Goal: Use online tool/utility: Utilize a website feature to perform a specific function

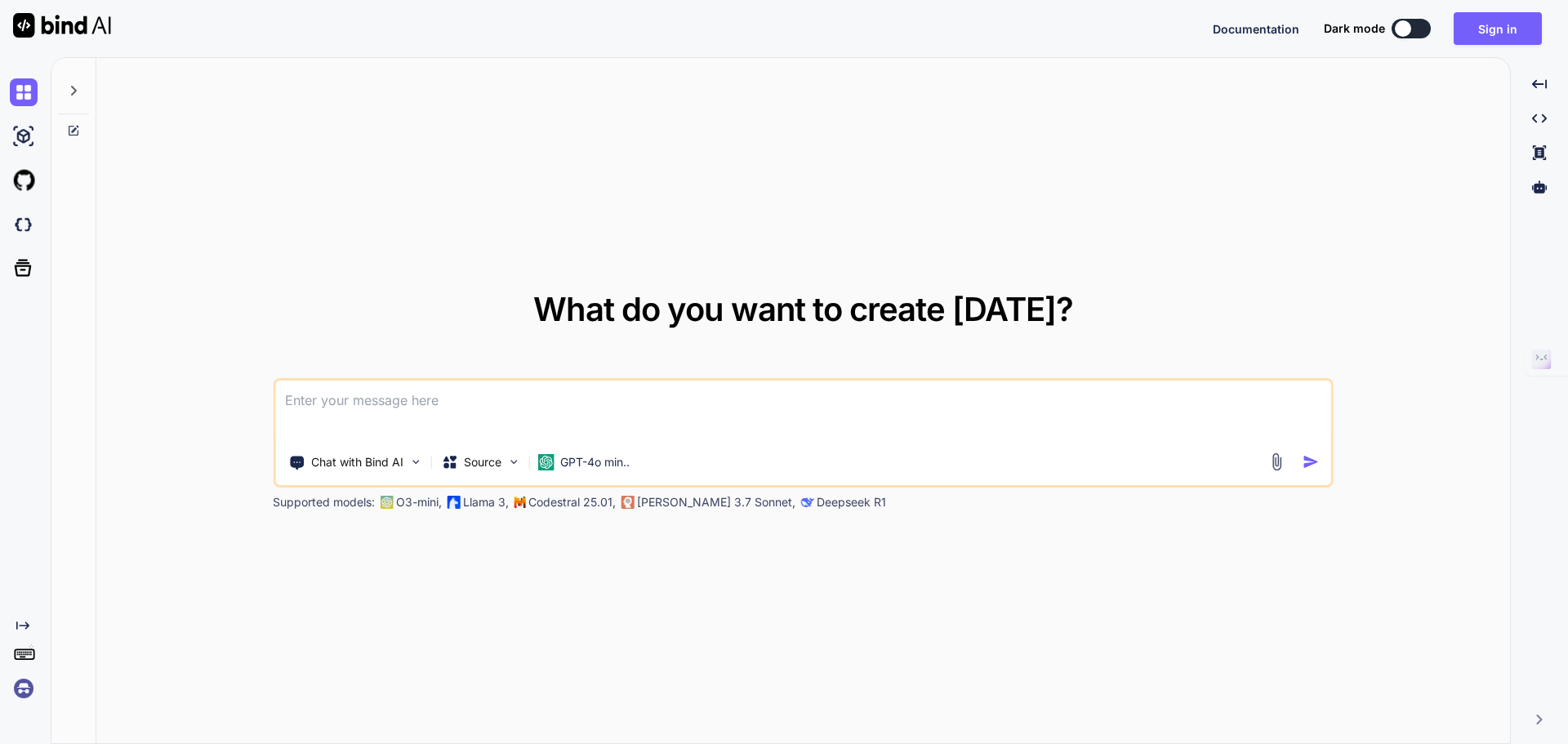
click at [369, 407] on textarea at bounding box center [803, 410] width 1056 height 61
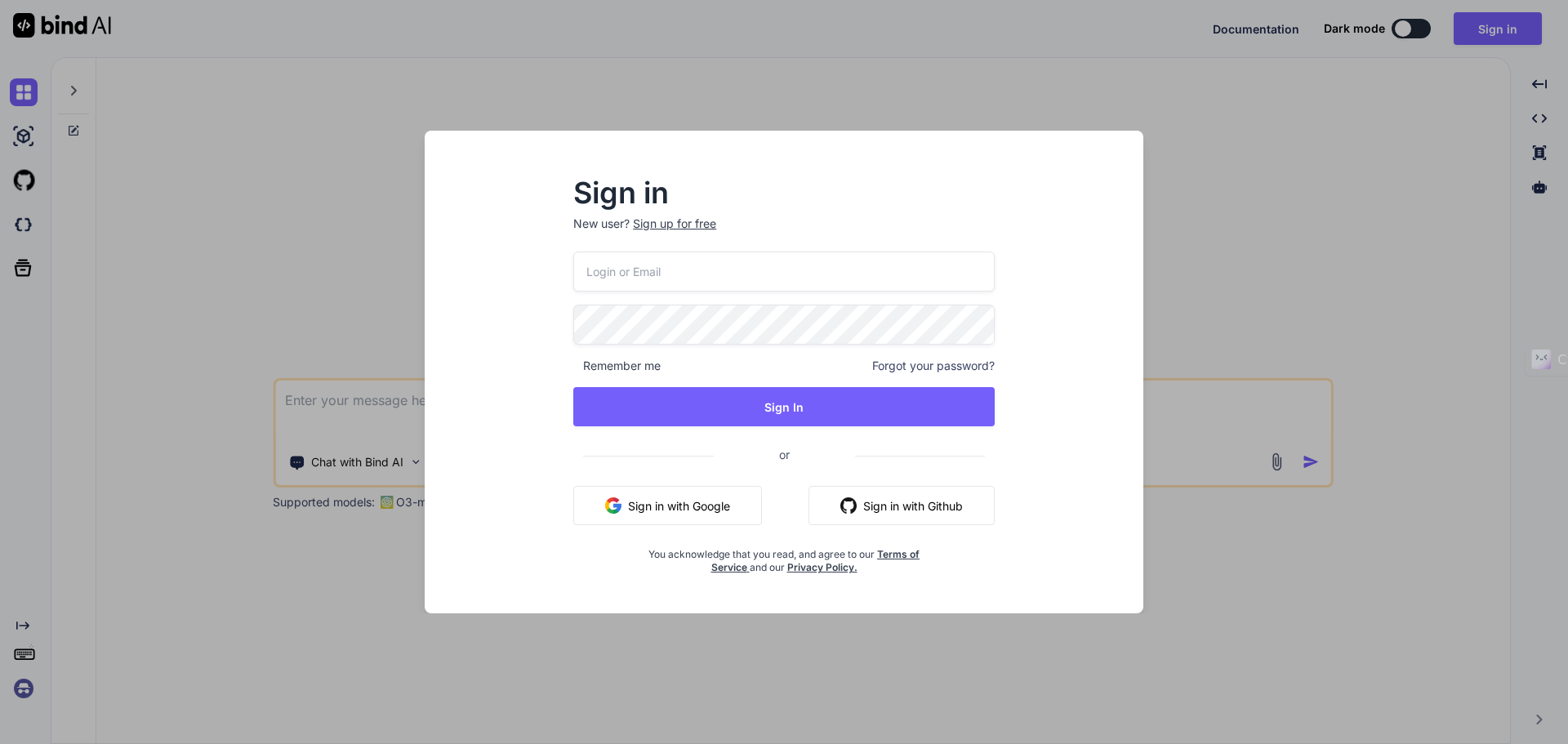
click at [687, 223] on div "Sign up for free" at bounding box center [675, 223] width 84 height 16
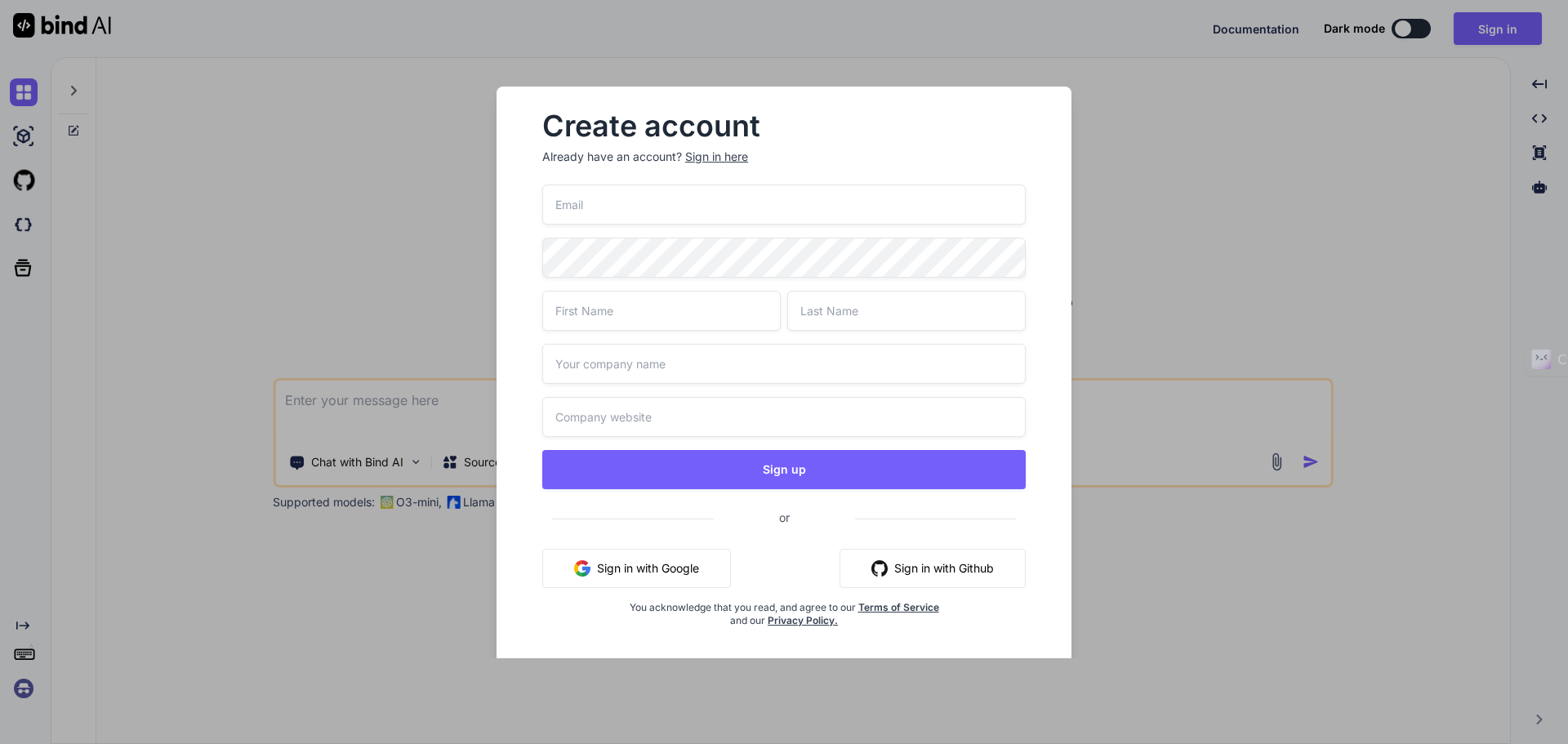
click at [612, 205] on input "email" at bounding box center [783, 205] width 483 height 40
paste input "[EMAIL_ADDRESS][DOMAIN_NAME]"
type input "[EMAIL_ADDRESS][DOMAIN_NAME]"
click at [579, 320] on input "text" at bounding box center [661, 310] width 239 height 40
type input "taz"
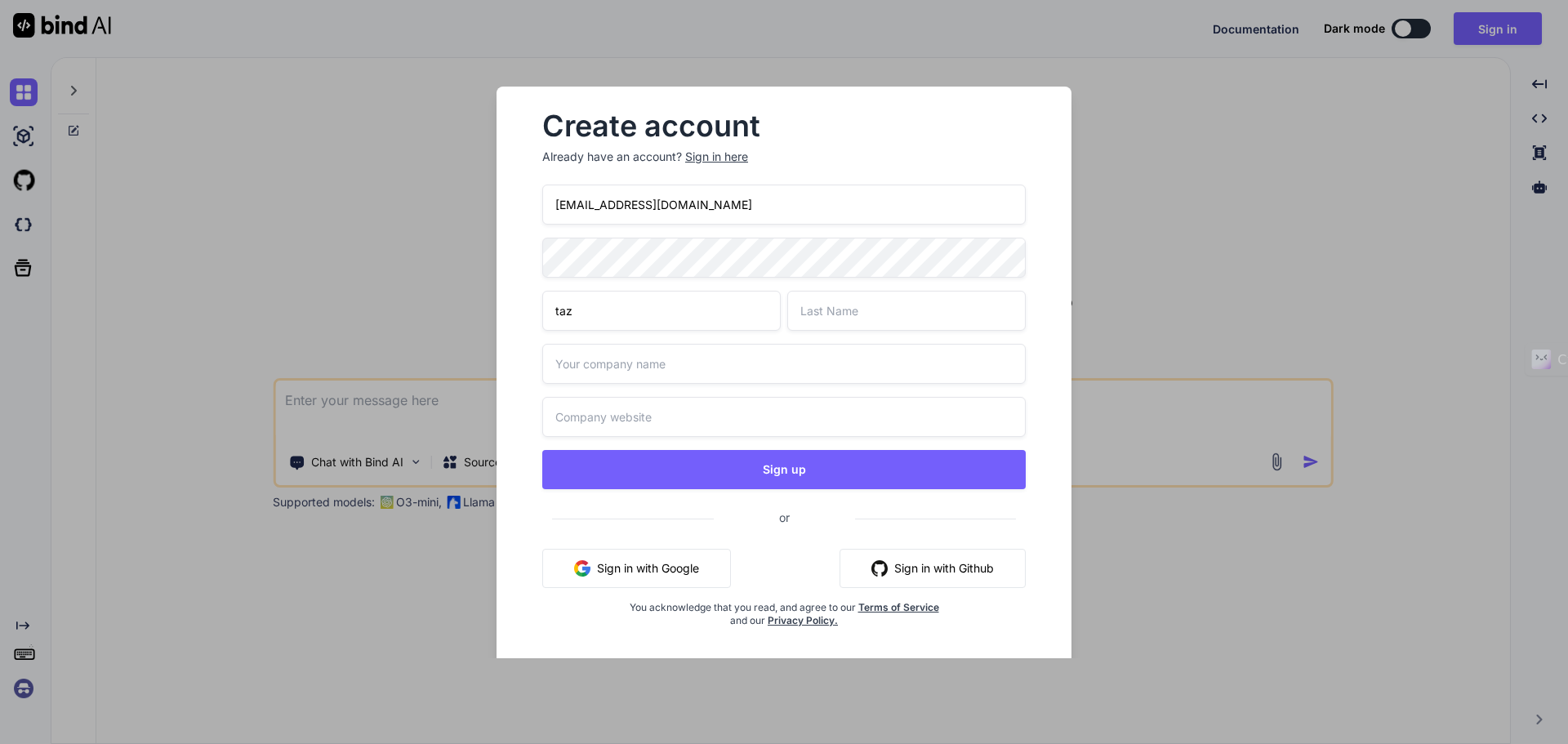
click at [821, 309] on input "text" at bounding box center [907, 310] width 239 height 40
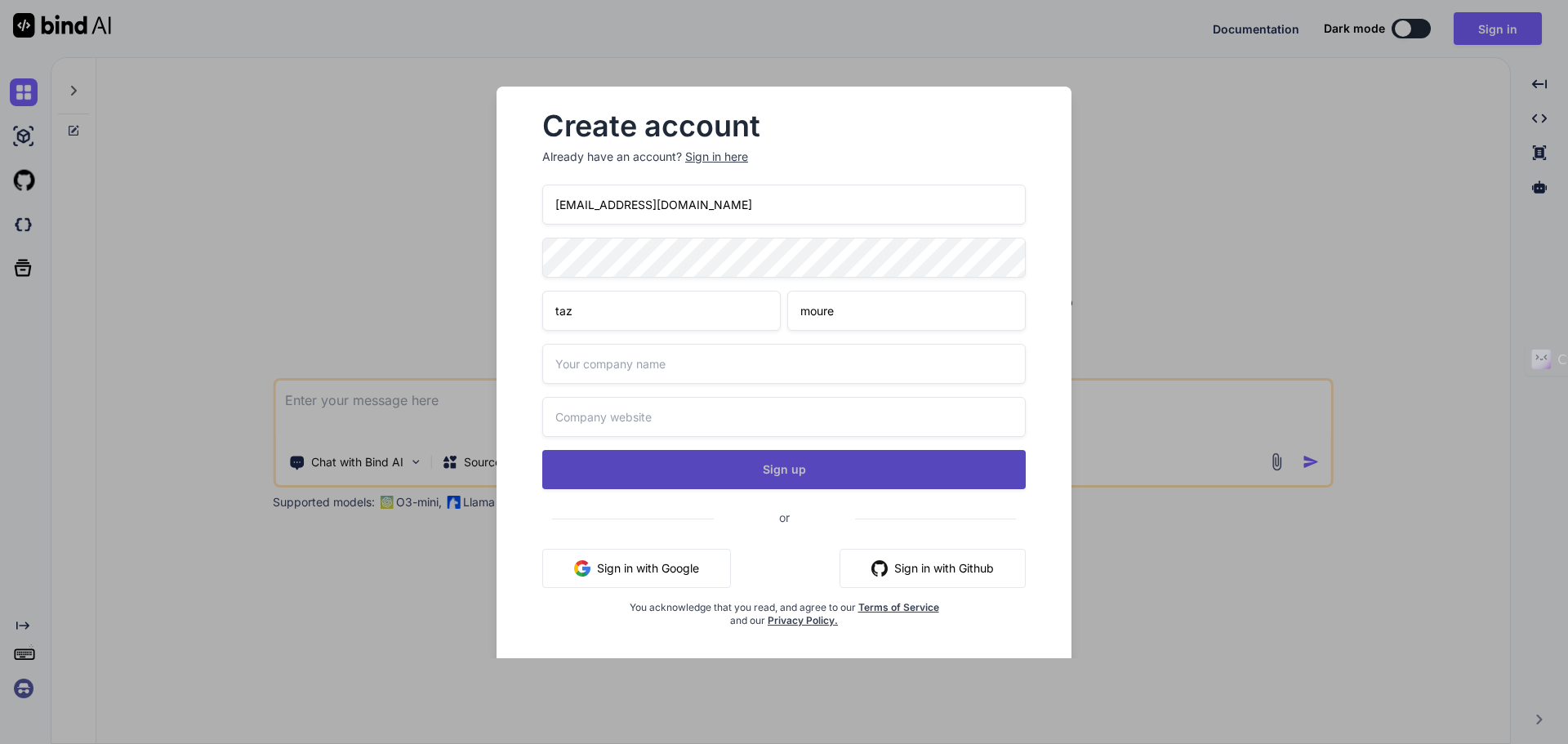
type input "moure"
click at [757, 479] on button "Sign up" at bounding box center [783, 470] width 483 height 39
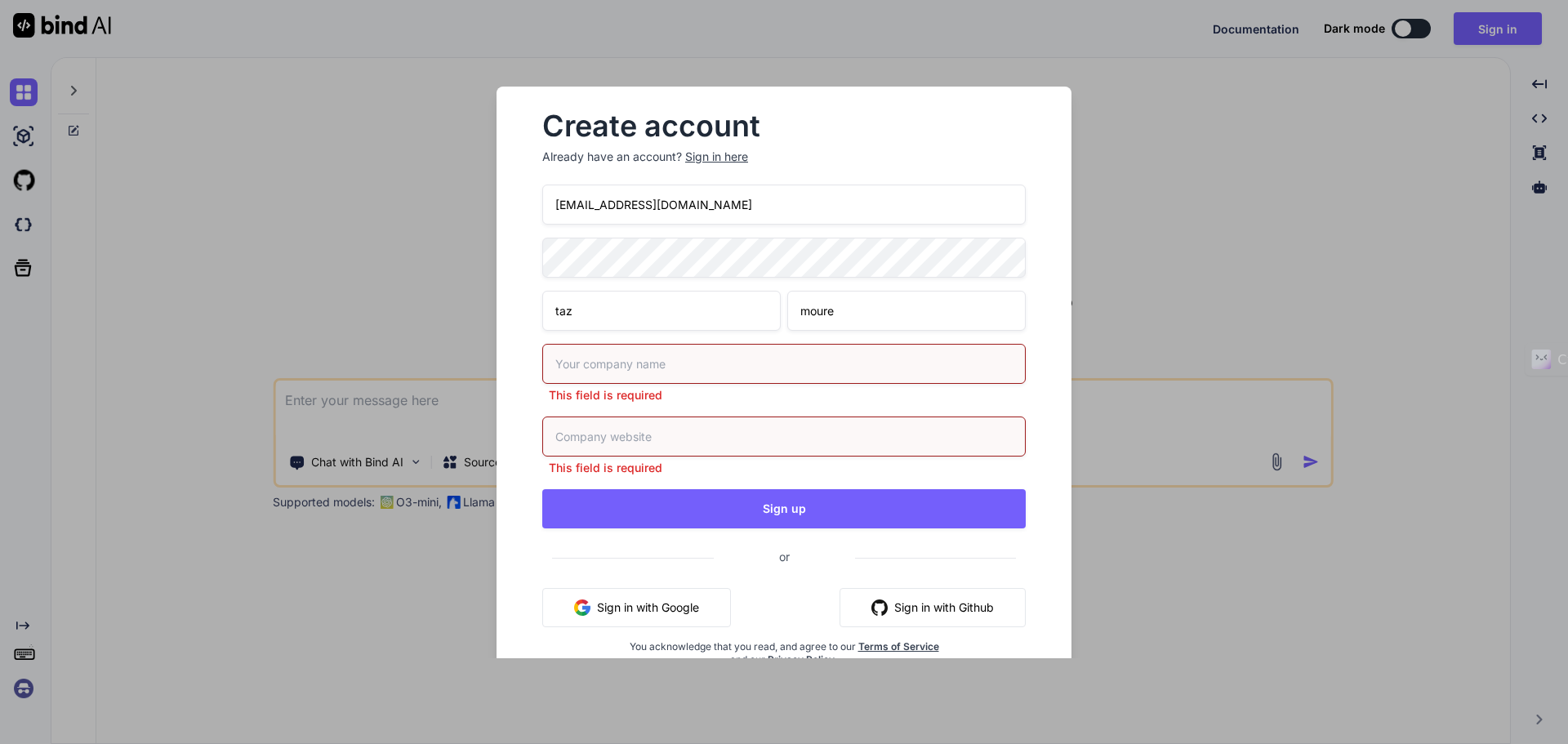
click at [610, 364] on input "text" at bounding box center [783, 363] width 483 height 40
type input "moure"
click at [607, 441] on div "This field is required" at bounding box center [783, 447] width 483 height 60
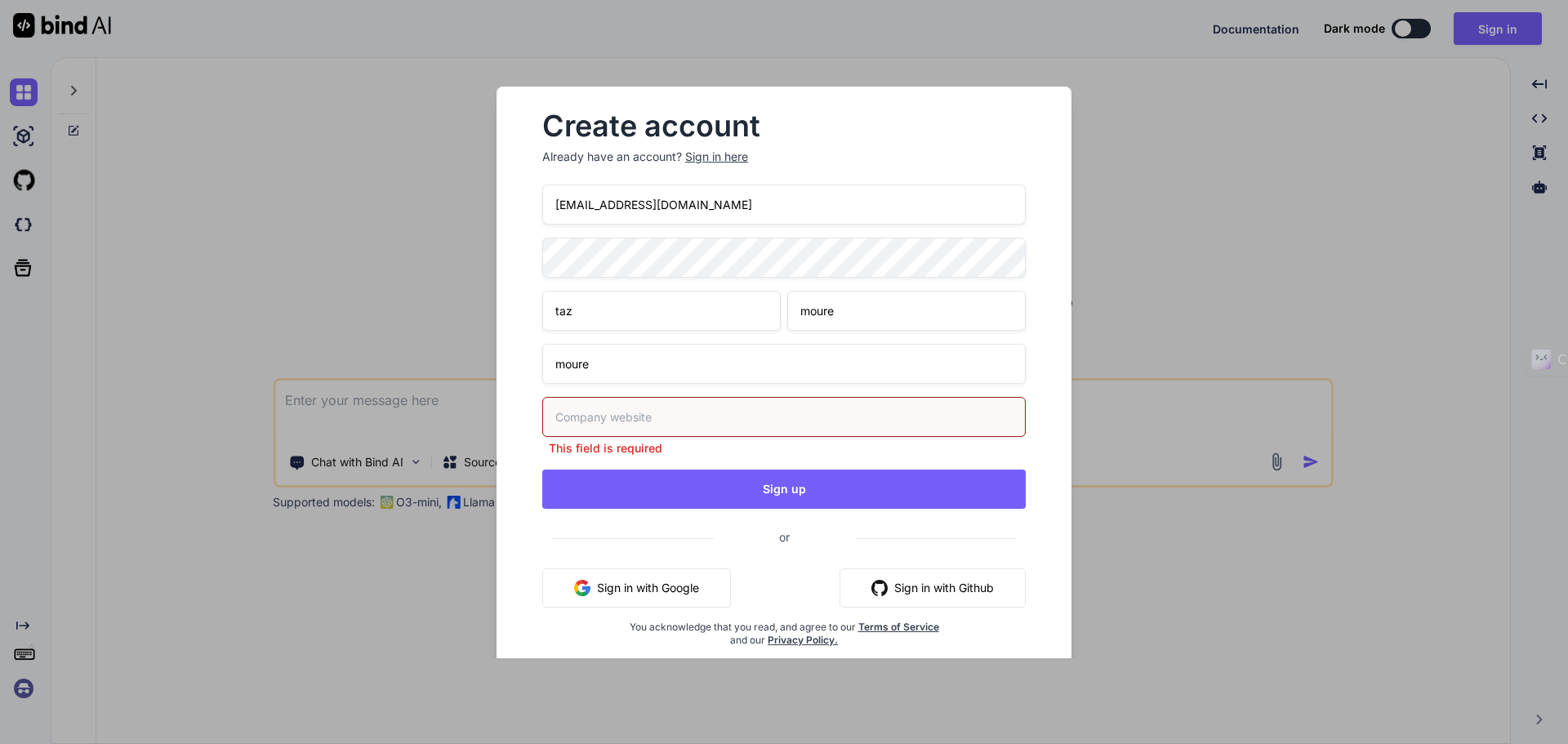
paste input "[EMAIL_ADDRESS][DOMAIN_NAME]"
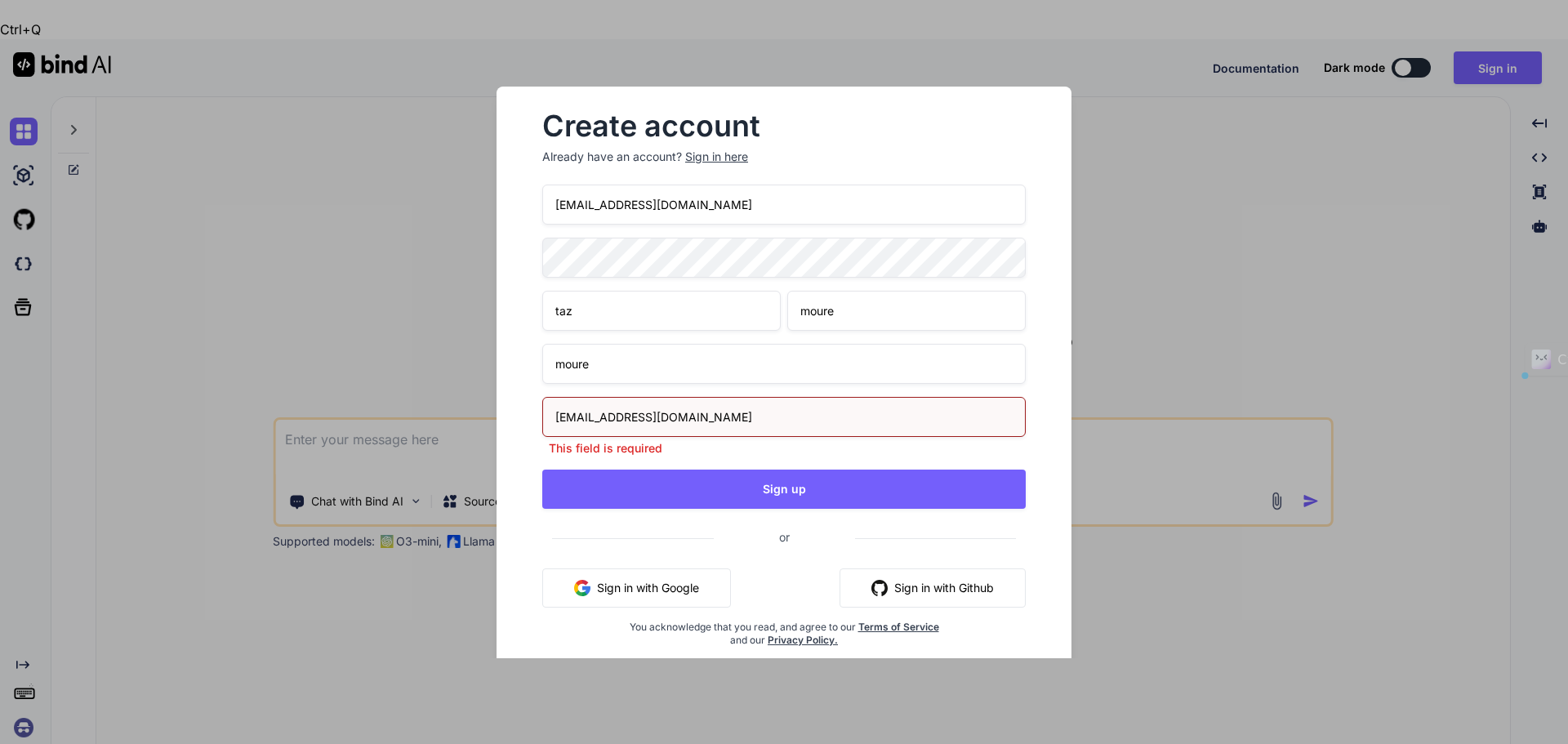
drag, startPoint x: 581, startPoint y: 415, endPoint x: 532, endPoint y: 412, distance: 49.1
click at [532, 412] on div "Create account Already have an account? Sign in here taz@paced.info taz moure m…" at bounding box center [783, 393] width 522 height 586
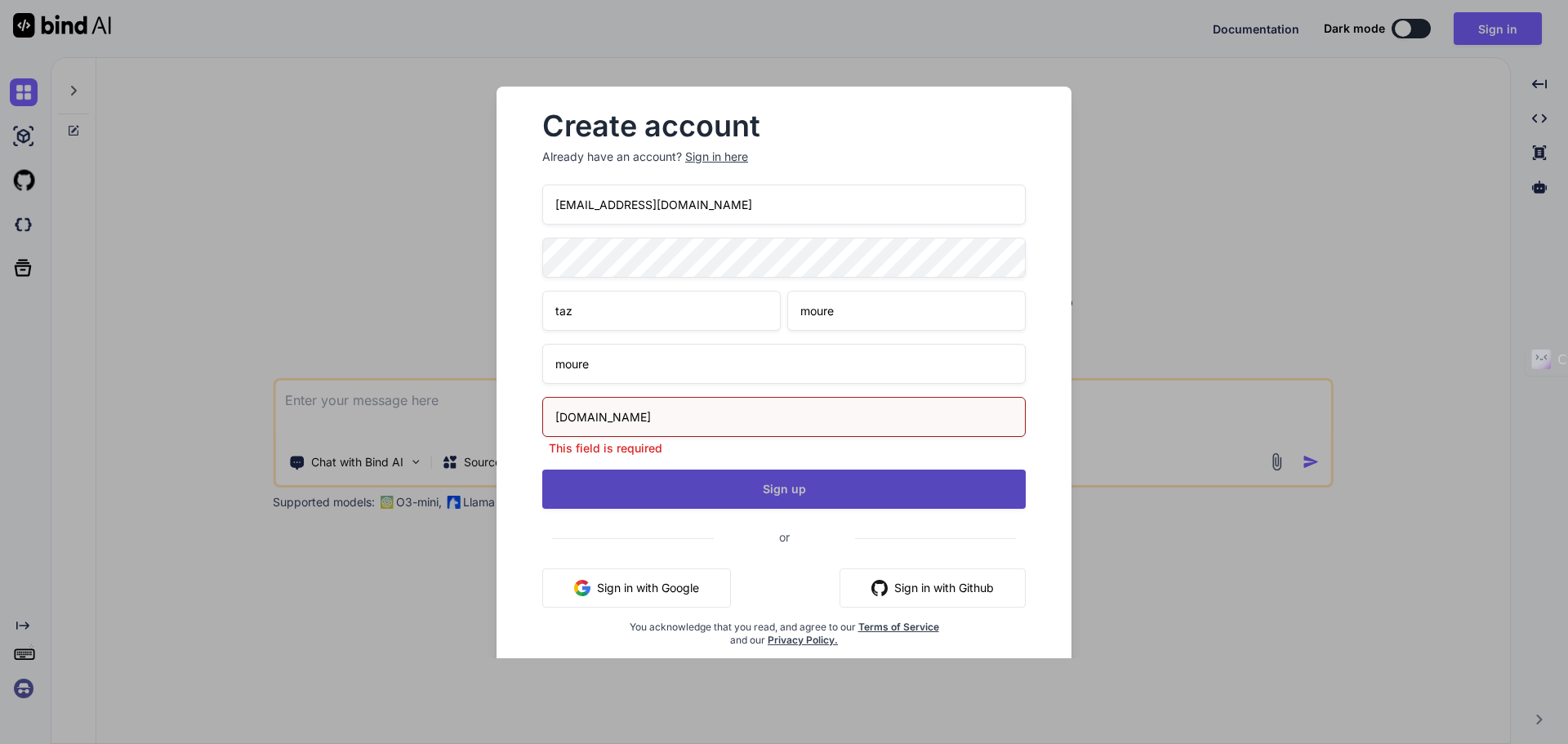
type input "paced.info"
click at [772, 496] on div "taz@paced.info taz moure moure paced.info This field is required Sign up or Sig…" at bounding box center [783, 435] width 483 height 501
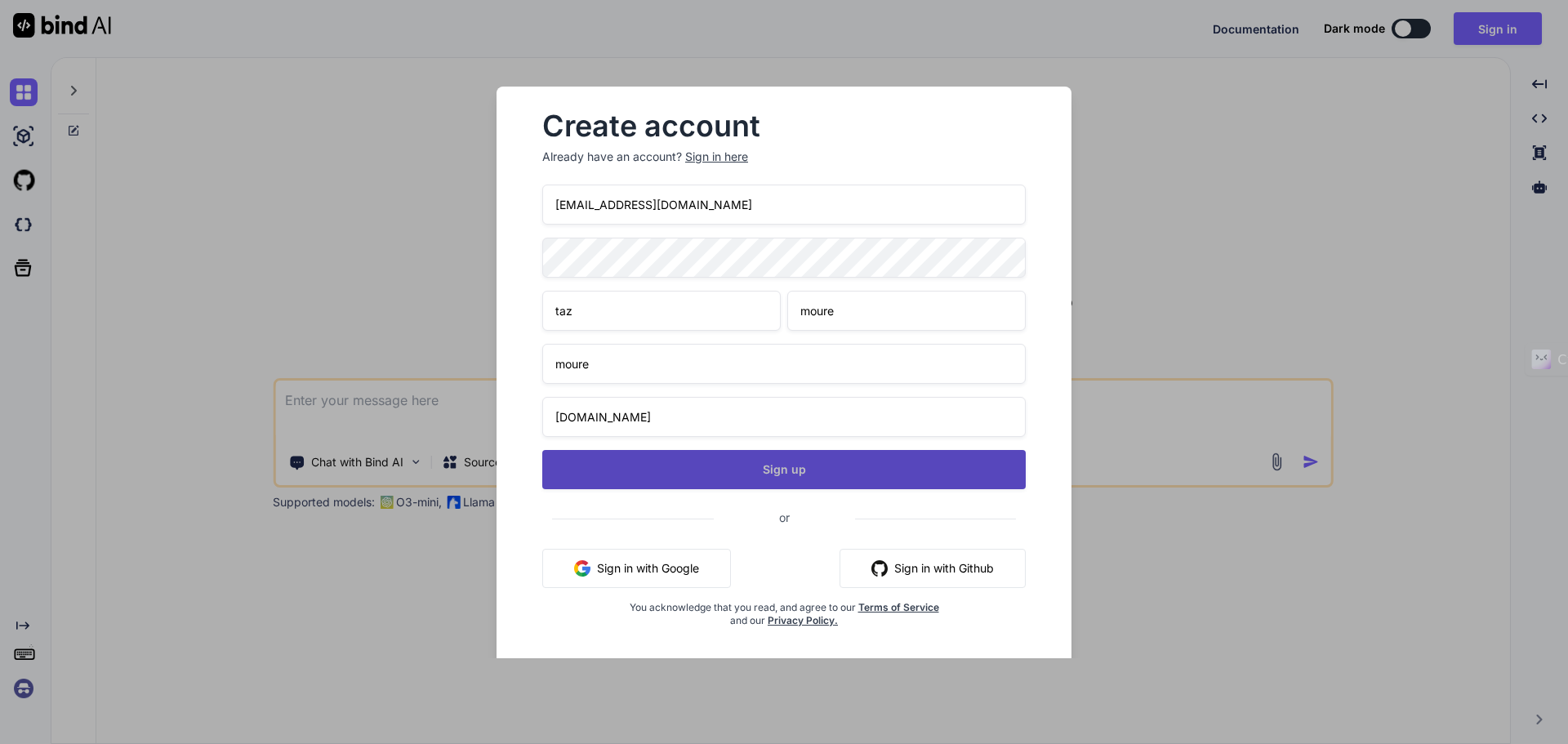
click at [778, 479] on button "Sign up" at bounding box center [783, 470] width 483 height 39
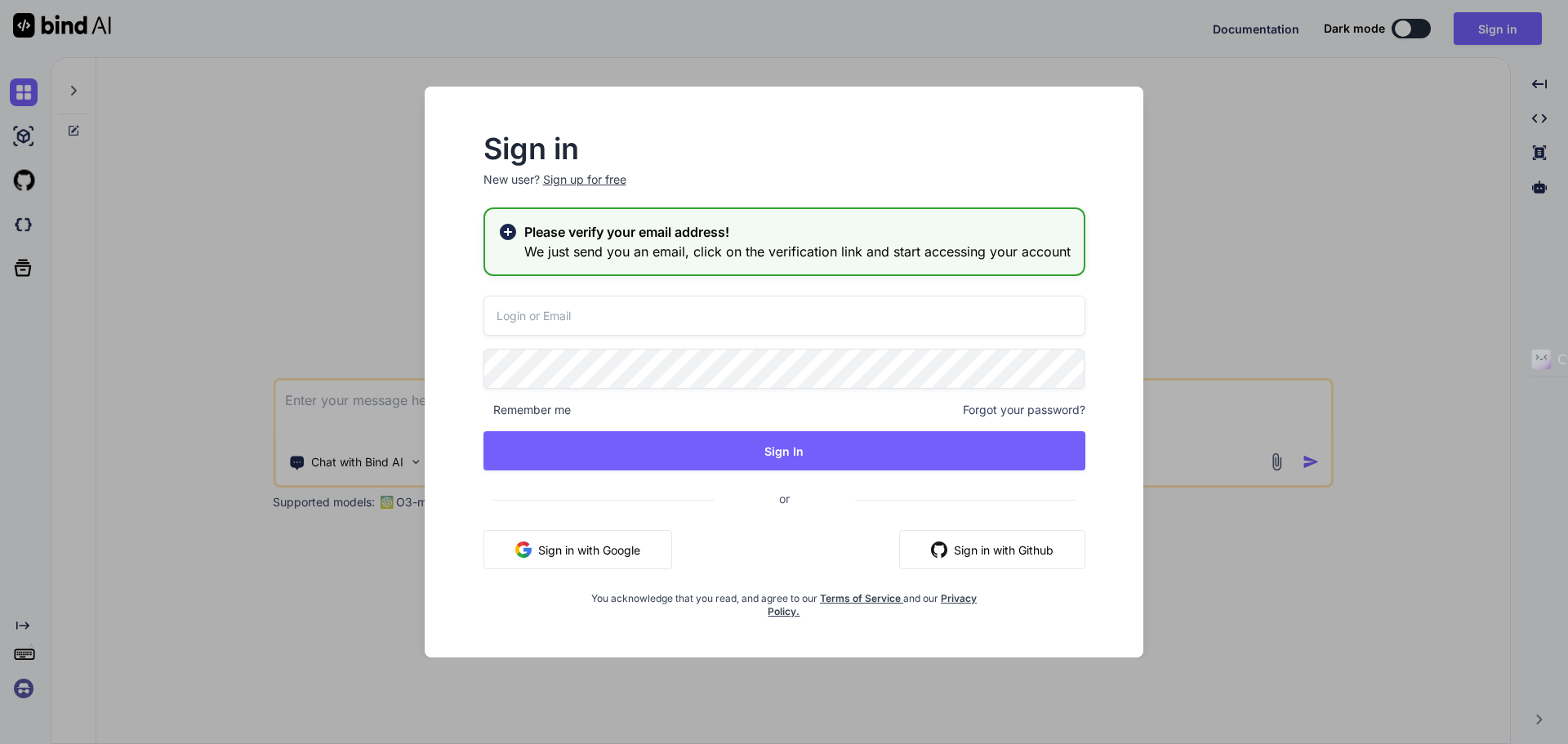
click at [1201, 213] on div "Sign in New user? Sign up for free Please verify your email address! We just se…" at bounding box center [784, 372] width 1568 height 744
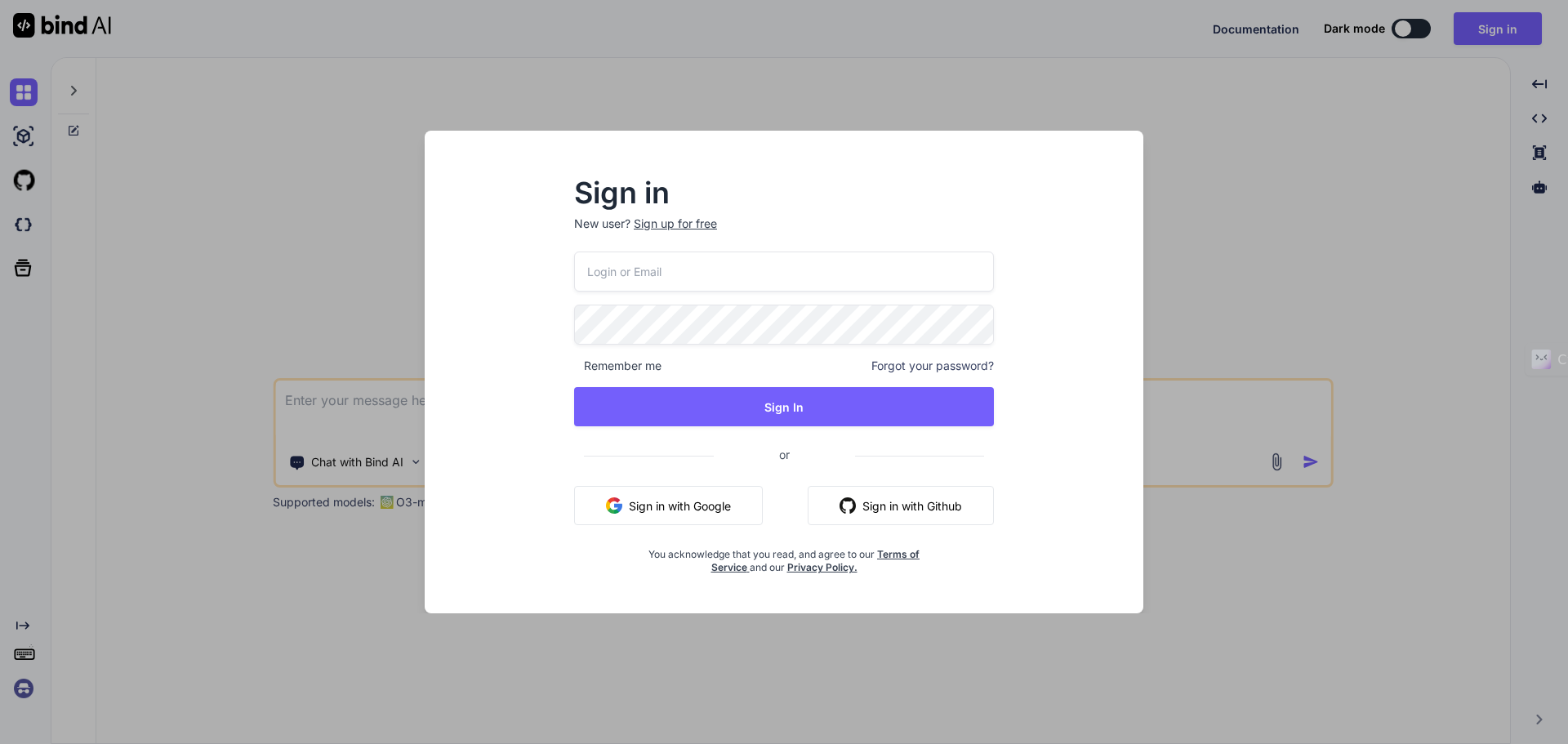
type textarea "x"
click at [665, 284] on input "email" at bounding box center [784, 271] width 421 height 40
paste input "[EMAIL_ADDRESS][DOMAIN_NAME]"
type input "[EMAIL_ADDRESS][DOMAIN_NAME]"
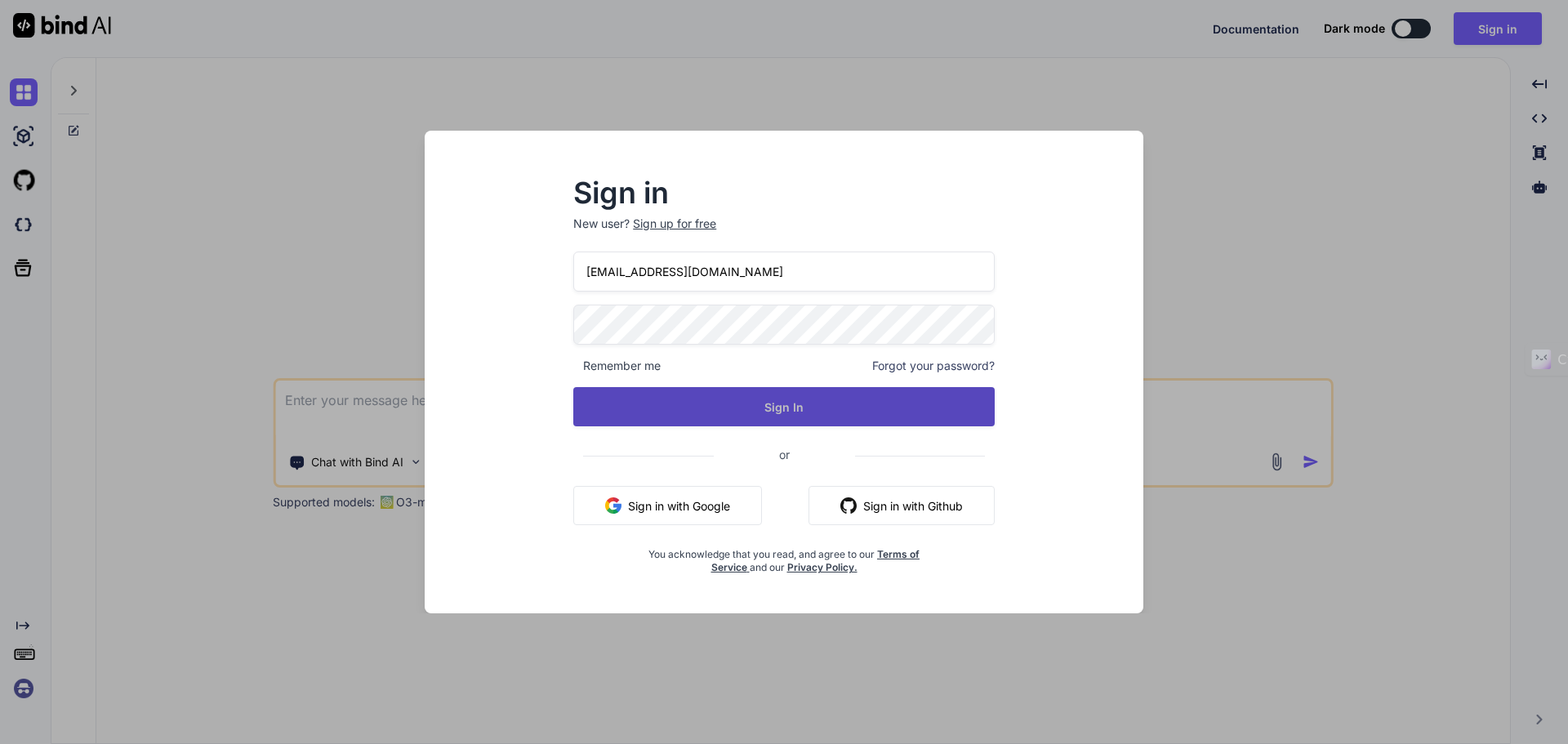
click at [780, 418] on button "Sign In" at bounding box center [784, 407] width 421 height 39
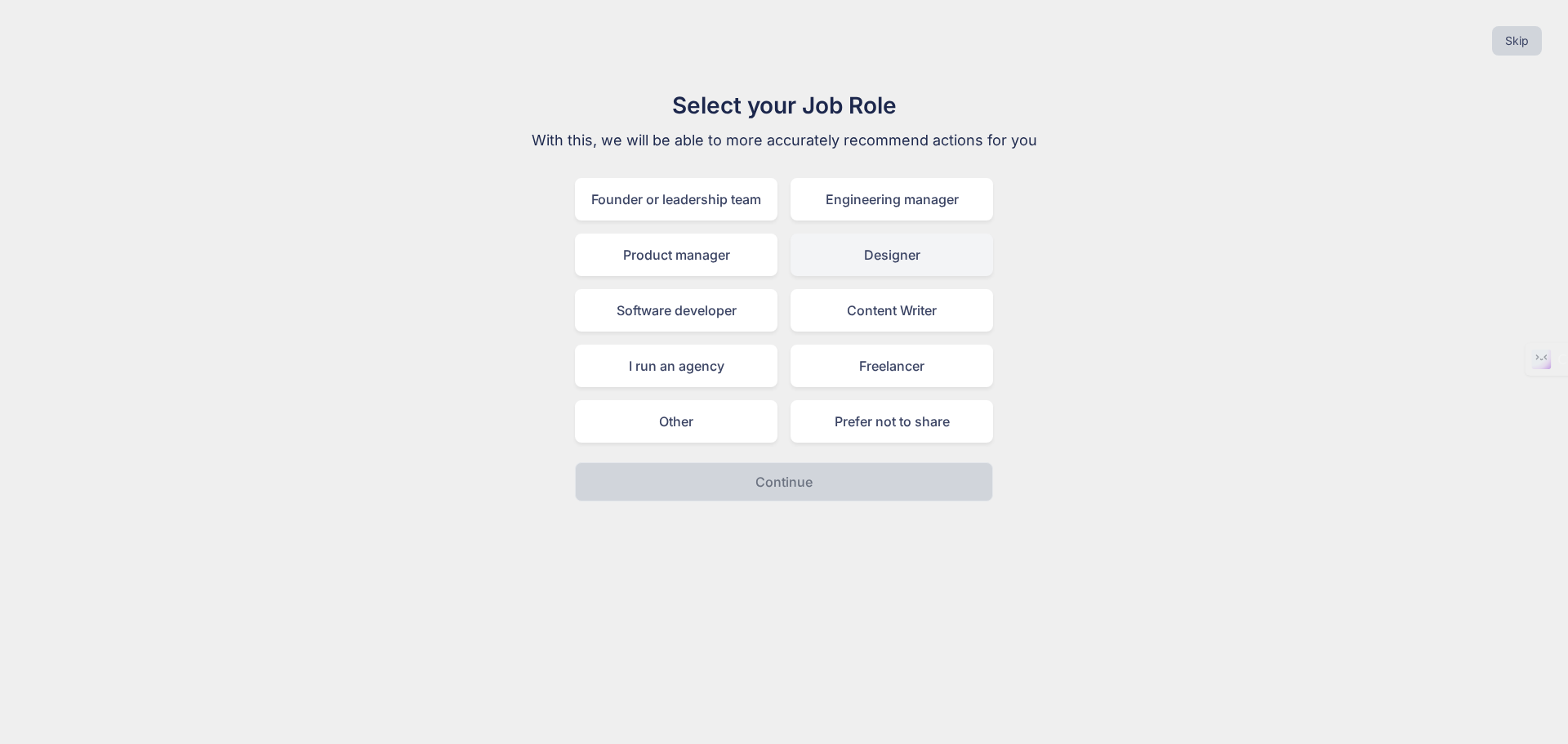
click at [888, 262] on div "Designer" at bounding box center [891, 255] width 203 height 43
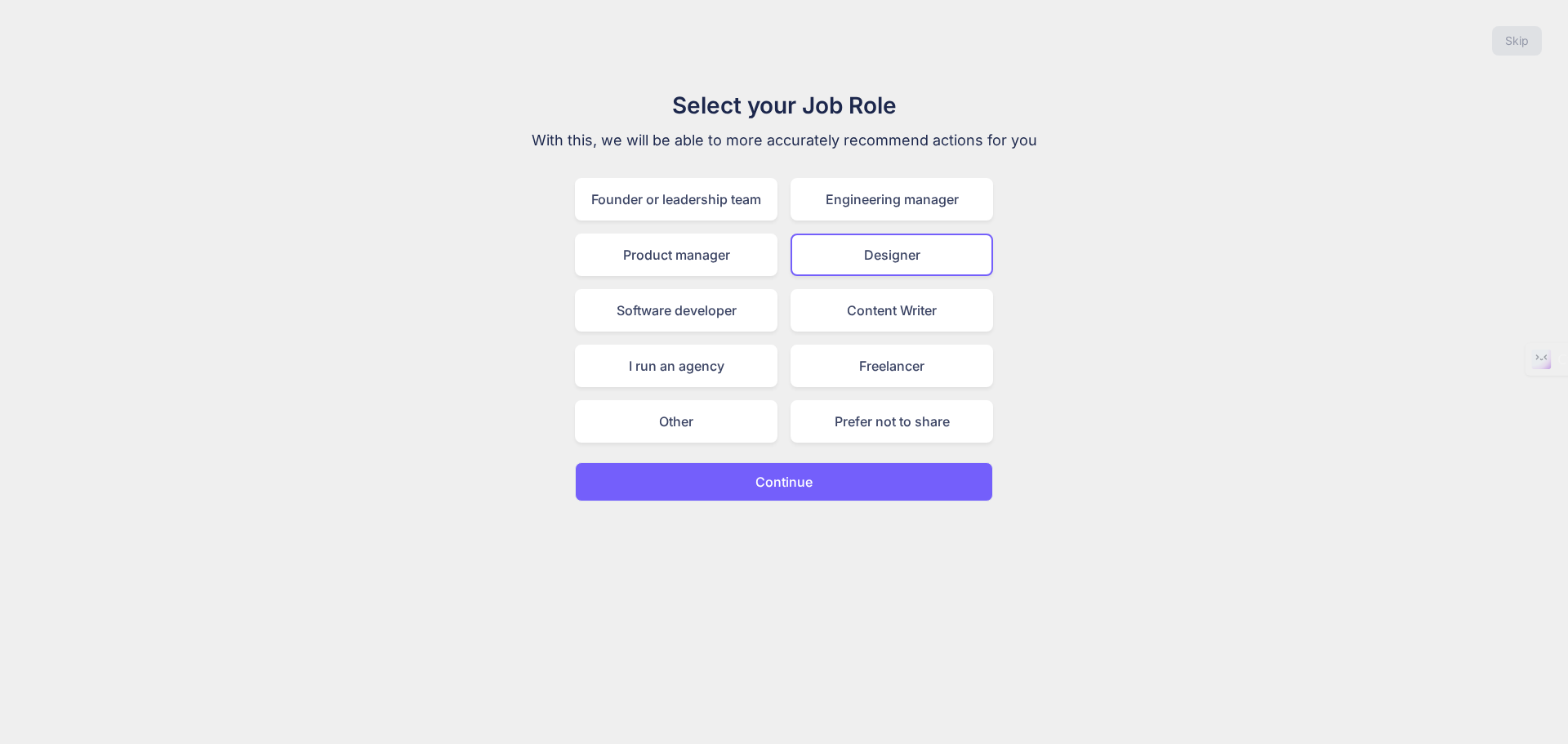
click at [804, 487] on p "Continue" at bounding box center [783, 482] width 57 height 20
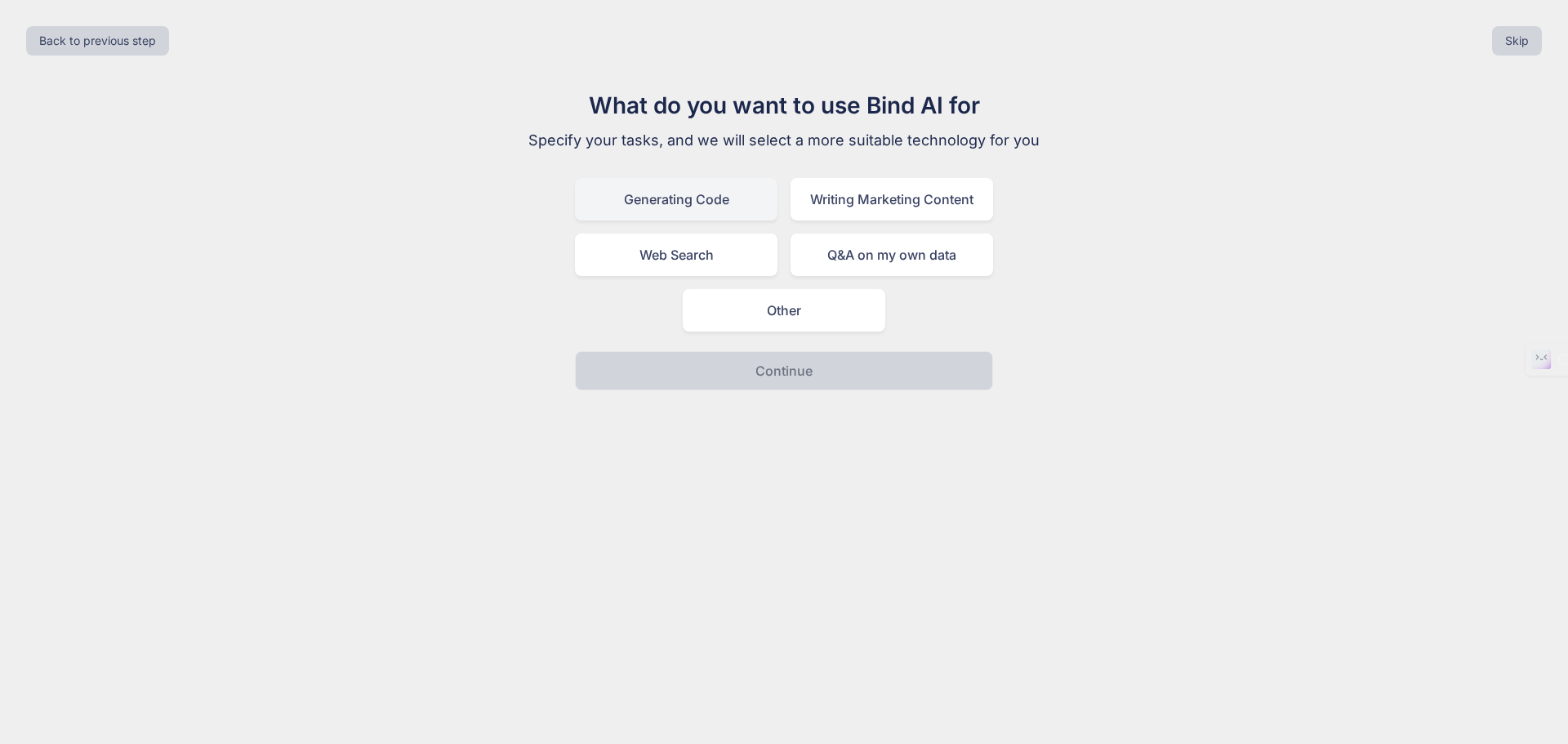
click at [724, 208] on div "Generating Code" at bounding box center [677, 199] width 203 height 43
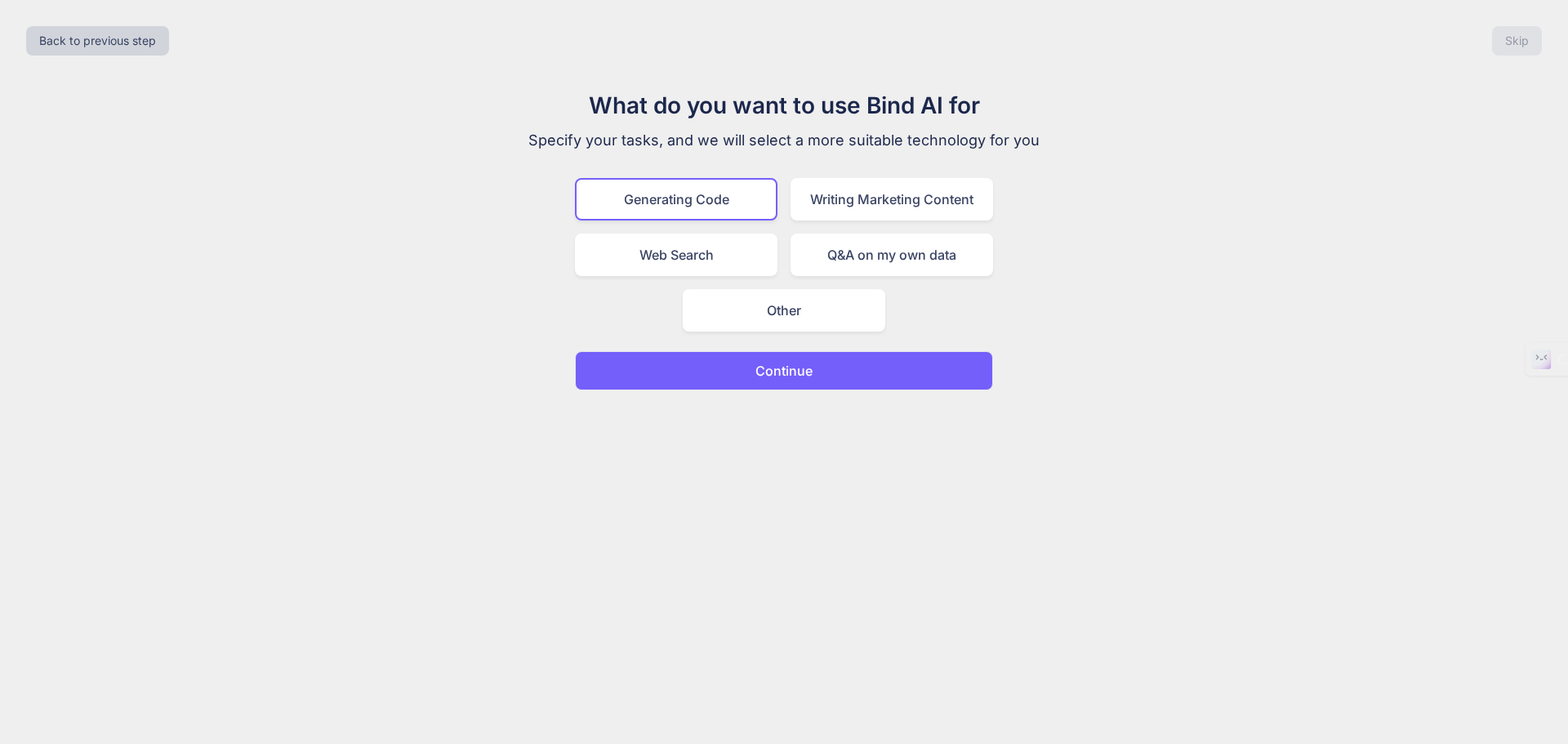
click at [787, 370] on p "Continue" at bounding box center [783, 370] width 57 height 20
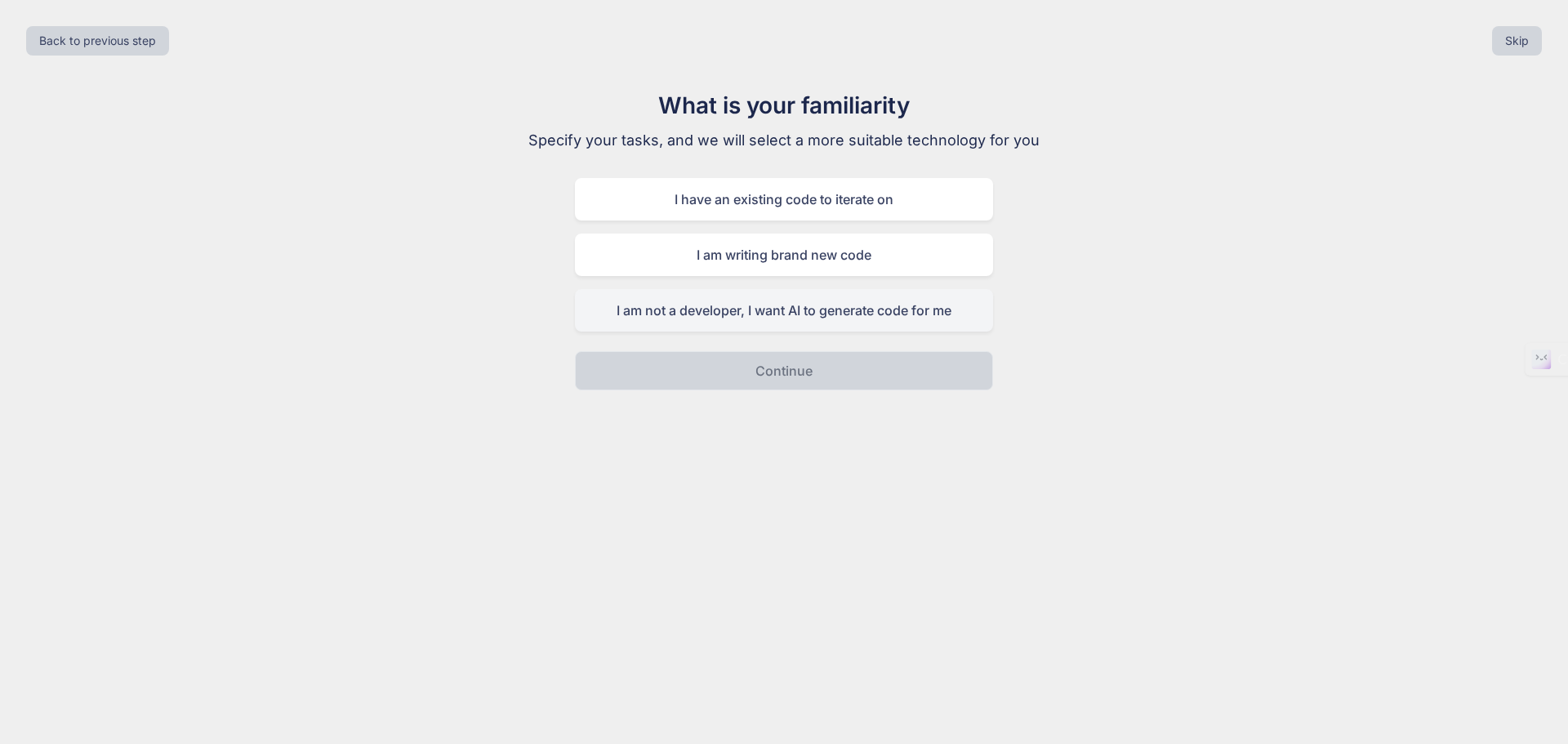
click at [758, 314] on div "I am not a developer, I want AI to generate code for me" at bounding box center [784, 310] width 418 height 43
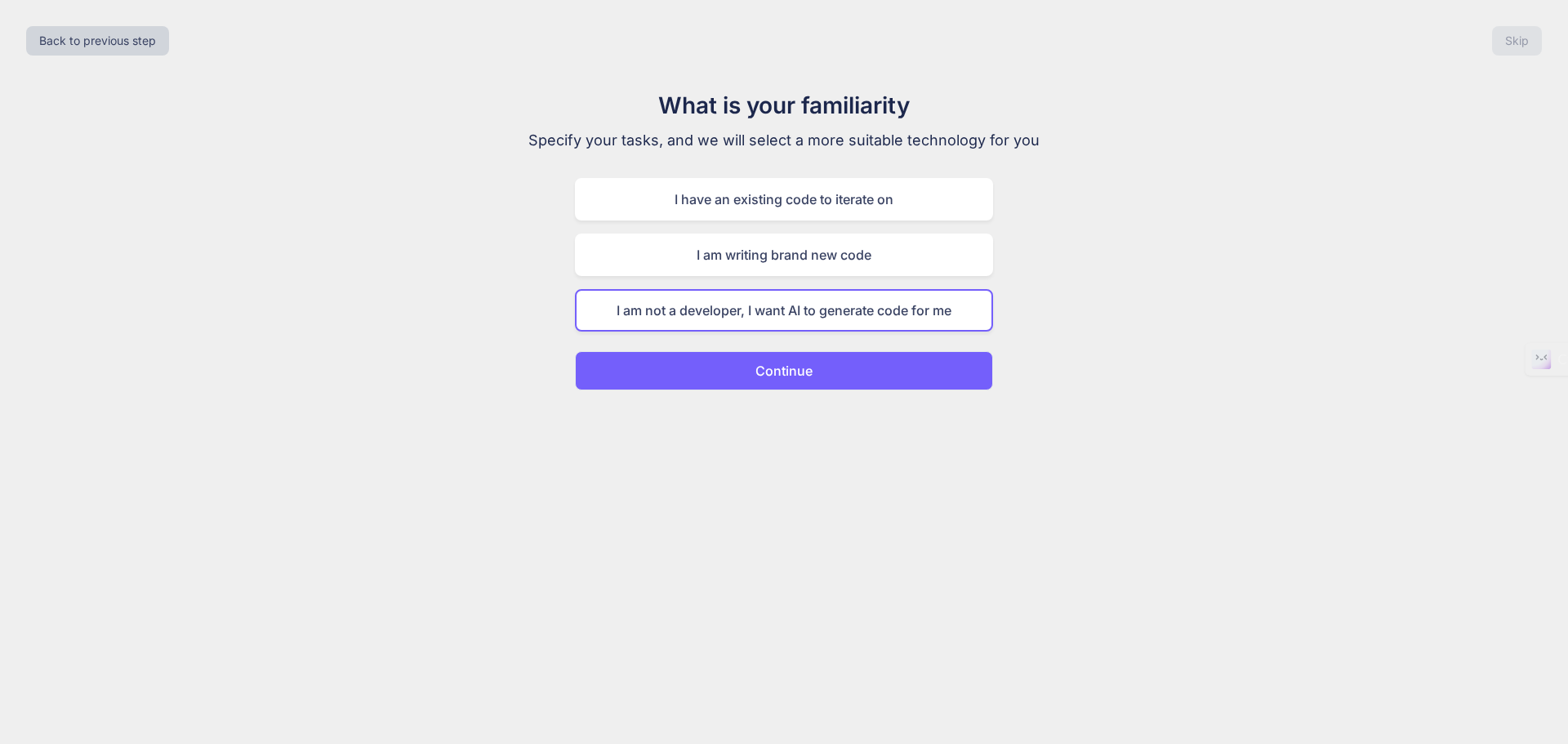
click at [764, 360] on p "Continue" at bounding box center [783, 370] width 57 height 20
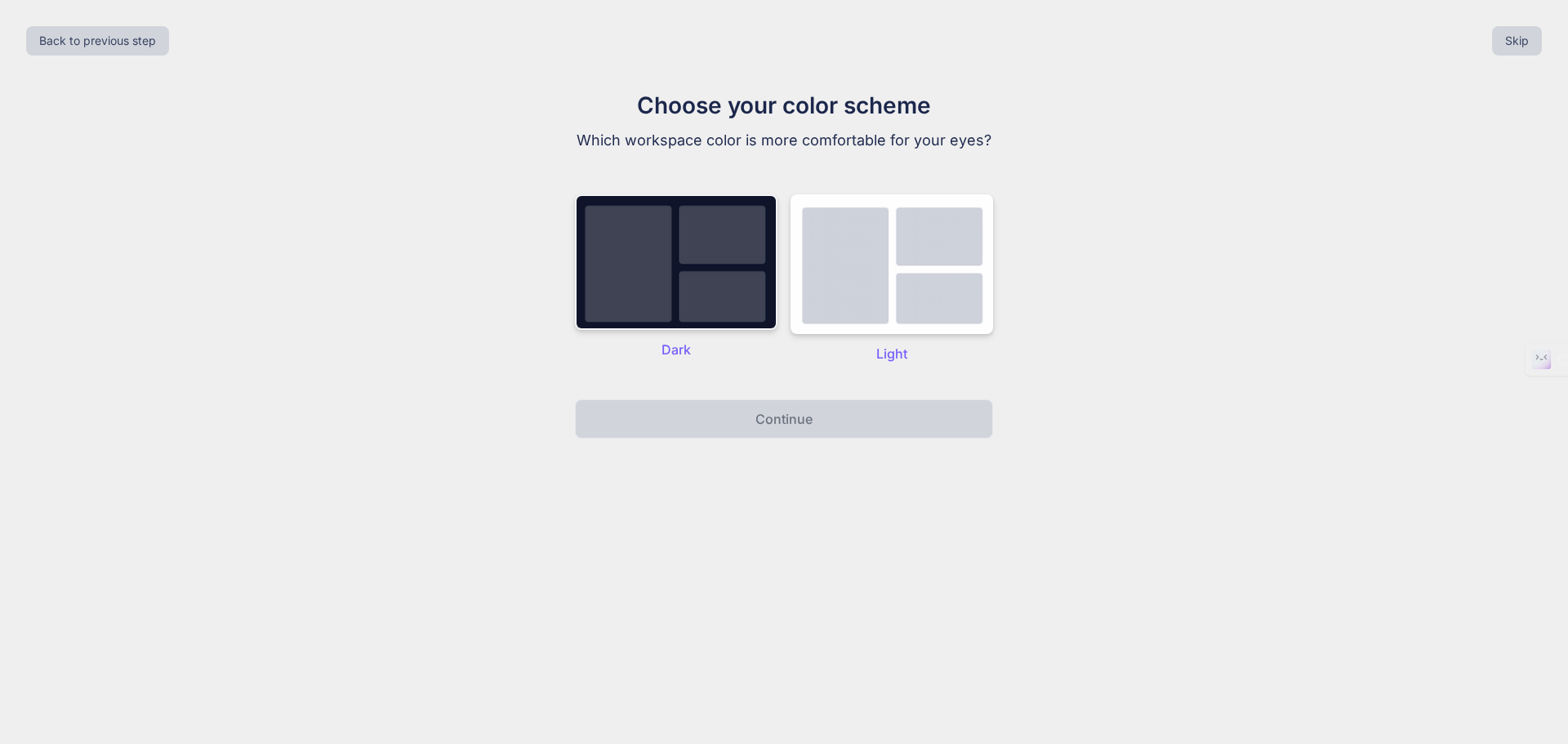
click at [718, 298] on img at bounding box center [677, 262] width 203 height 136
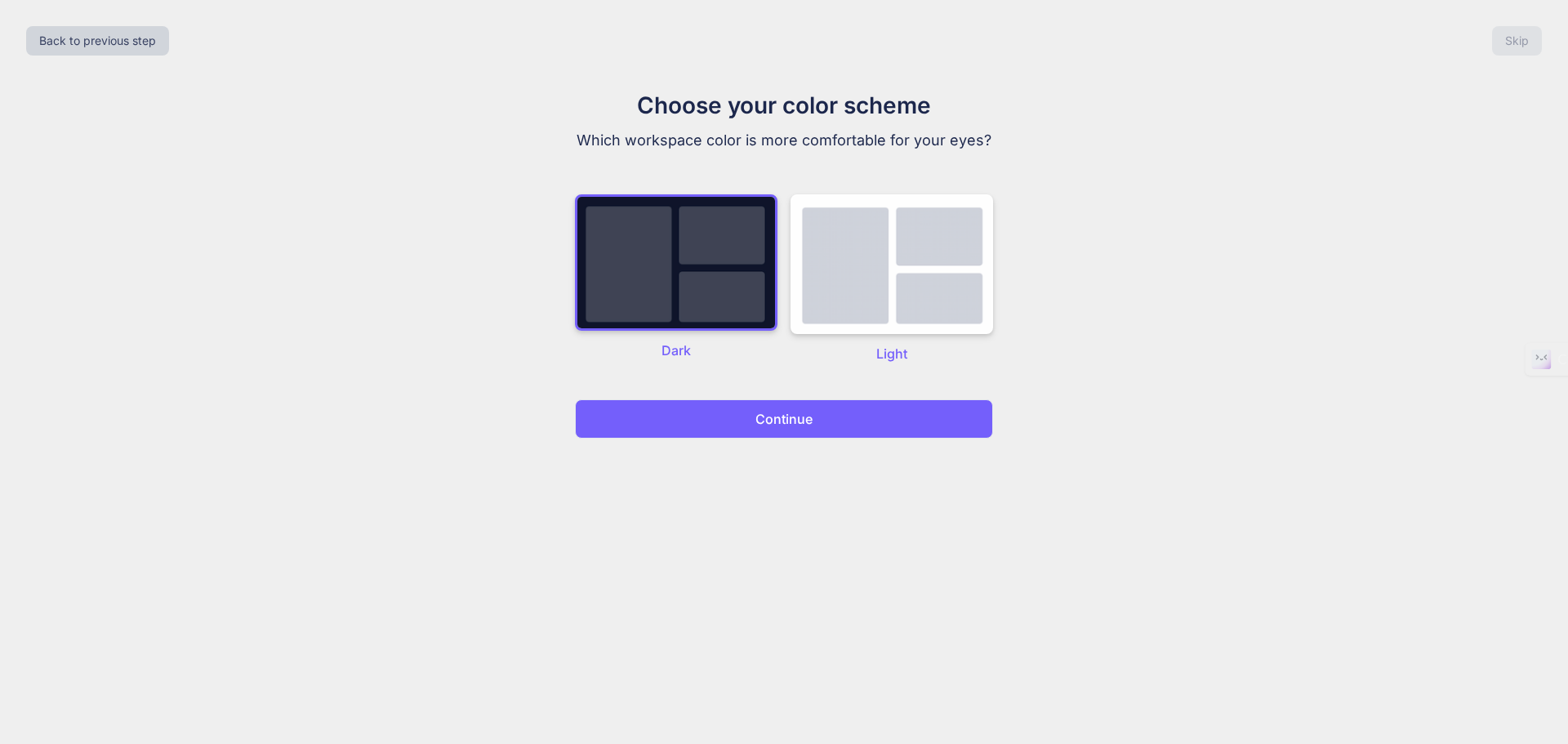
click at [793, 415] on p "Continue" at bounding box center [783, 418] width 57 height 20
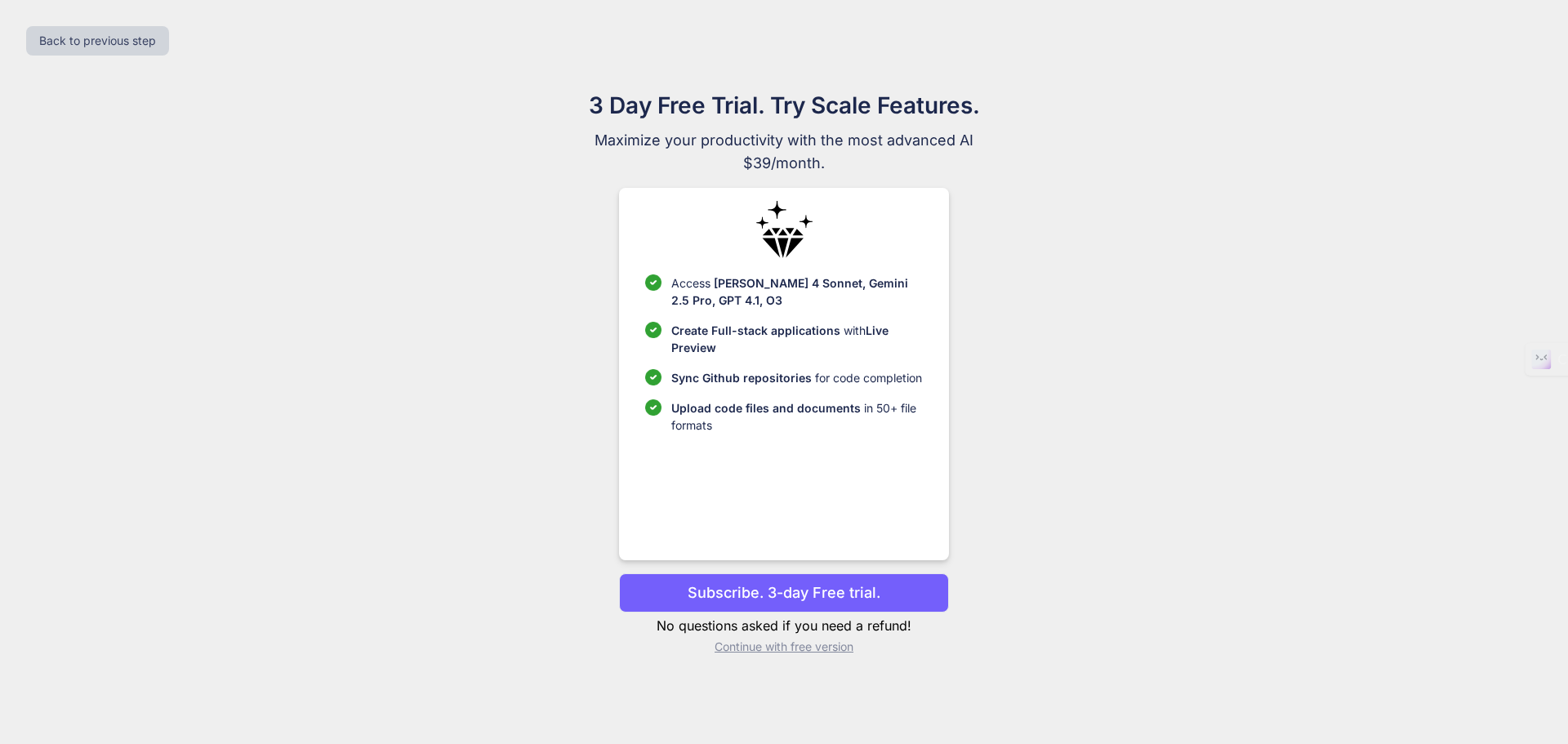
click at [755, 653] on p "Continue with free version" at bounding box center [783, 646] width 329 height 16
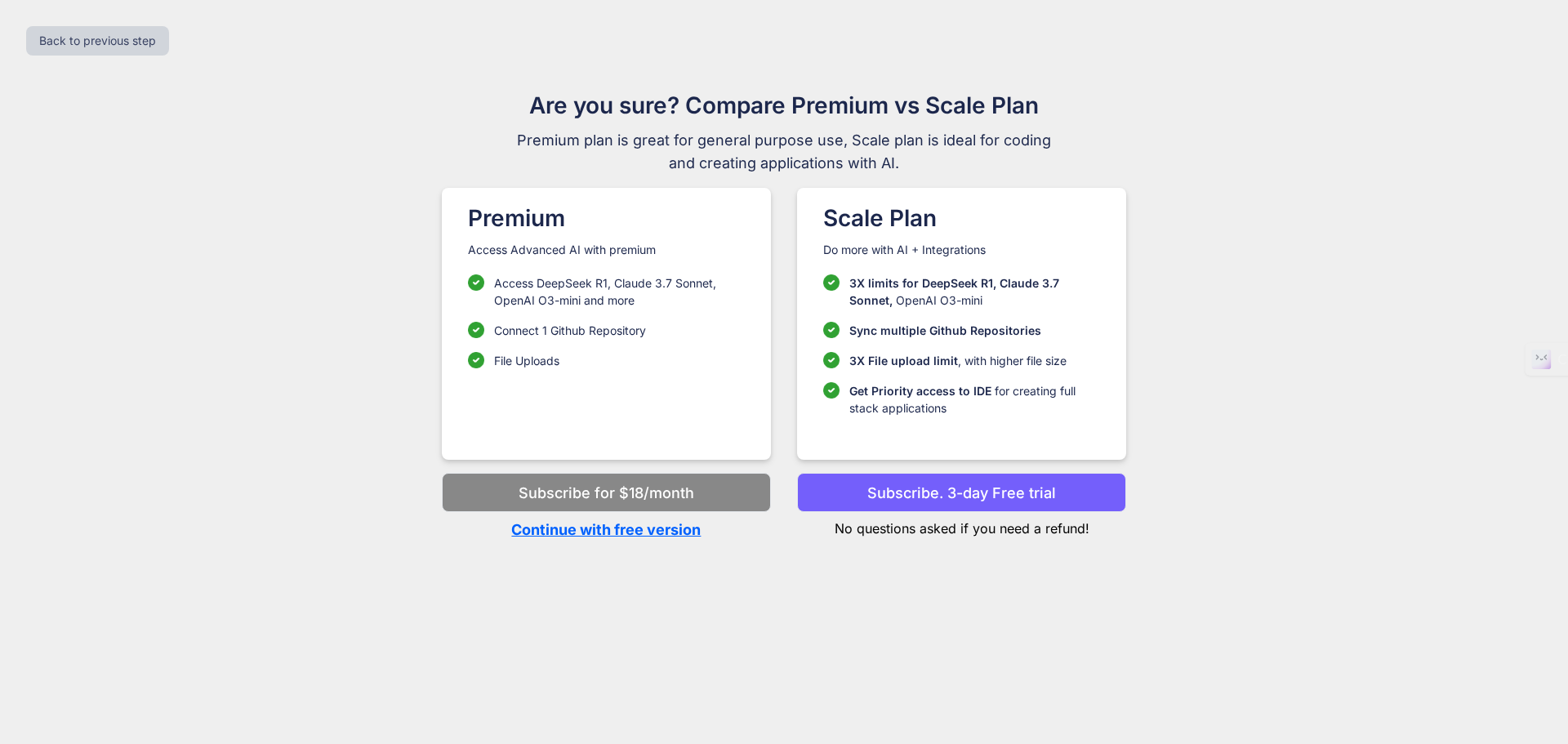
click at [605, 533] on p "Continue with free version" at bounding box center [606, 529] width 329 height 22
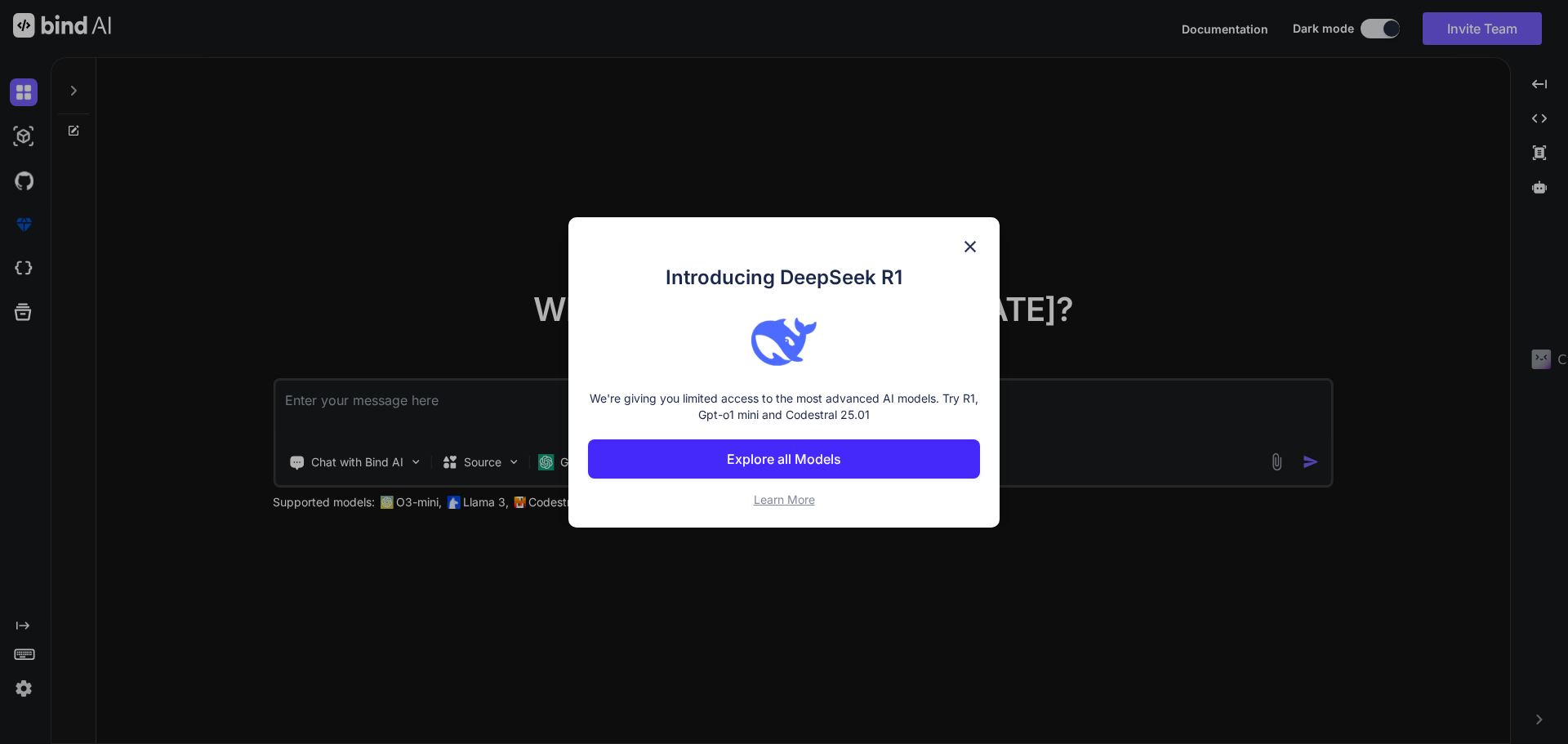
click at [965, 244] on img at bounding box center [970, 246] width 20 height 20
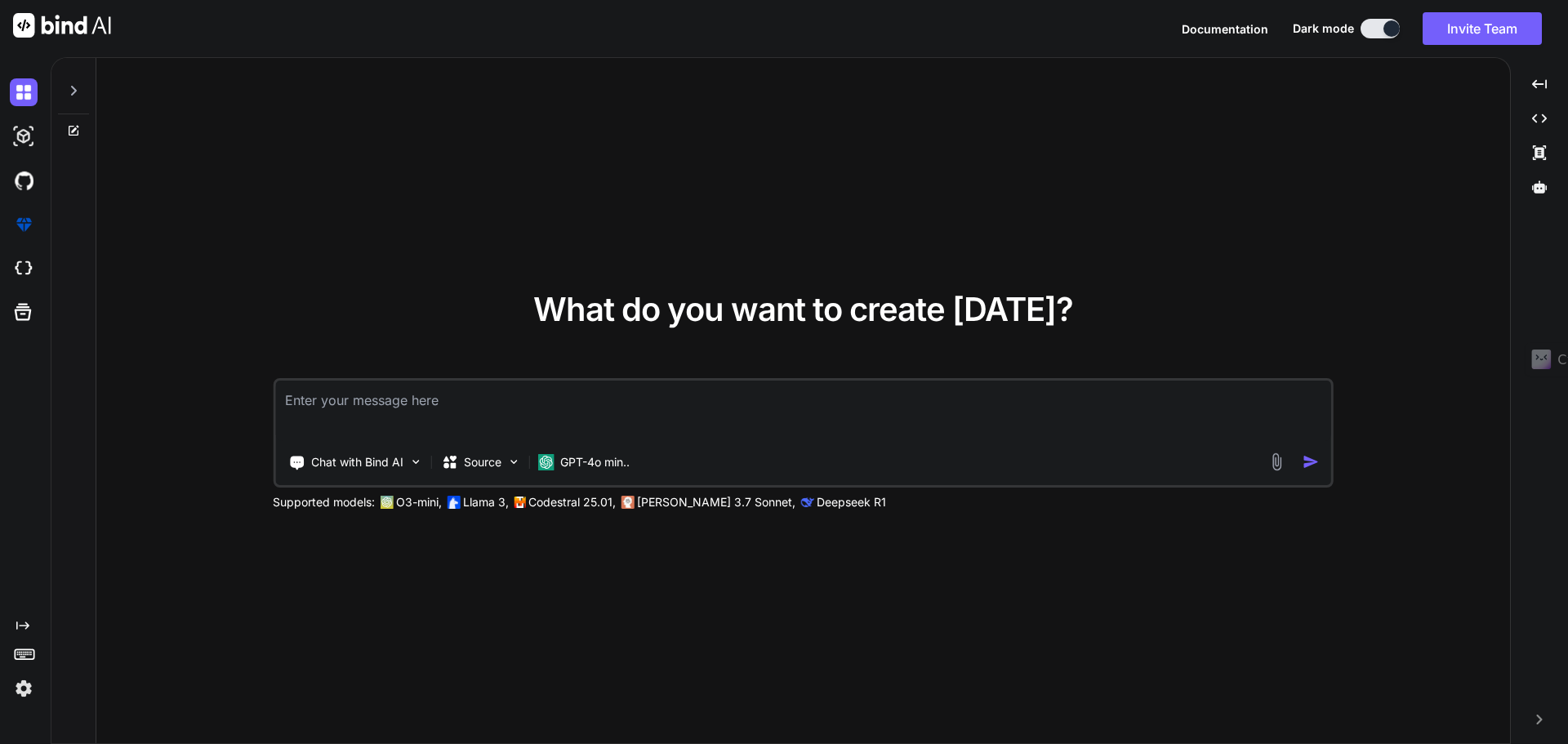
click at [423, 399] on textarea at bounding box center [803, 410] width 1056 height 61
type textarea "x"
type textarea "R"
type textarea "x"
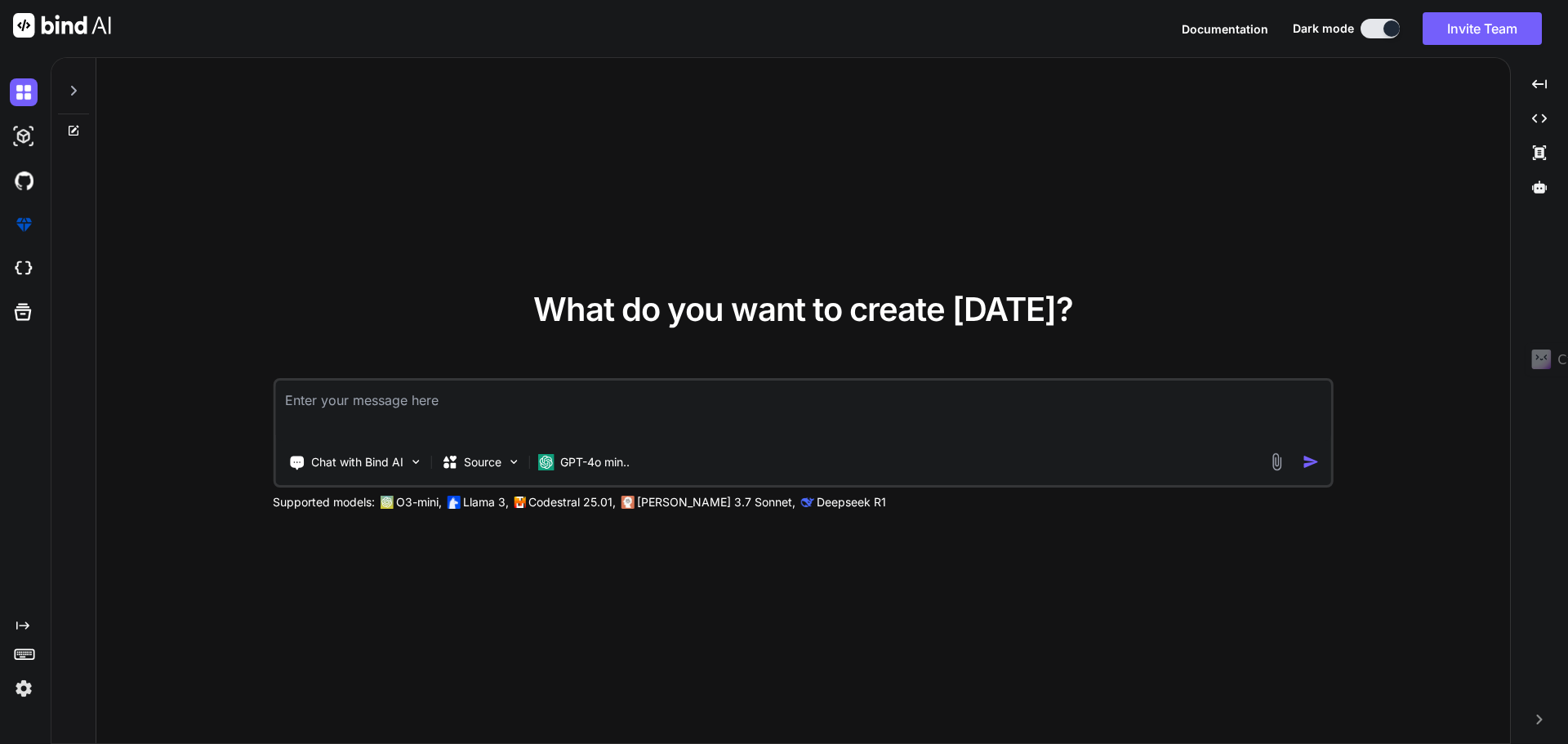
type textarea "C"
type textarea "x"
type textarea "Cr"
type textarea "x"
type textarea "Cré"
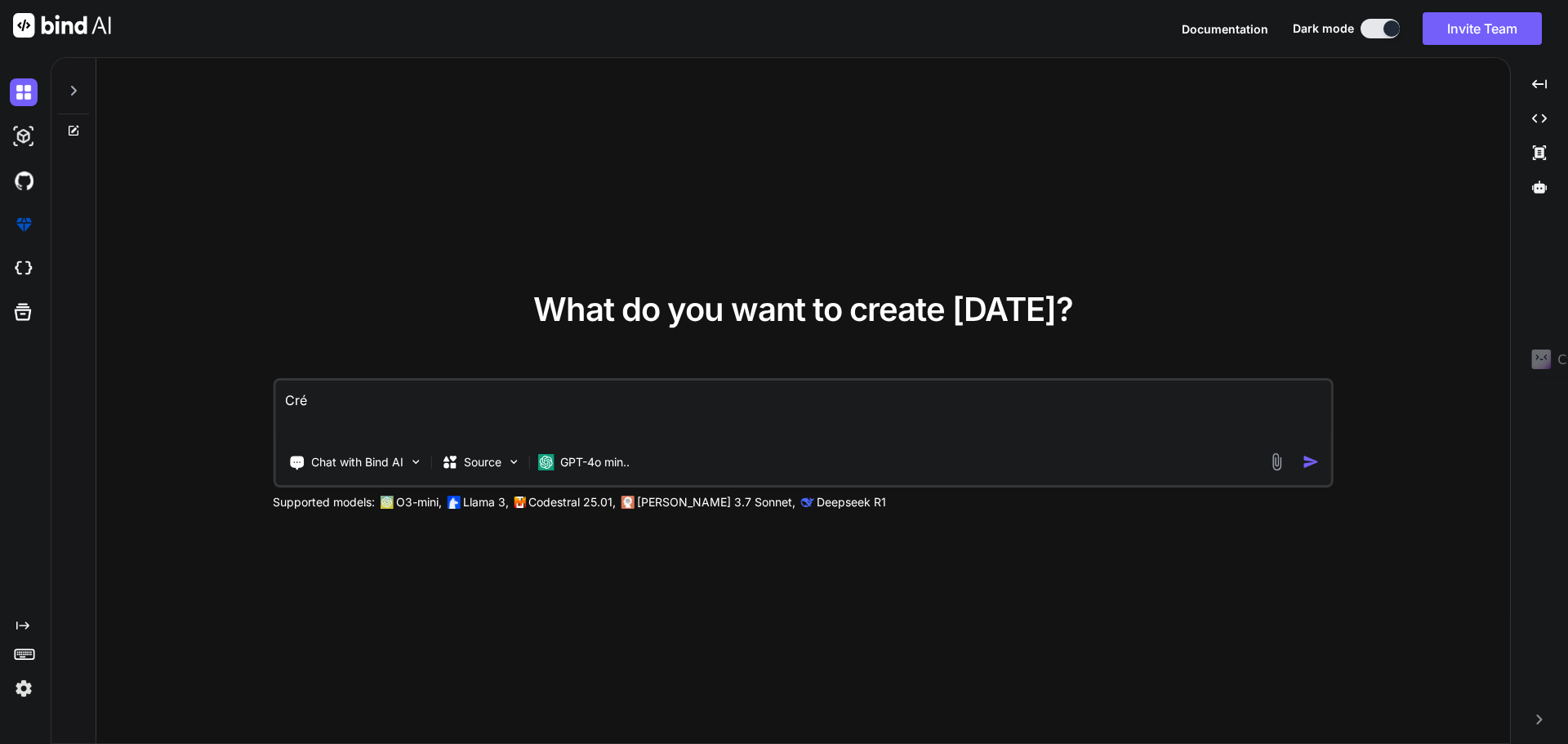
type textarea "x"
type textarea "Crée"
type textarea "x"
type textarea "Crée"
type textarea "x"
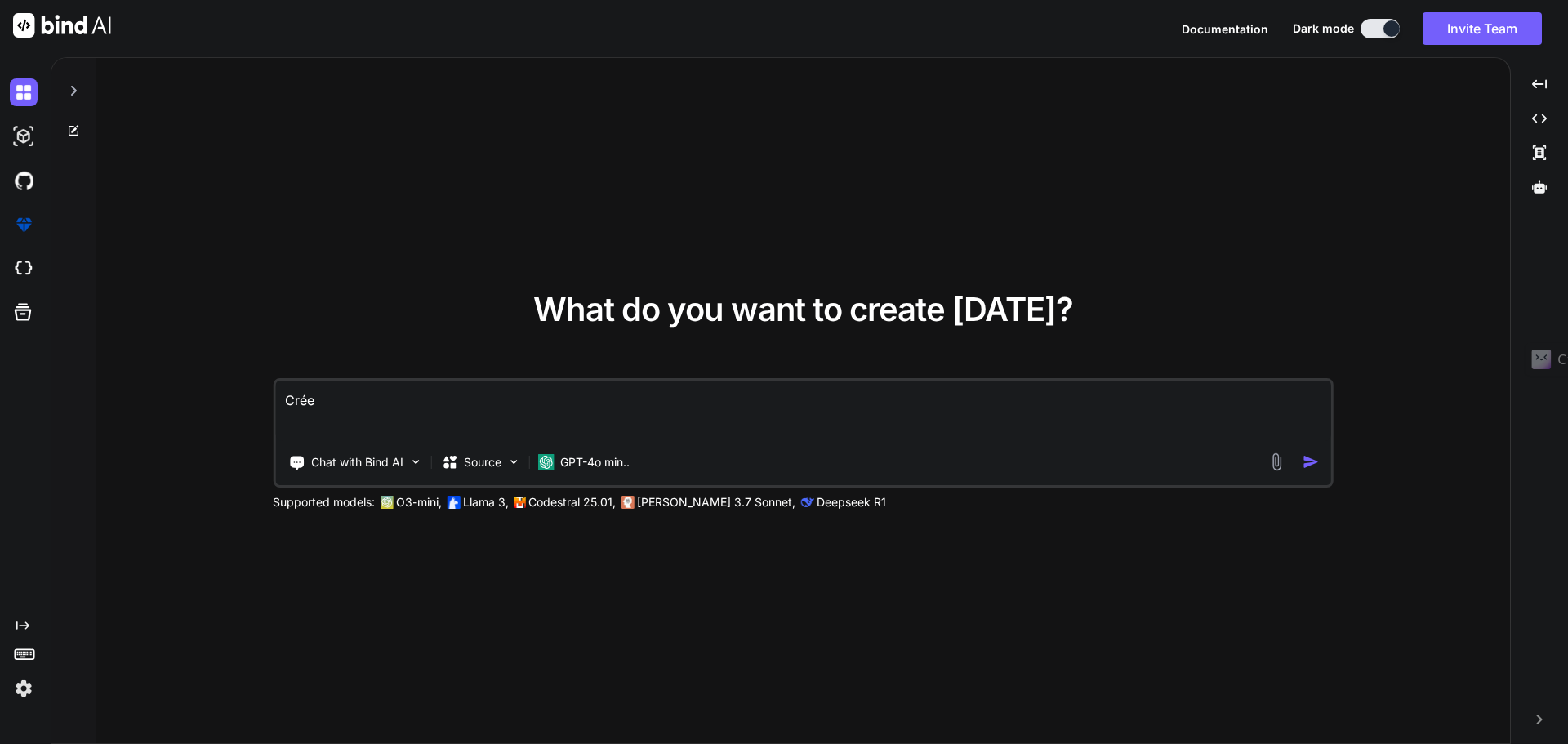
type textarea "Crée e"
type textarea "x"
type textarea "Crée en"
type textarea "x"
type textarea "Crée en"
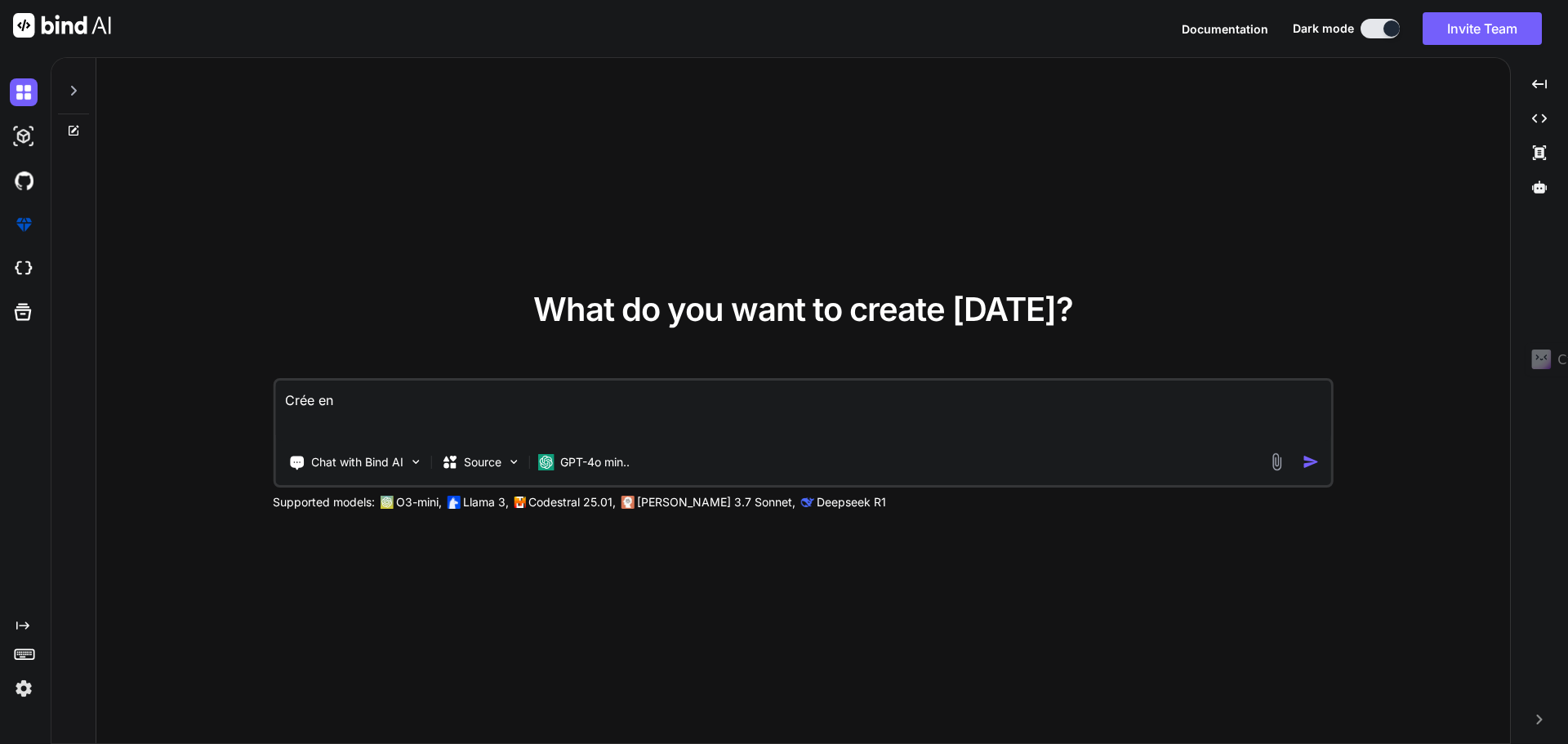
type textarea "x"
type textarea "Crée en f"
type textarea "x"
type textarea "Crée en fr"
type textarea "x"
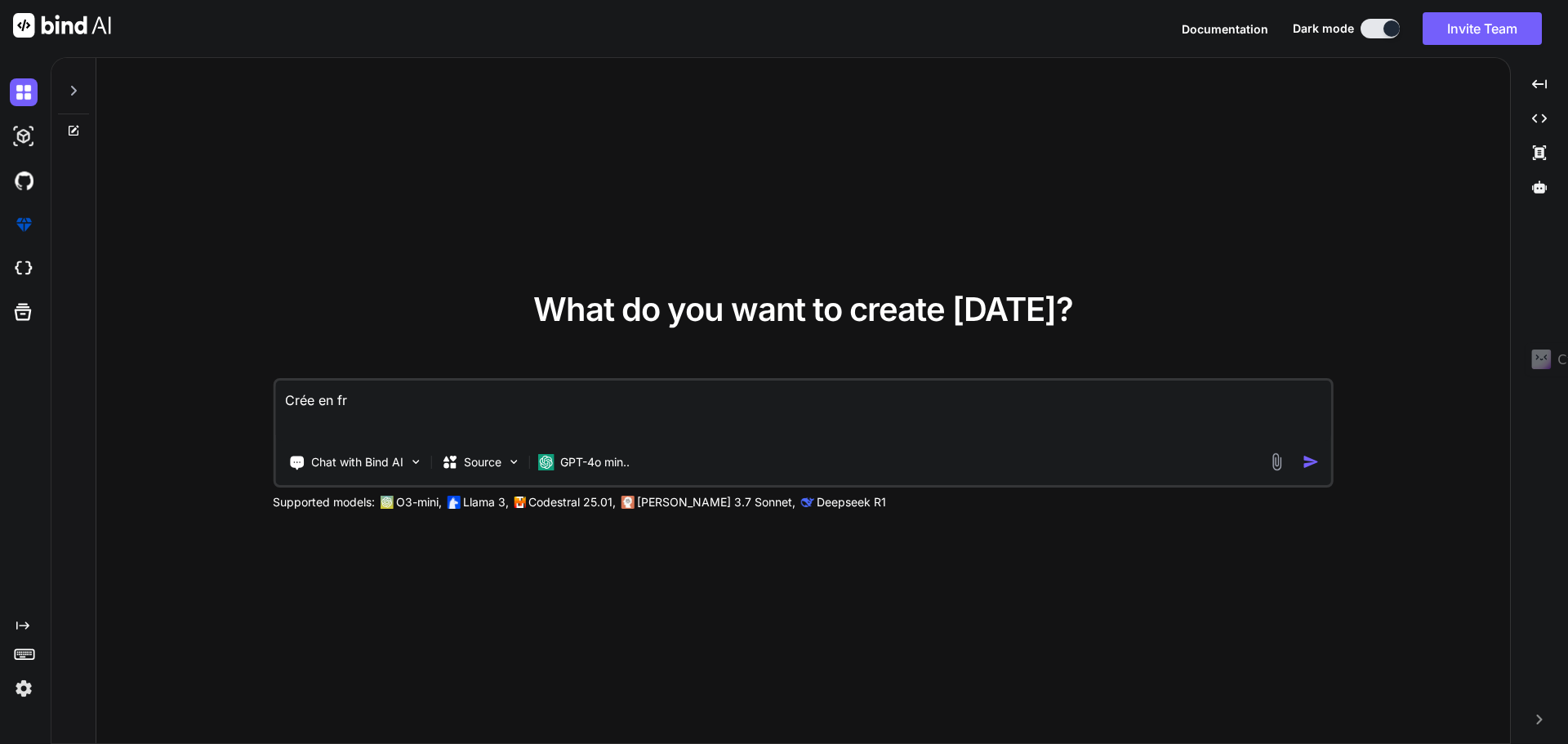
type textarea "Crée en fra"
type textarea "x"
type textarea "Crée en fran"
type textarea "x"
type textarea "Crée en franç"
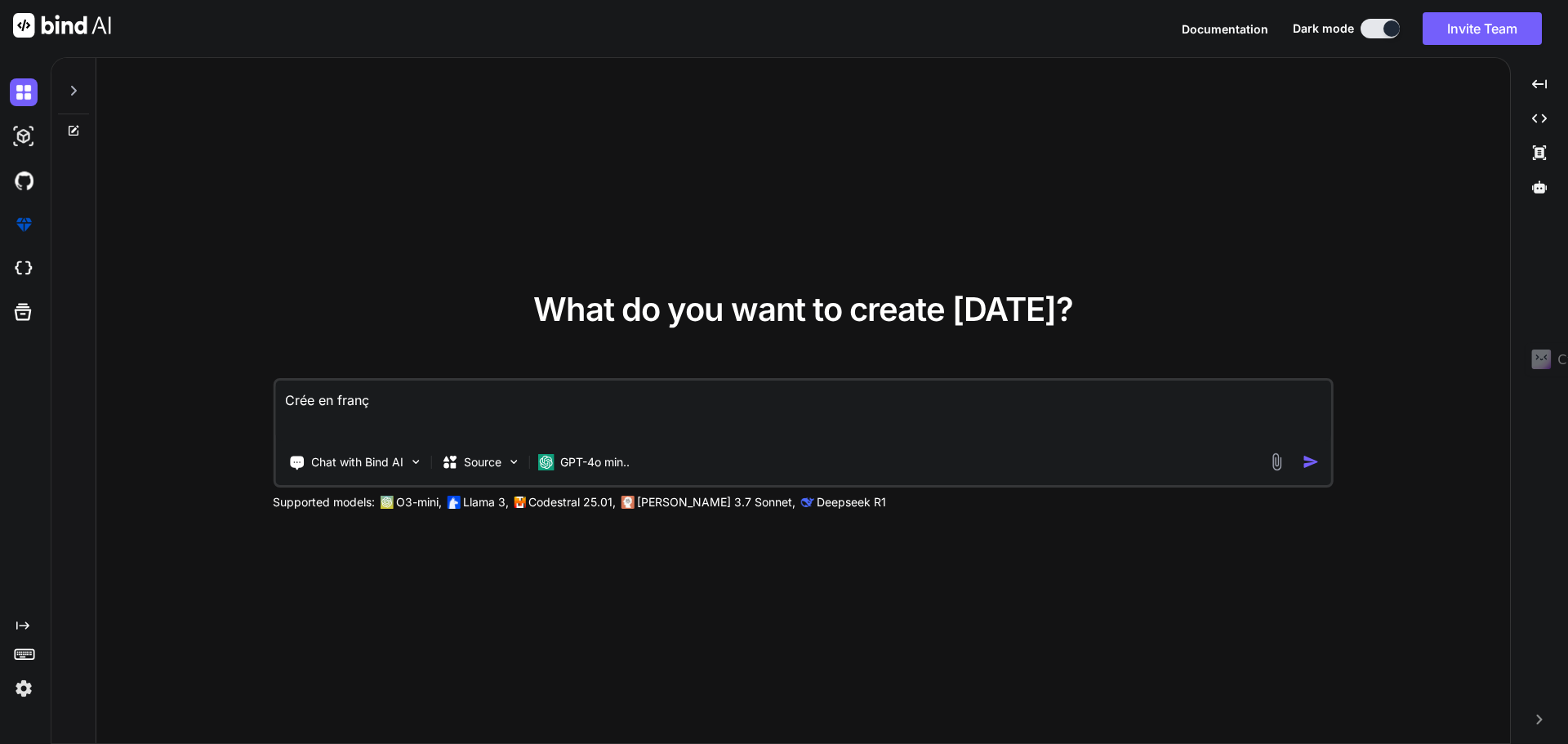
type textarea "x"
type textarea "Crée en [GEOGRAPHIC_DATA]"
type textarea "x"
type textarea "Crée en [GEOGRAPHIC_DATA]"
type textarea "x"
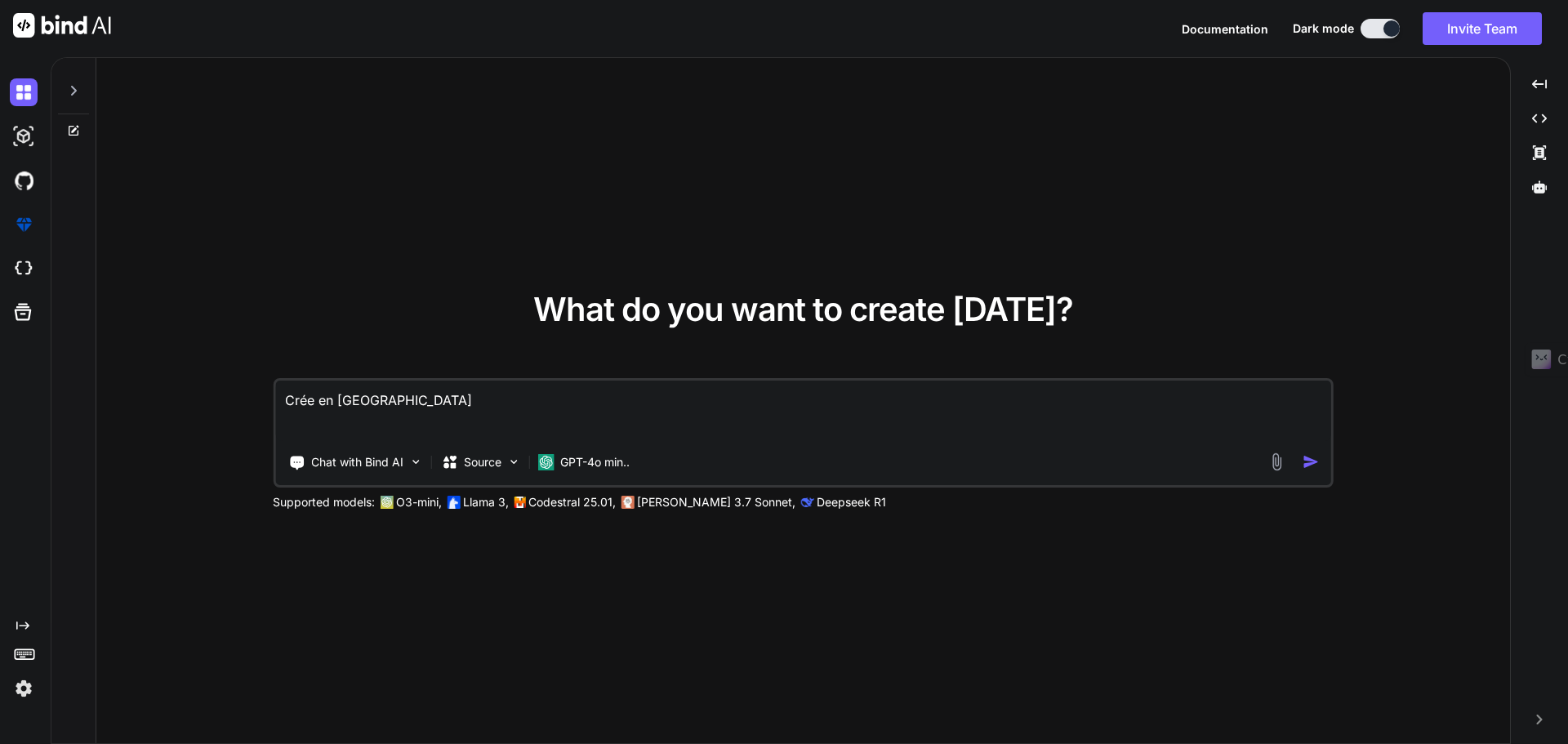
type textarea "Crée en français"
type textarea "x"
type textarea "Crée en français"
type textarea "x"
type textarea "Crée en français u"
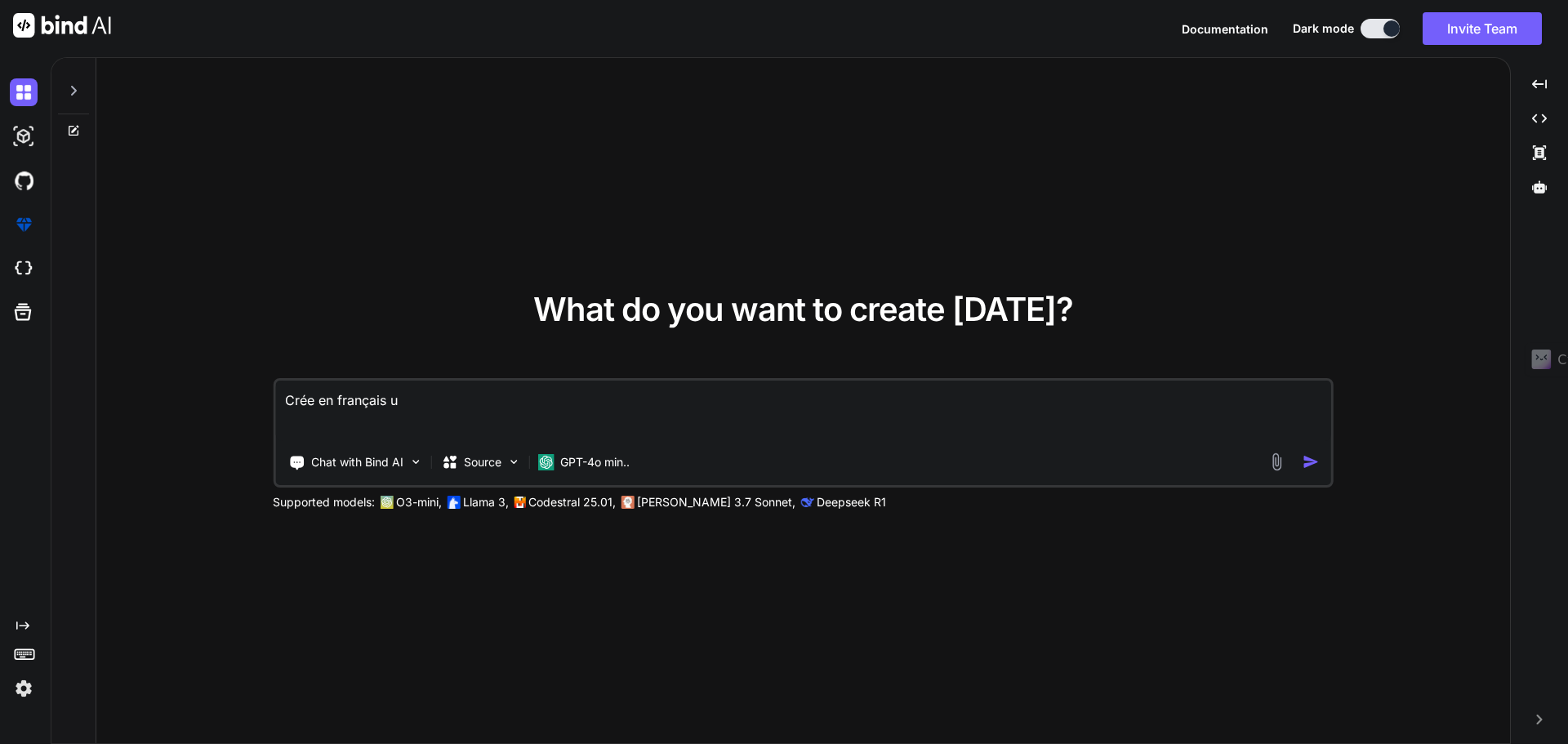
type textarea "x"
type textarea "Crée en français un"
type textarea "x"
type textarea "Crée en français un"
type textarea "x"
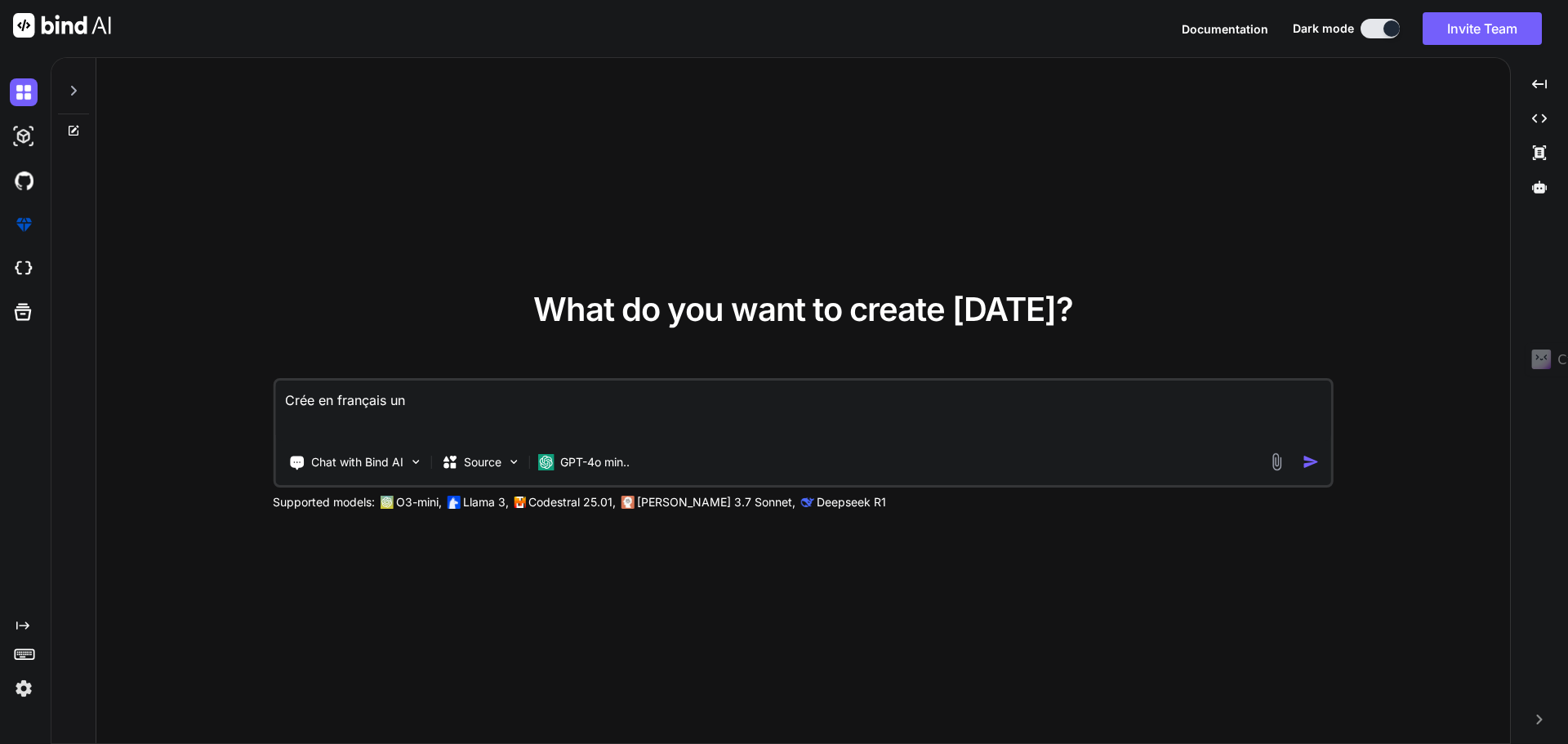
type textarea "Crée en français un s"
type textarea "x"
type textarea "Crée en français un si"
type textarea "x"
type textarea "Crée en français un sim"
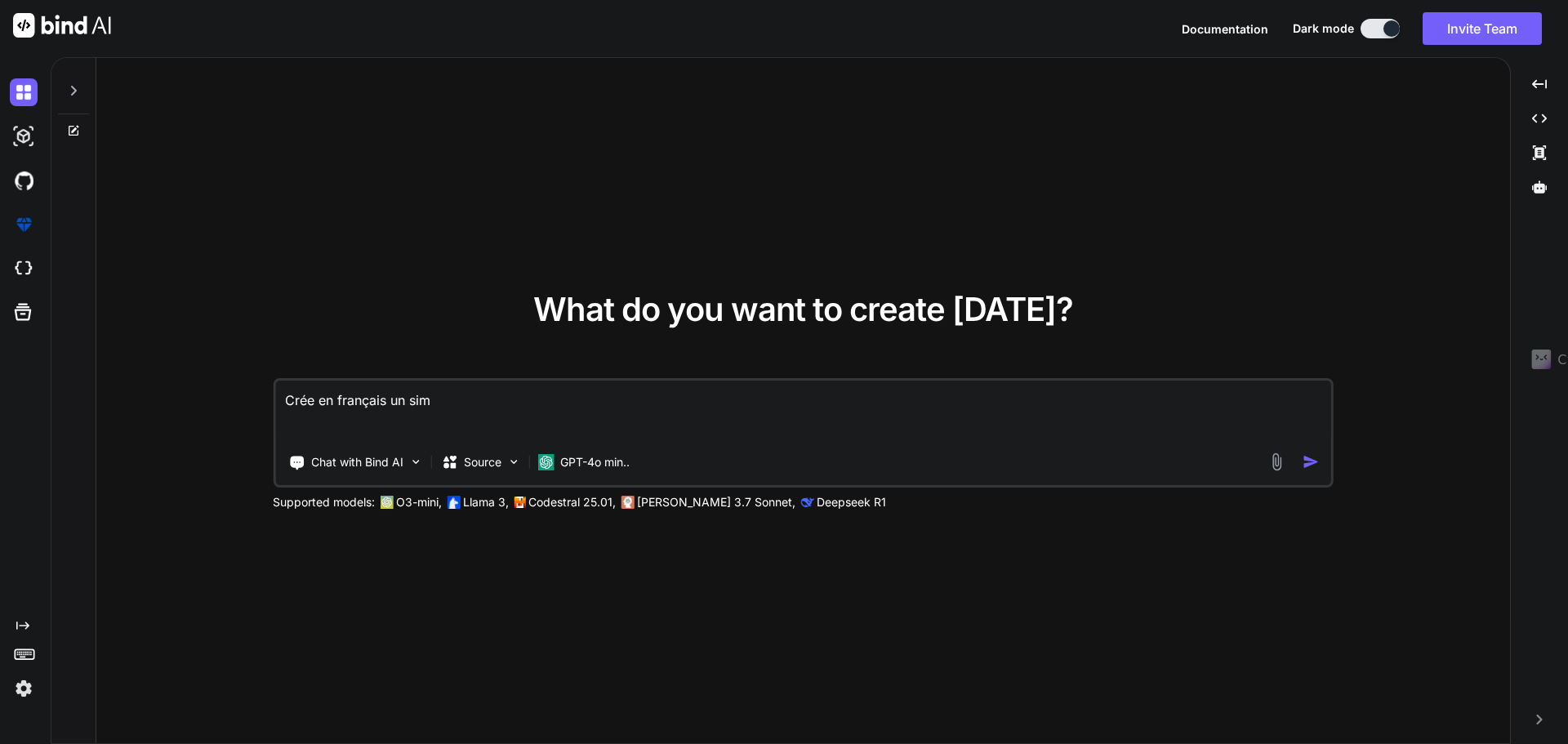
type textarea "x"
type textarea "Crée en français un simu"
type textarea "x"
type textarea "Crée en français un simul"
type textarea "x"
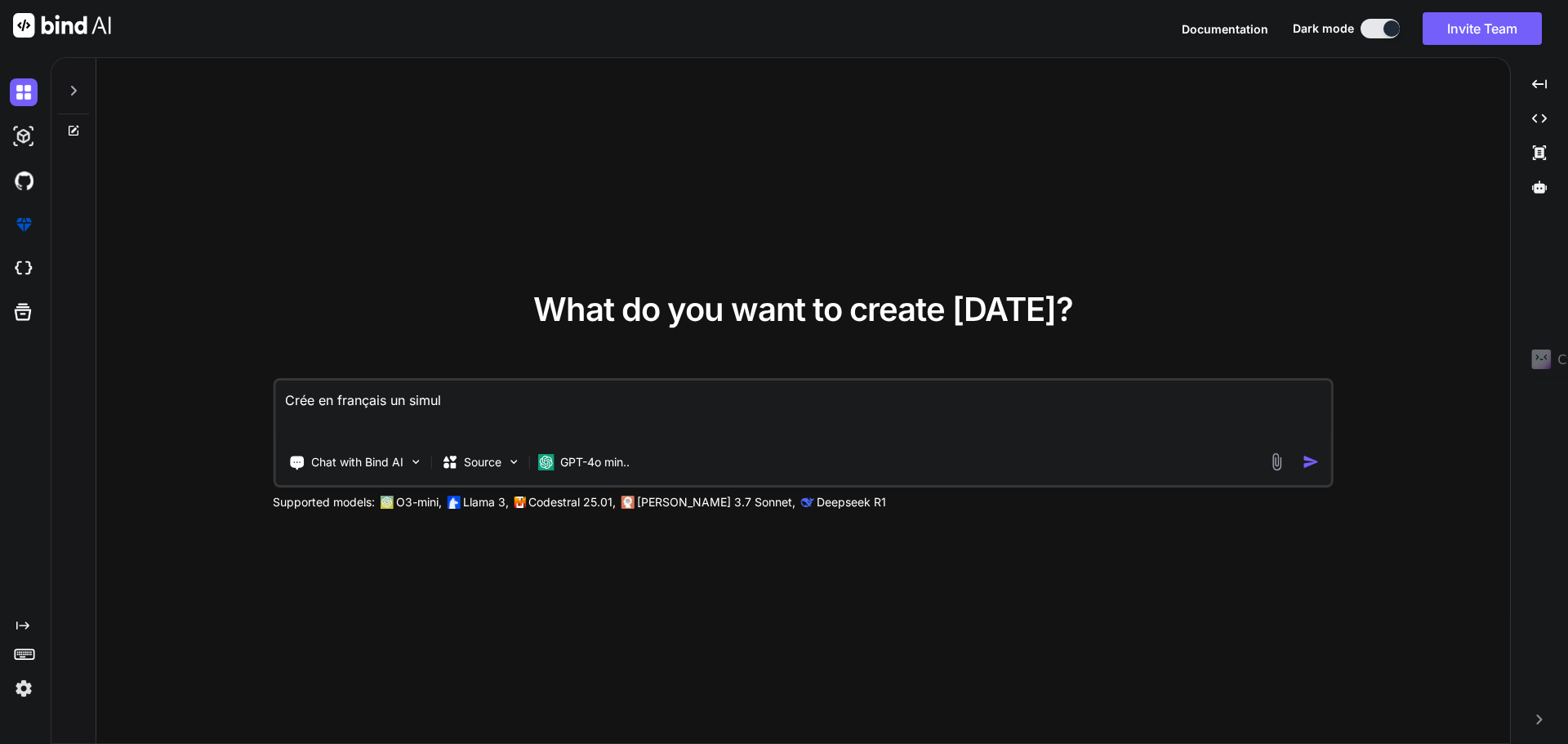
type textarea "Crée en français un simula"
type textarea "x"
type textarea "Crée en français un simulat"
type textarea "x"
type textarea "Crée en français un simulate"
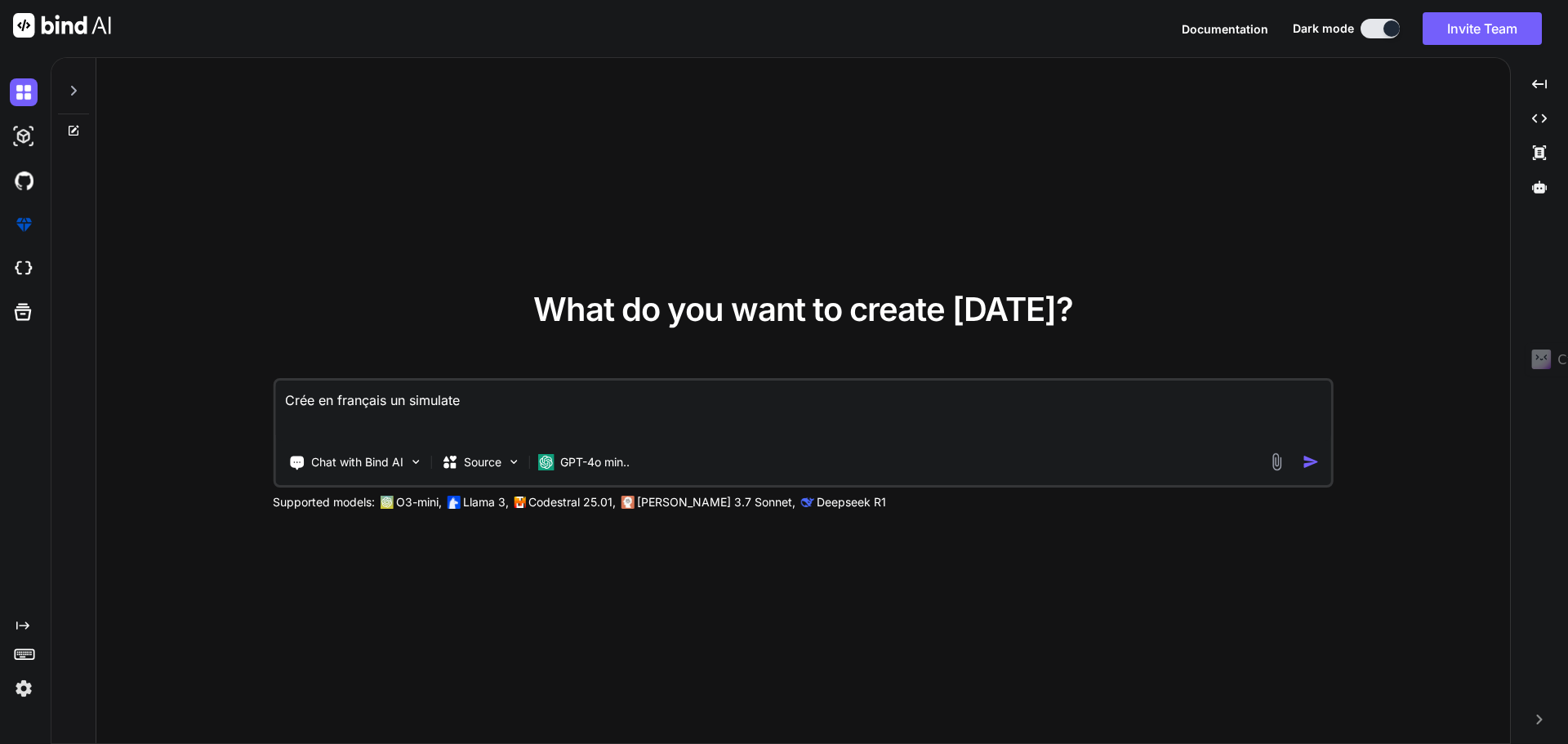
type textarea "x"
type textarea "Crée en français un simulateu"
type textarea "x"
type textarea "Crée en français un simulateur"
type textarea "x"
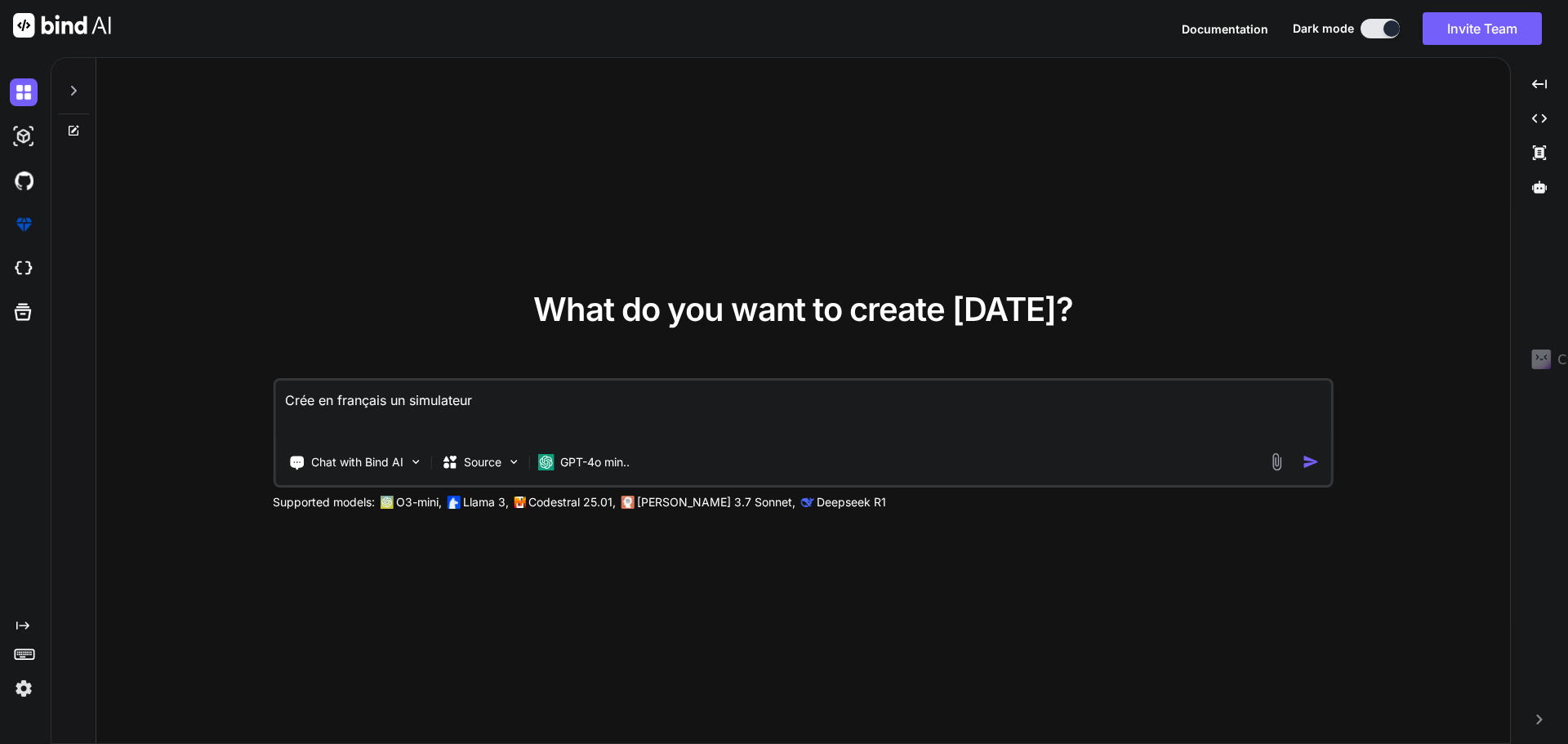
type textarea "Crée en français un simulateur"
type textarea "x"
type textarea "Crée en français un simulateur p"
type textarea "x"
type textarea "Crée en français un simulateur po"
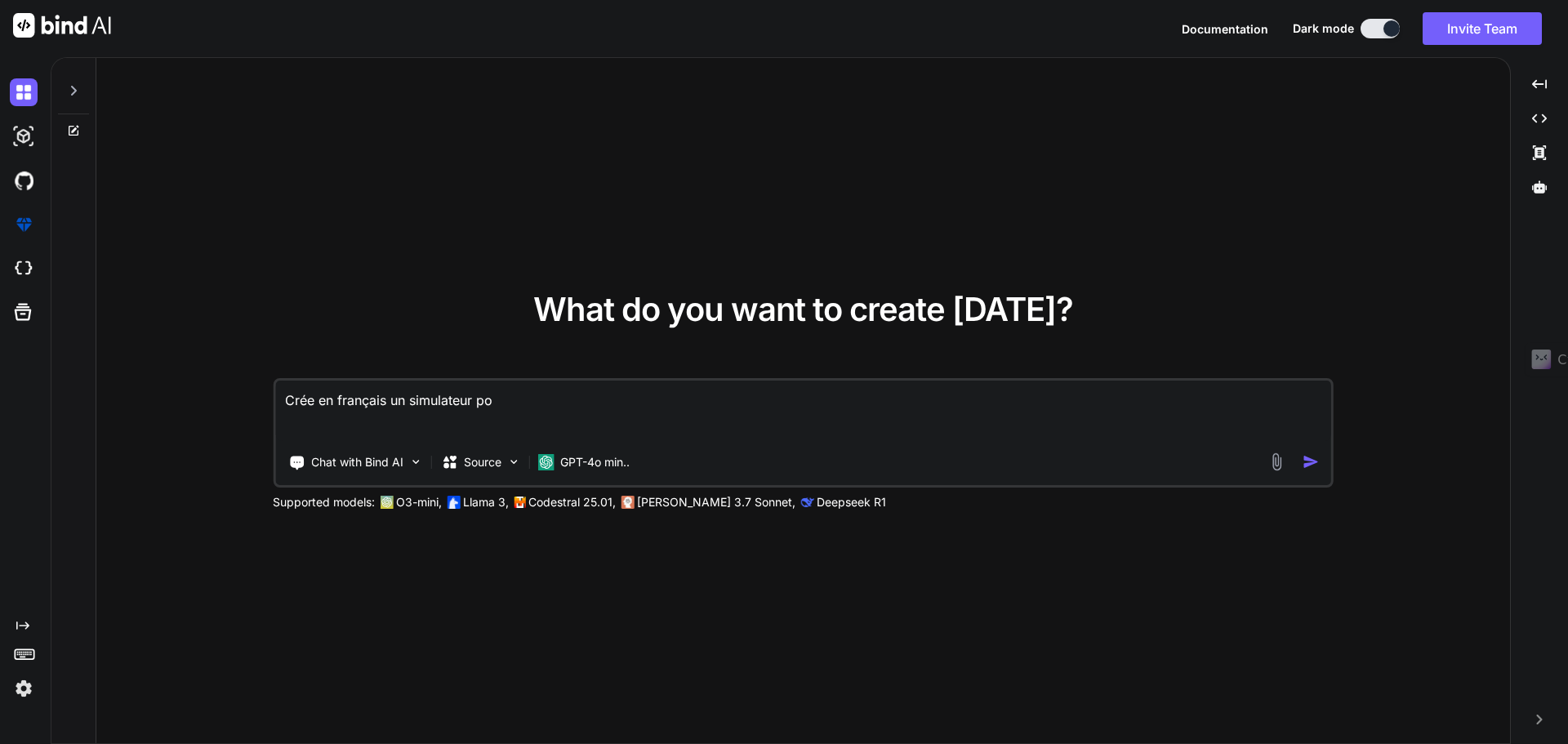
type textarea "x"
type textarea "Crée en français un simulateur pou"
type textarea "x"
type textarea "Crée en français un simulateur pour"
type textarea "x"
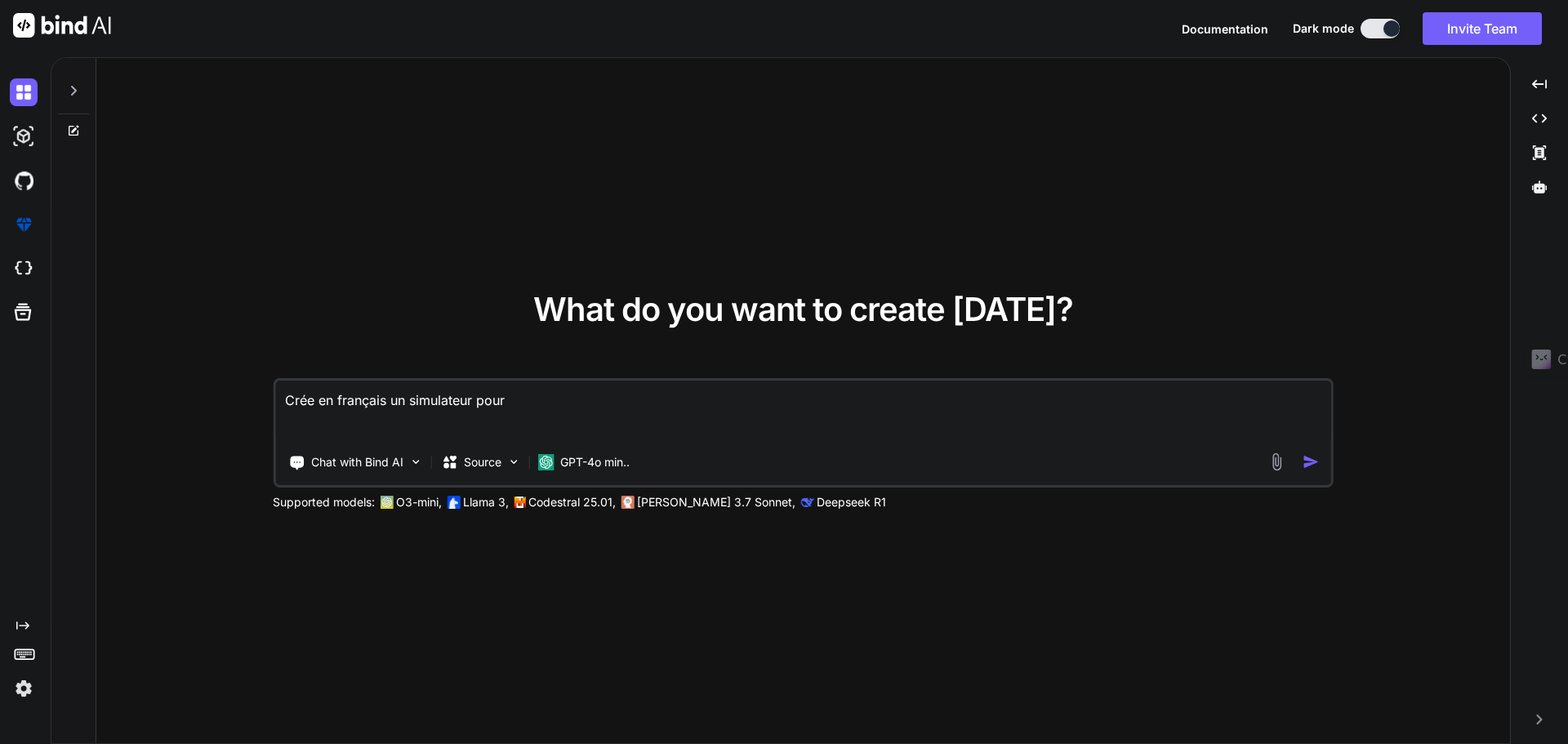
type textarea "Crée en français un simulateur pour"
type textarea "x"
type textarea "Crée en français un simulateur pour a"
type textarea "x"
type textarea "Crée en français un simulateur pour af"
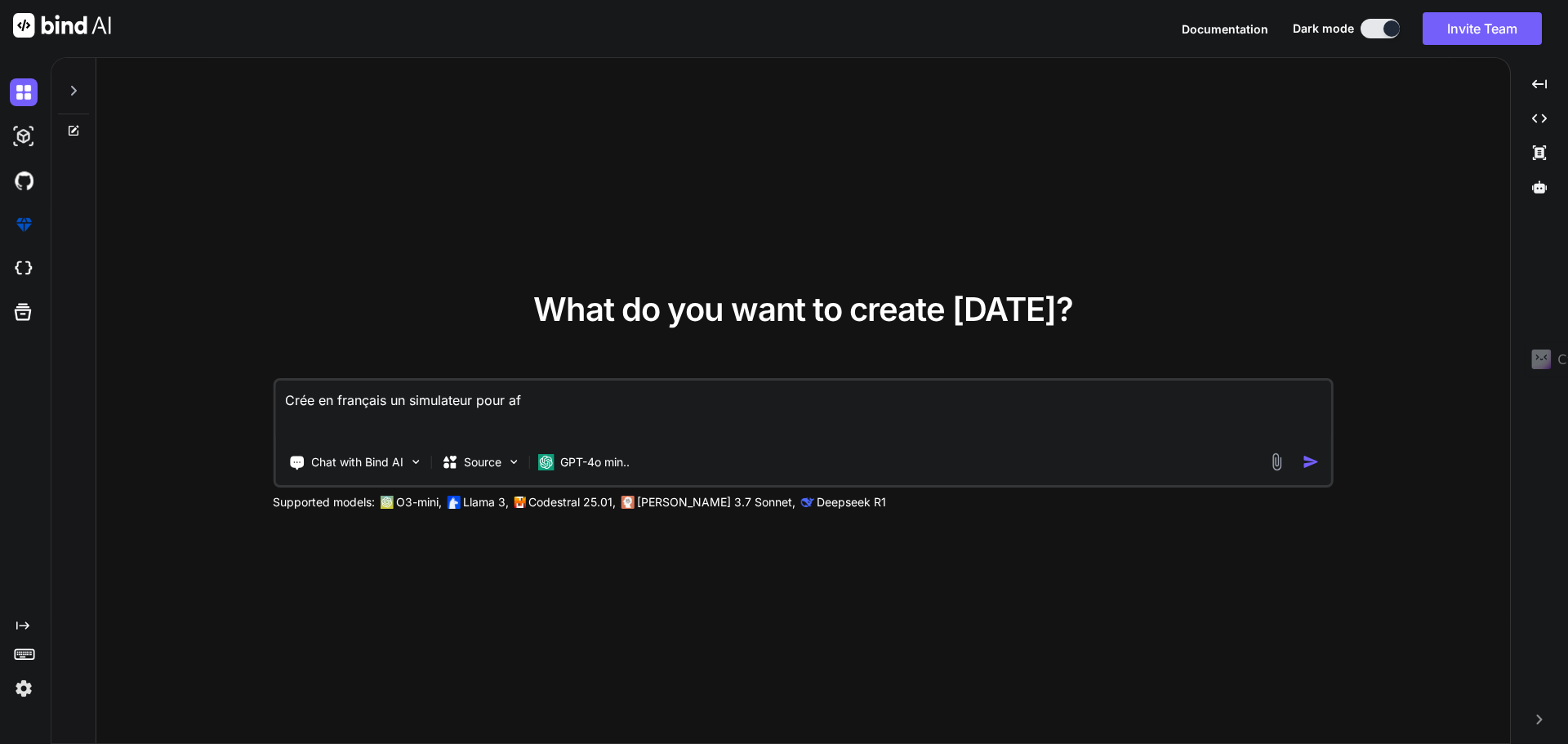
type textarea "x"
type textarea "Crée en français un simulateur pour aff"
type textarea "x"
type textarea "Crée en français un simulateur pour affi"
type textarea "x"
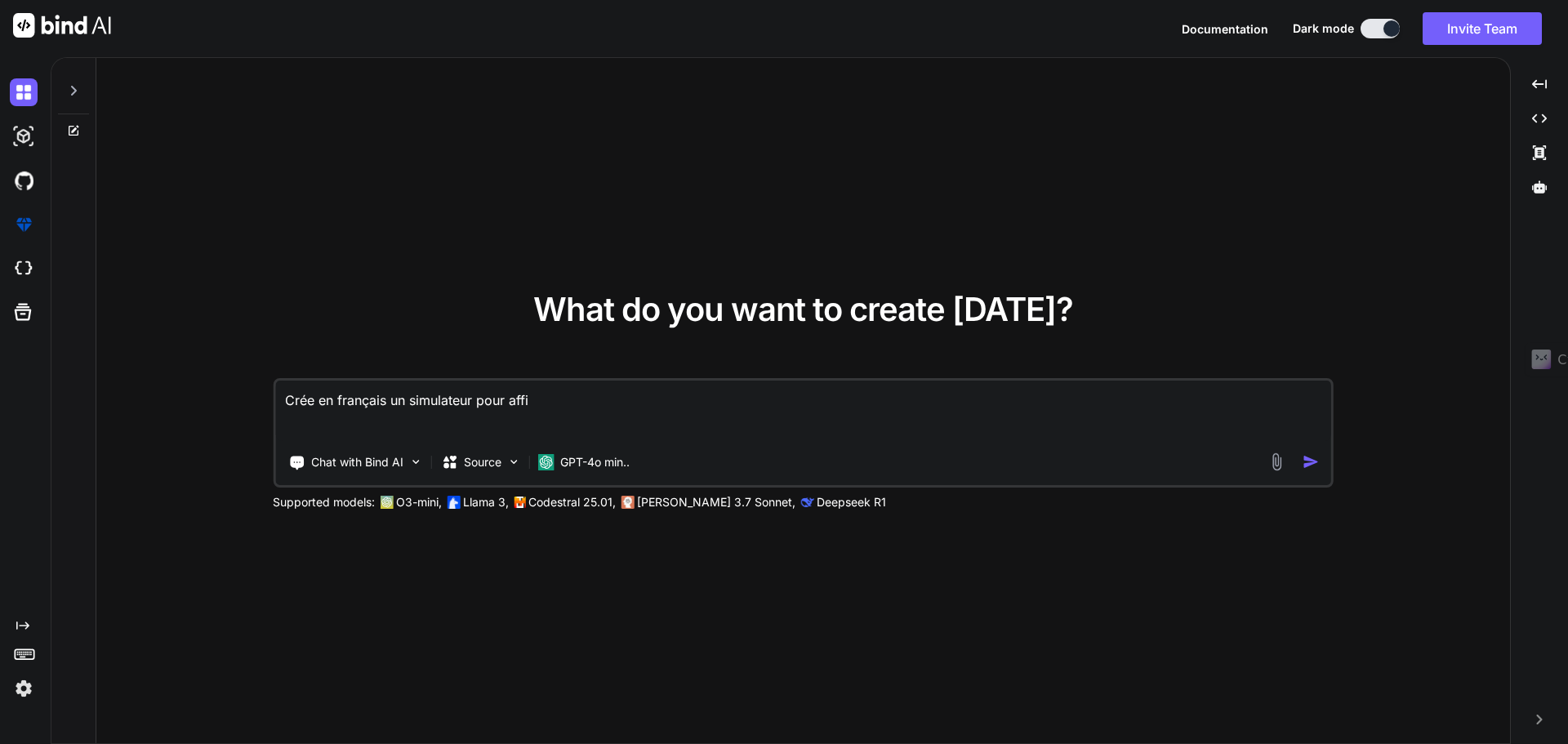
type textarea "Crée en français un simulateur pour affic"
type textarea "x"
type textarea "Crée en français un simulateur pour affich"
type textarea "x"
type textarea "Crée en français un simulateur pour affiche"
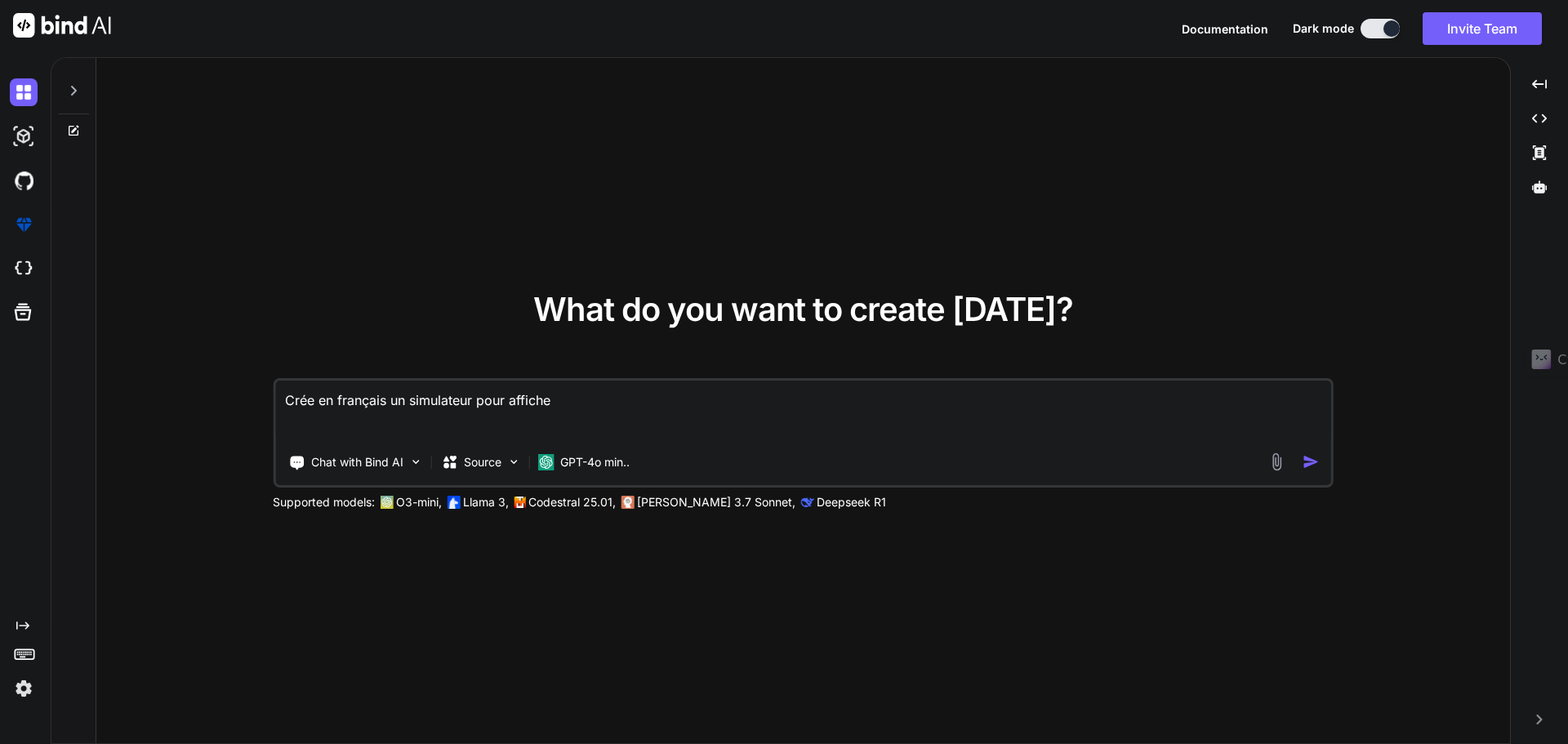
type textarea "x"
type textarea "Crée en français un simulateur pour afficher"
type textarea "x"
type textarea "Crée en français un simulateur pour afficher"
type textarea "x"
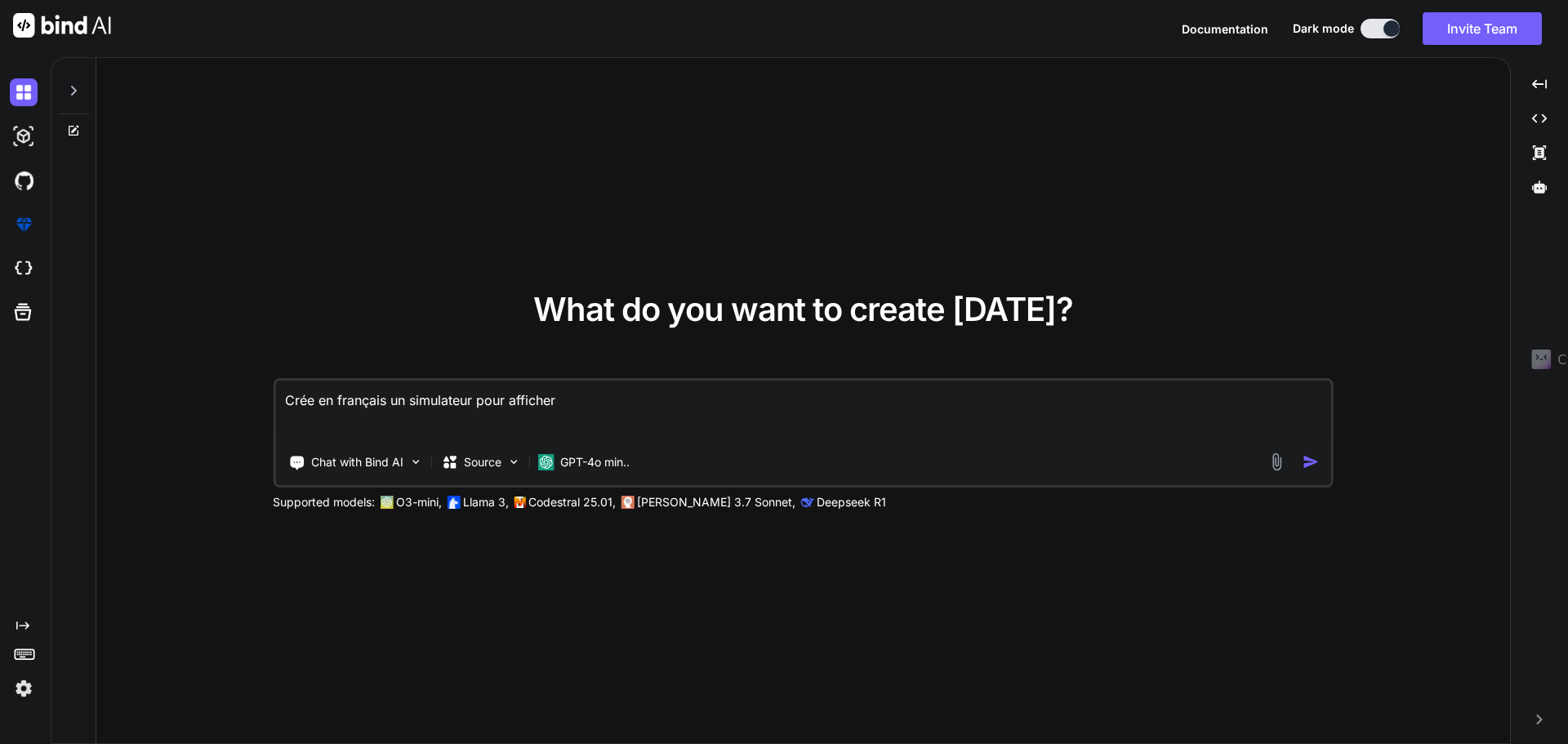
type textarea "Crée en français un simulateur pour afficher n"
type textarea "x"
type textarea "Crée en français un simulateur pour afficher no"
type textarea "x"
type textarea "Crée en français un simulateur pour afficher not"
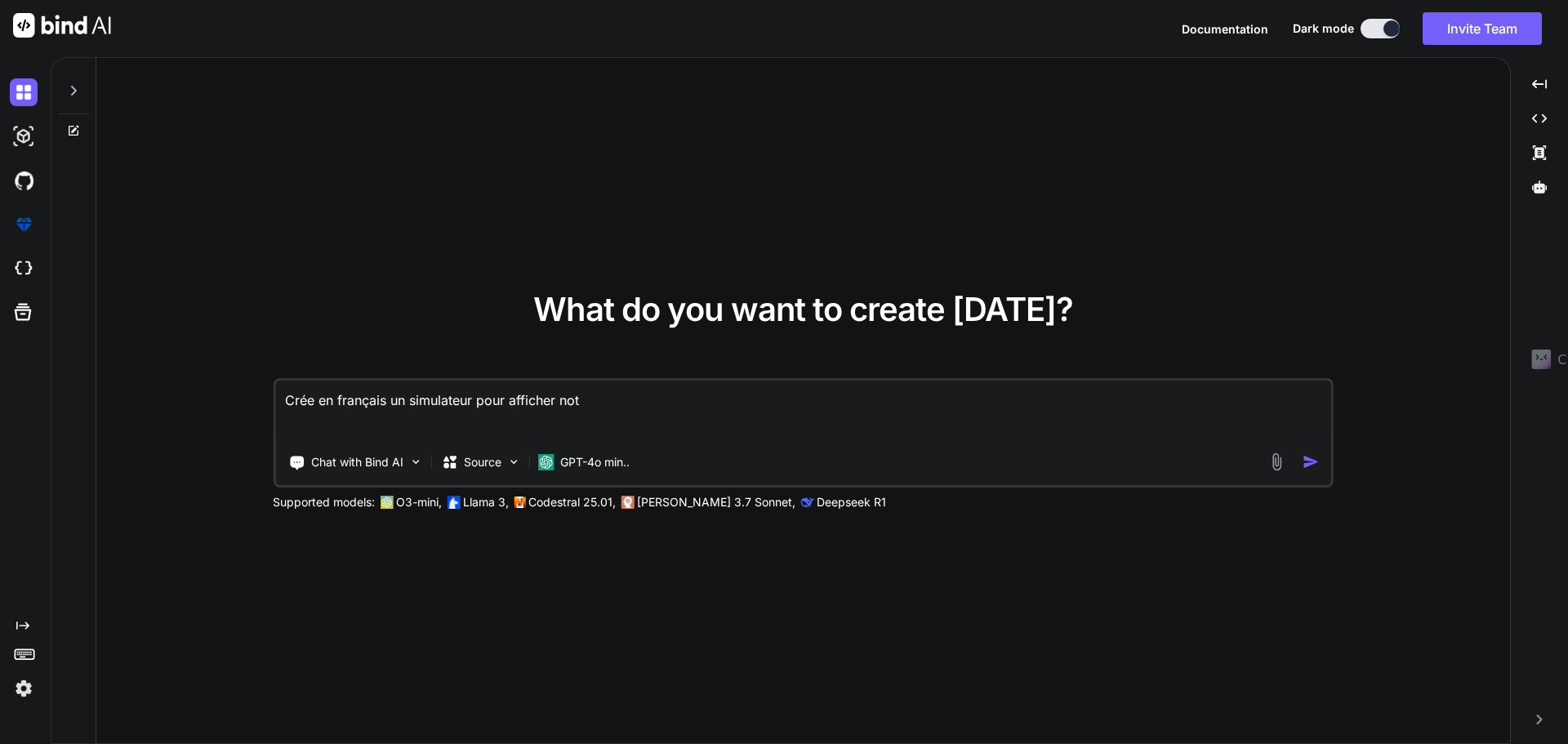
type textarea "x"
type textarea "Crée en français un simulateur pour afficher notr"
type textarea "x"
type textarea "Crée en français un simulateur pour afficher notre"
type textarea "x"
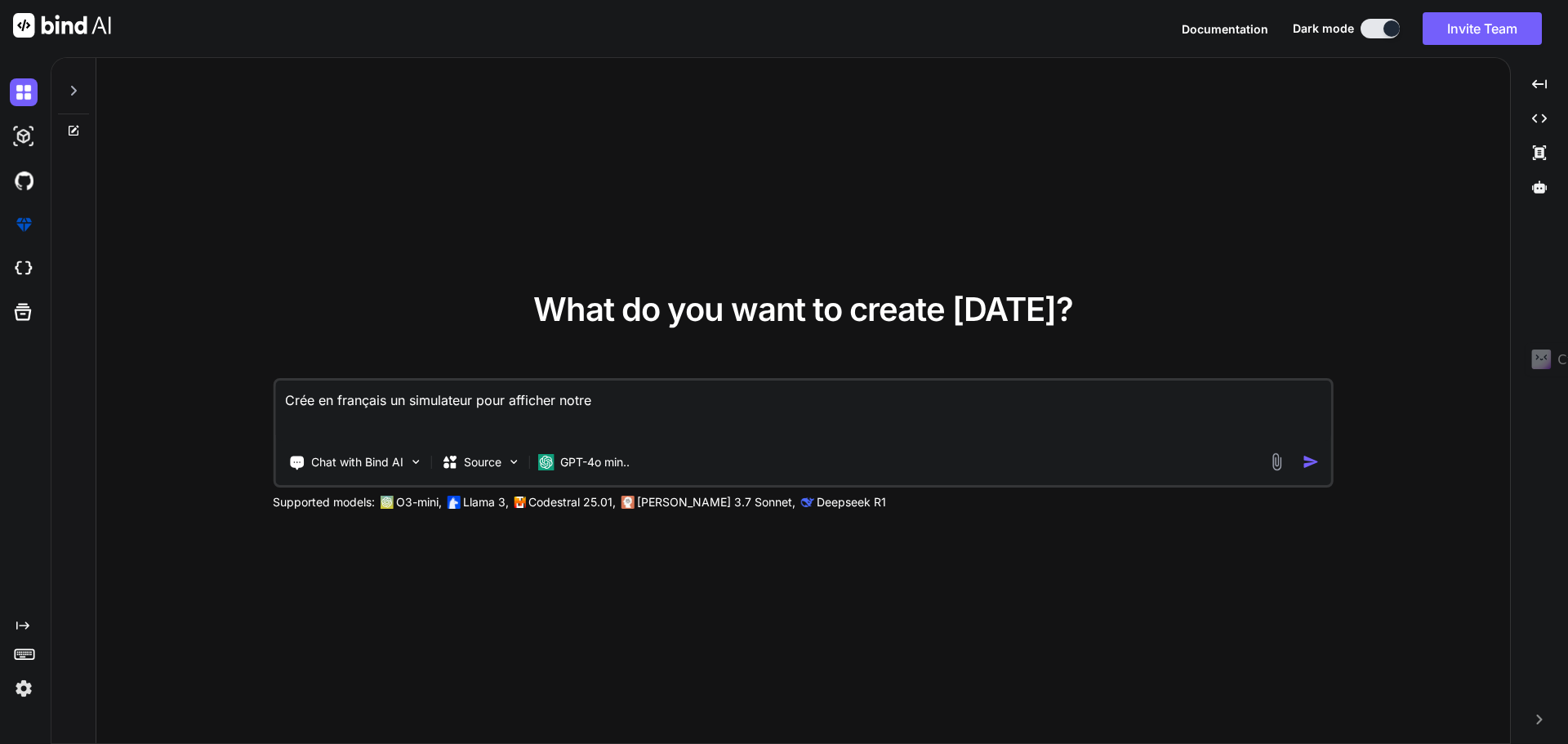
type textarea "Crée en français un simulateur pour afficher notre"
type textarea "x"
type textarea "Crée en français un simulateur pour afficher notre g"
type textarea "x"
type textarea "Crée en français un simulateur pour afficher notre gr"
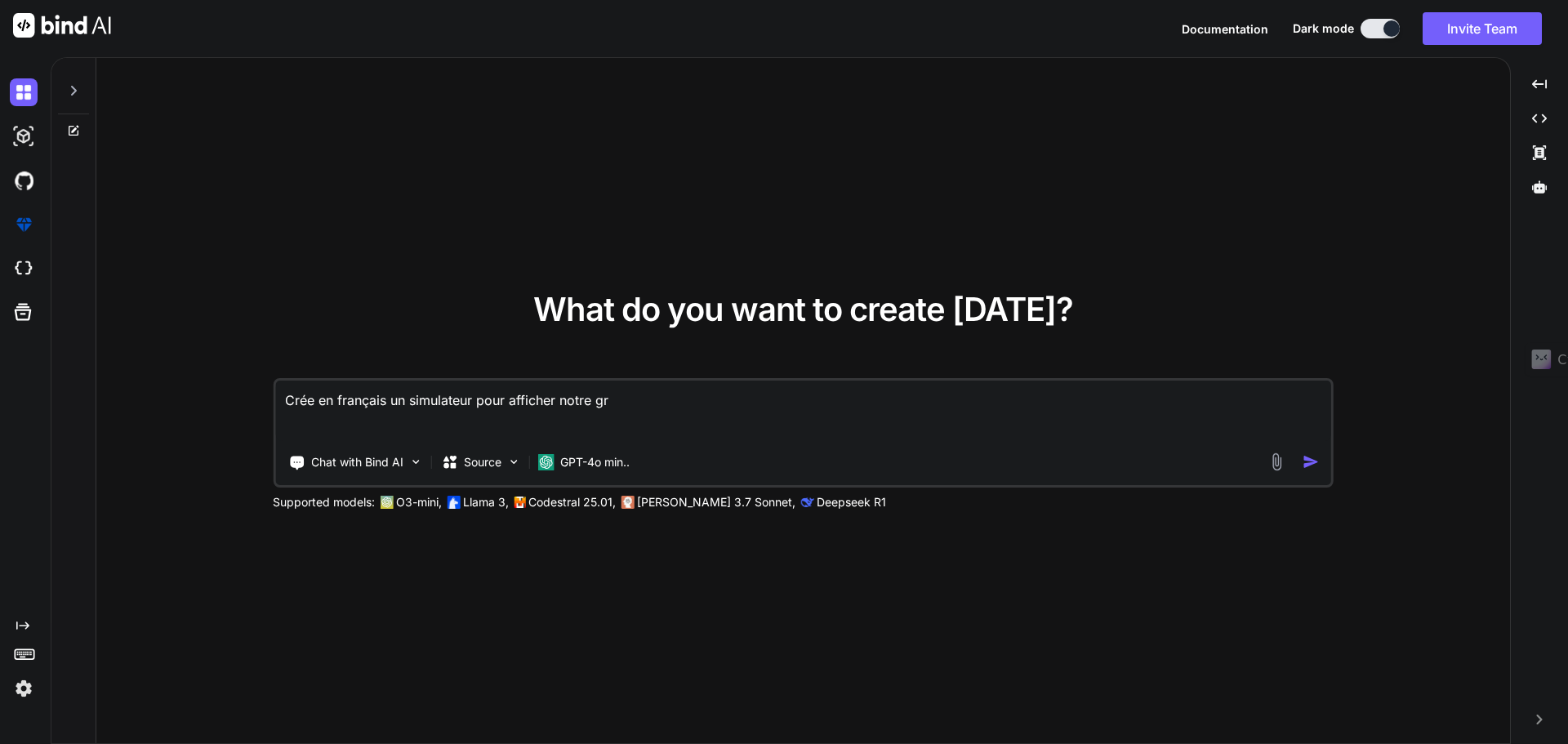
type textarea "x"
type textarea "Crée en français un simulateur pour afficher notre gri"
type textarea "x"
type textarea "Crée en français un simulateur pour afficher notre gril"
type textarea "x"
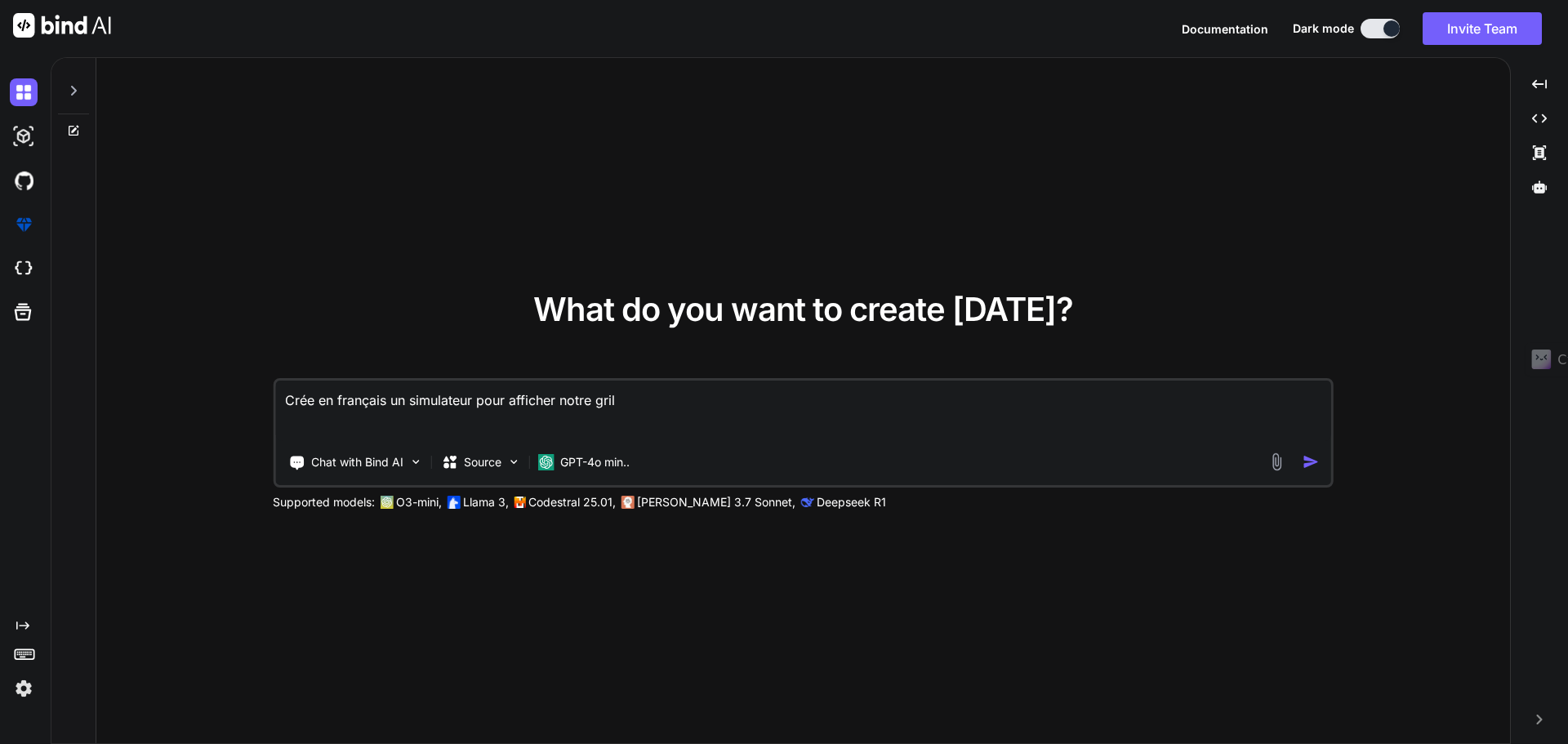
type textarea "Crée en français un simulateur pour afficher notre grill"
type textarea "x"
type textarea "Crée en français un simulateur pour afficher notre grille"
type textarea "x"
type textarea "Crée en français un simulateur pour afficher notre grille"
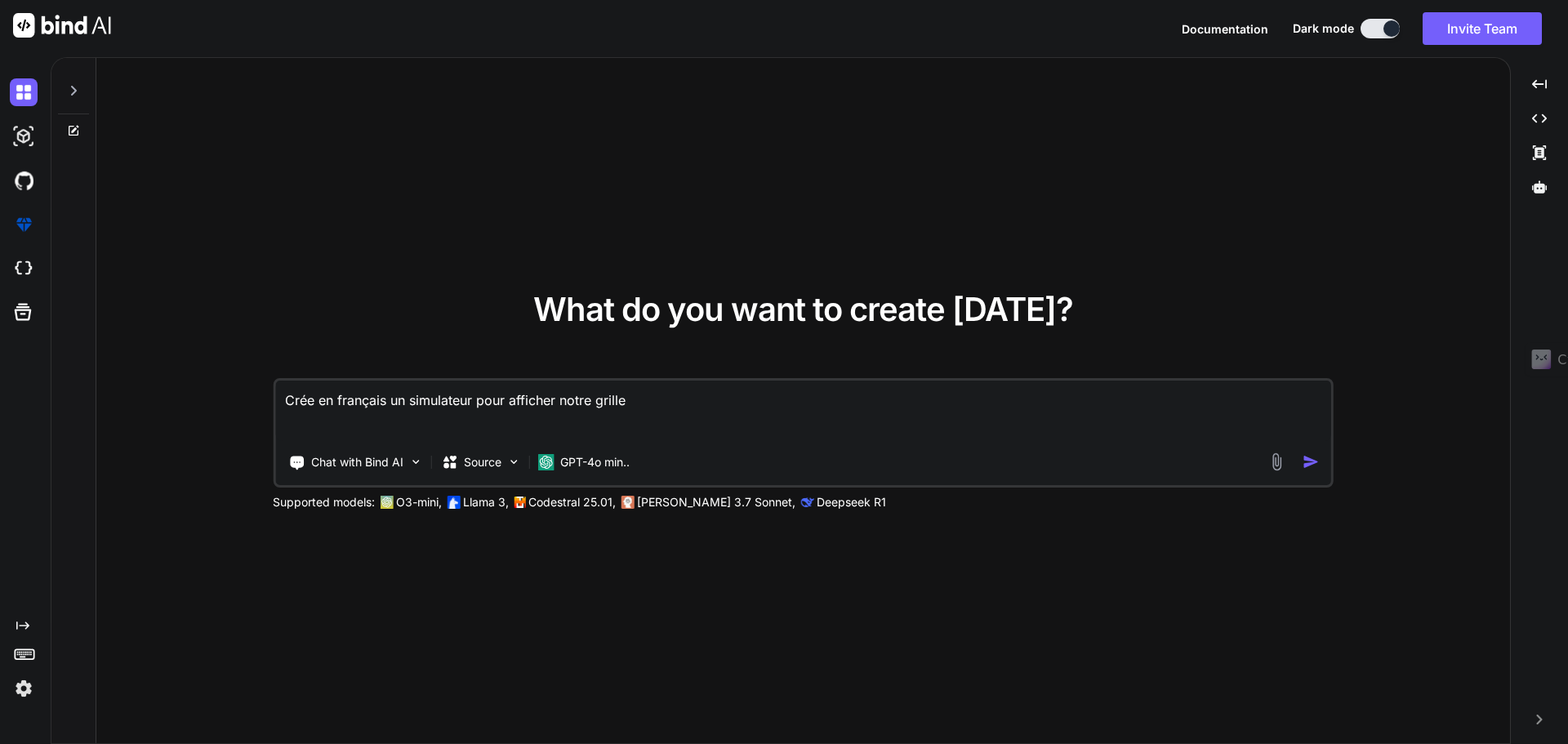
type textarea "x"
type textarea "Crée en français un simulateur pour afficher notre grille t"
type textarea "x"
type textarea "Crée en français un simulateur pour afficher notre grille ta"
type textarea "x"
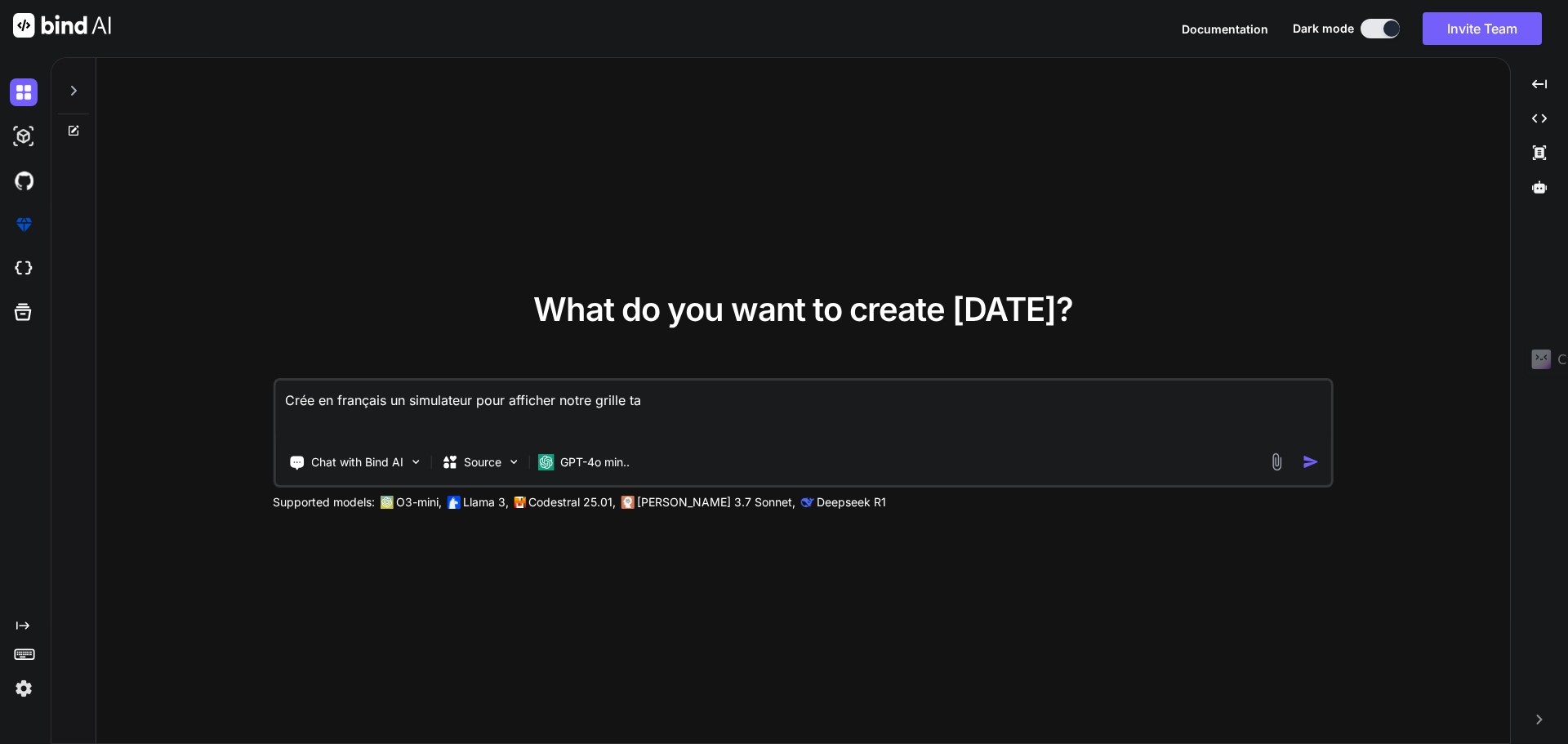
type textarea "Crée en français un simulateur pour afficher notre grille tar"
type textarea "x"
type textarea "Crée en français un simulateur pour afficher notre grille tari"
type textarea "x"
type textarea "Crée en français un simulateur pour afficher notre grille tarif"
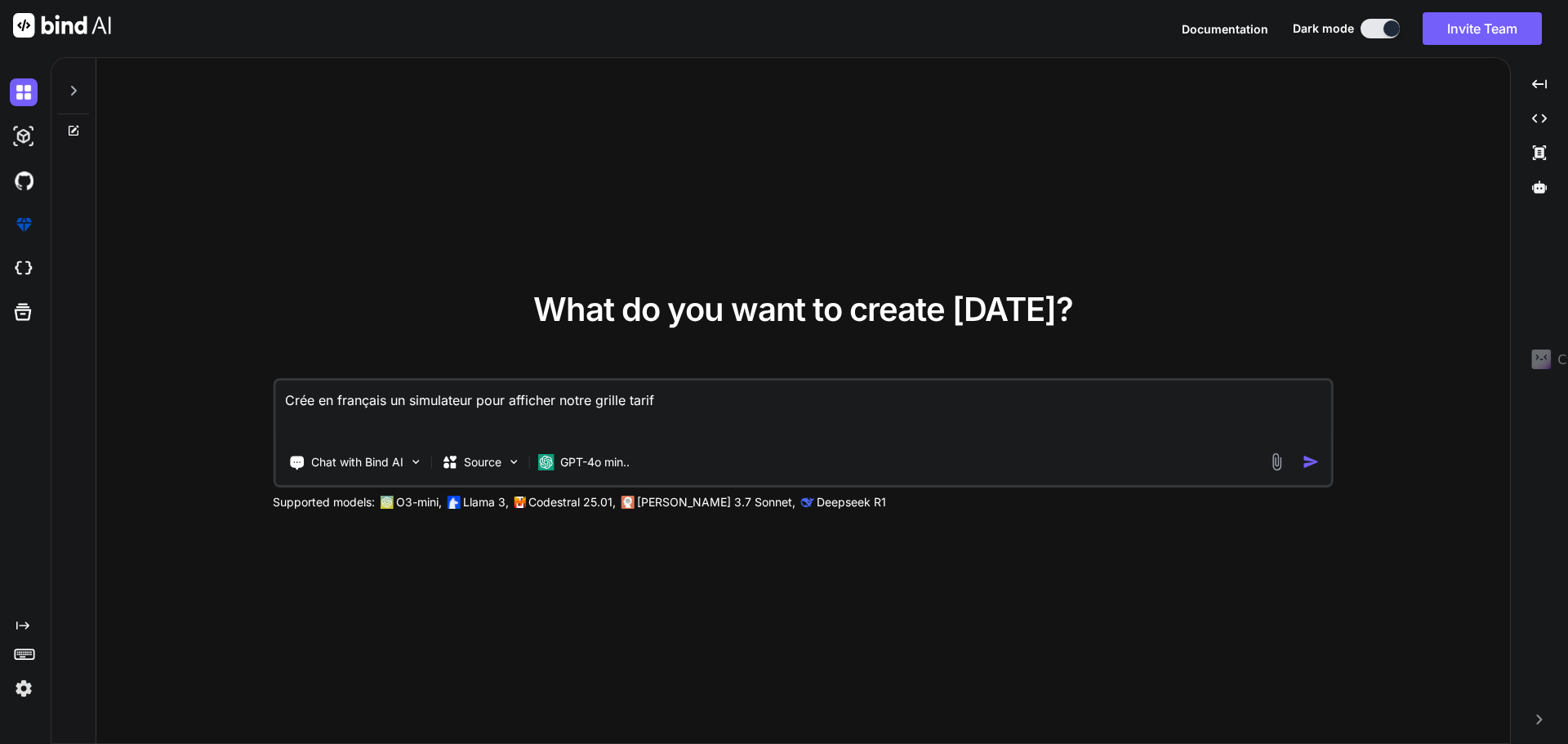
type textarea "x"
type textarea "Crée en français un simulateur pour afficher notre grille tarifa"
type textarea "x"
type textarea "Crée en français un simulateur pour afficher notre grille tarifai"
type textarea "x"
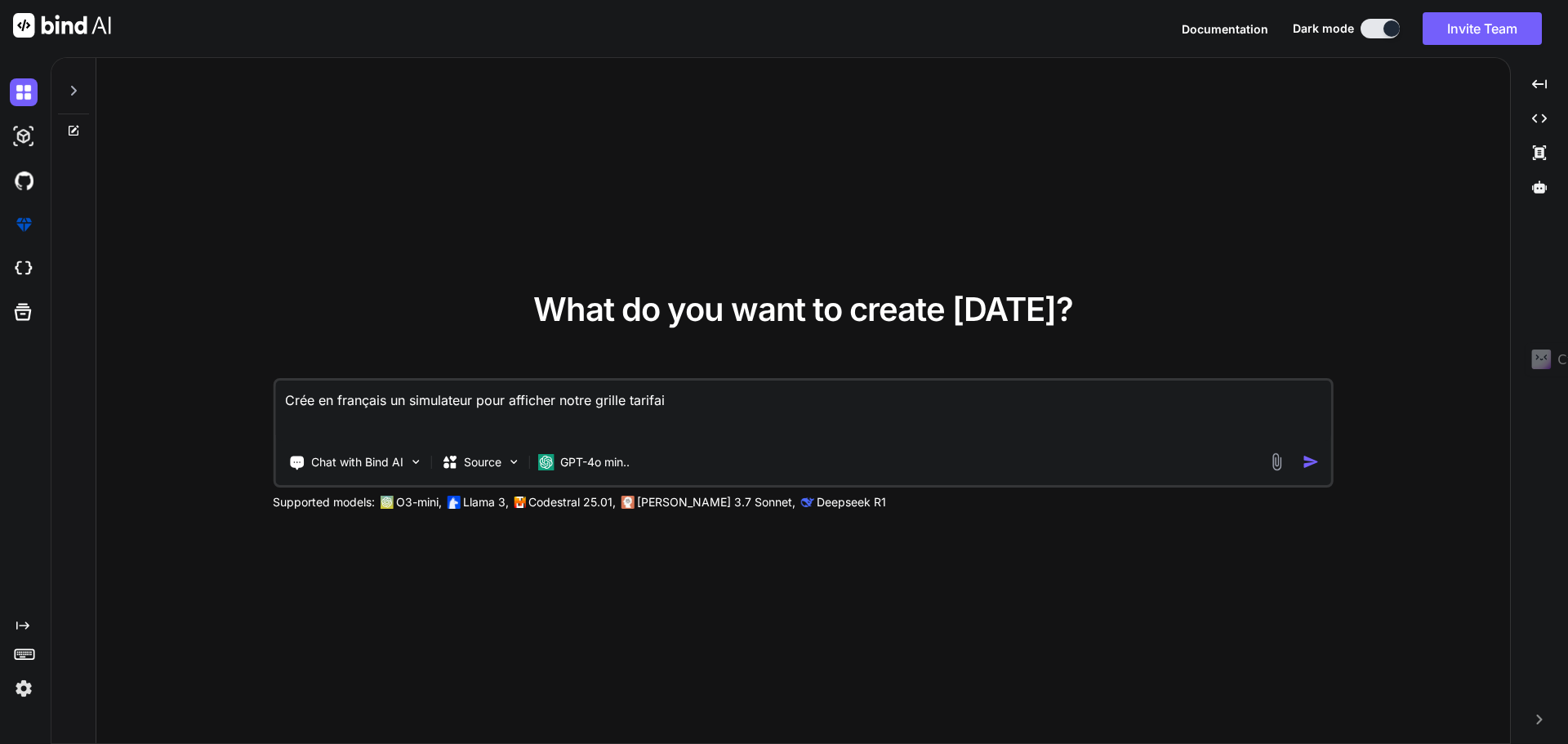
type textarea "Crée en français un simulateur pour afficher notre grille tarifair"
type textarea "x"
type textarea "Crée en français un simulateur pour afficher notre grille tarifaire"
type textarea "x"
type textarea "Crée en français un simulateur pour afficher notre grille tarifaire"
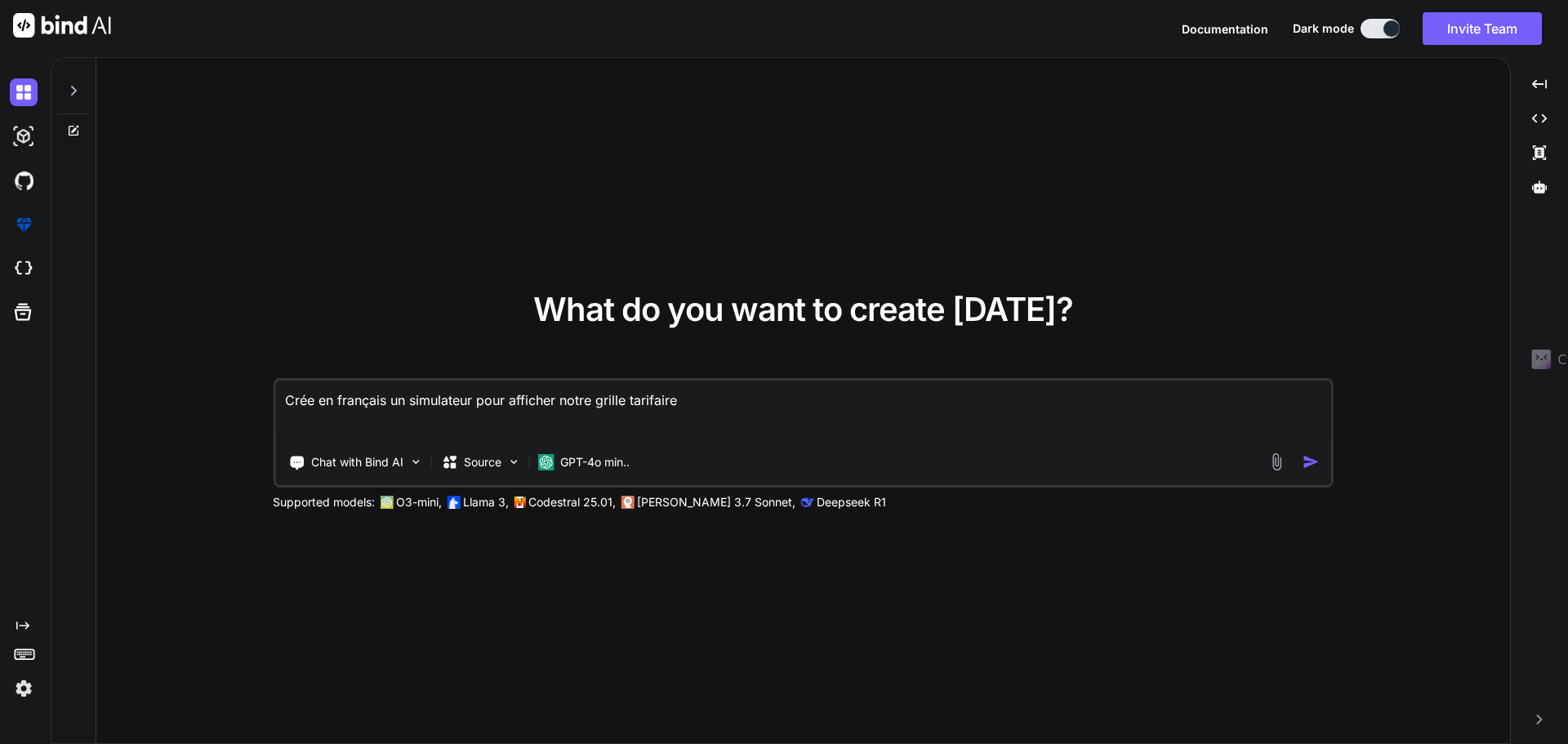
type textarea "x"
type textarea "Crée en français un simulateur pour afficher notre grille tarifaire s"
type textarea "x"
type textarea "Crée en français un simulateur pour afficher notre grille tarifaire se"
type textarea "x"
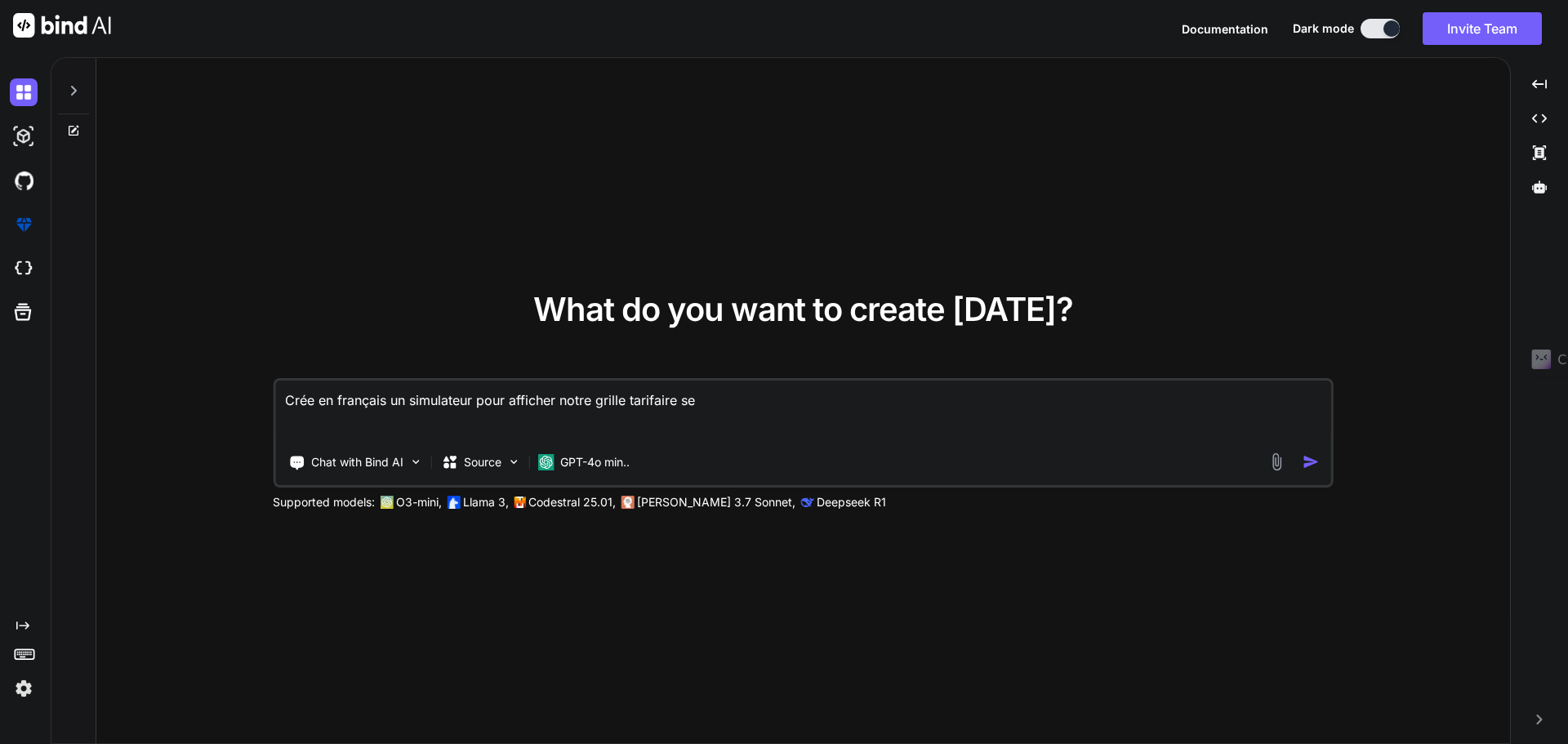
type textarea "Crée en français un simulateur pour afficher notre grille tarifaire sel"
type textarea "x"
type textarea "Crée en français un simulateur pour afficher notre grille tarifaire selo"
type textarea "x"
type textarea "Crée en français un simulateur pour afficher notre grille tarifaire selon"
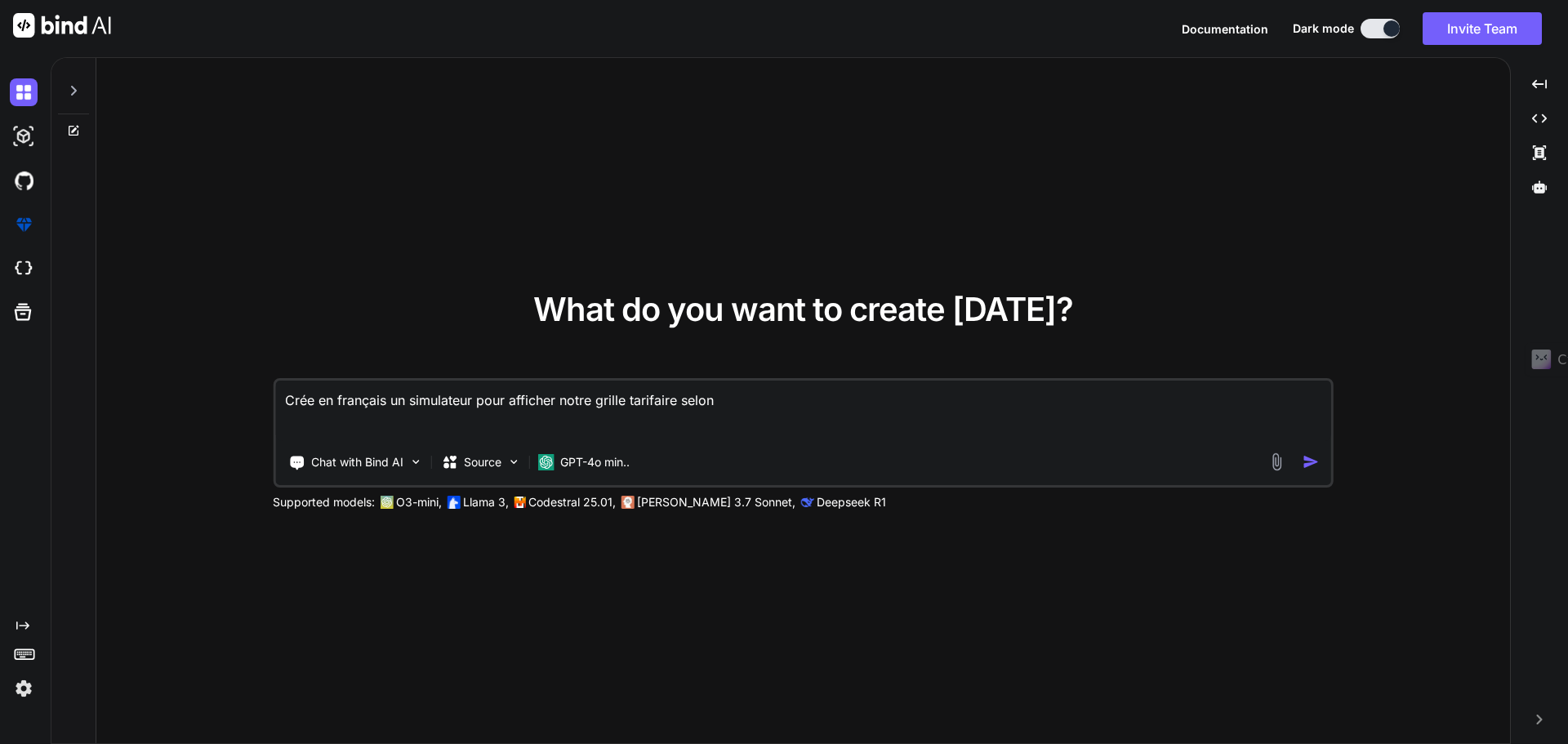
type textarea "x"
type textarea "Crée en français un simulateur pour afficher notre grille tarifaire selon"
type textarea "x"
type textarea "Crée en français un simulateur pour afficher notre grille tarifaire selon l"
type textarea "x"
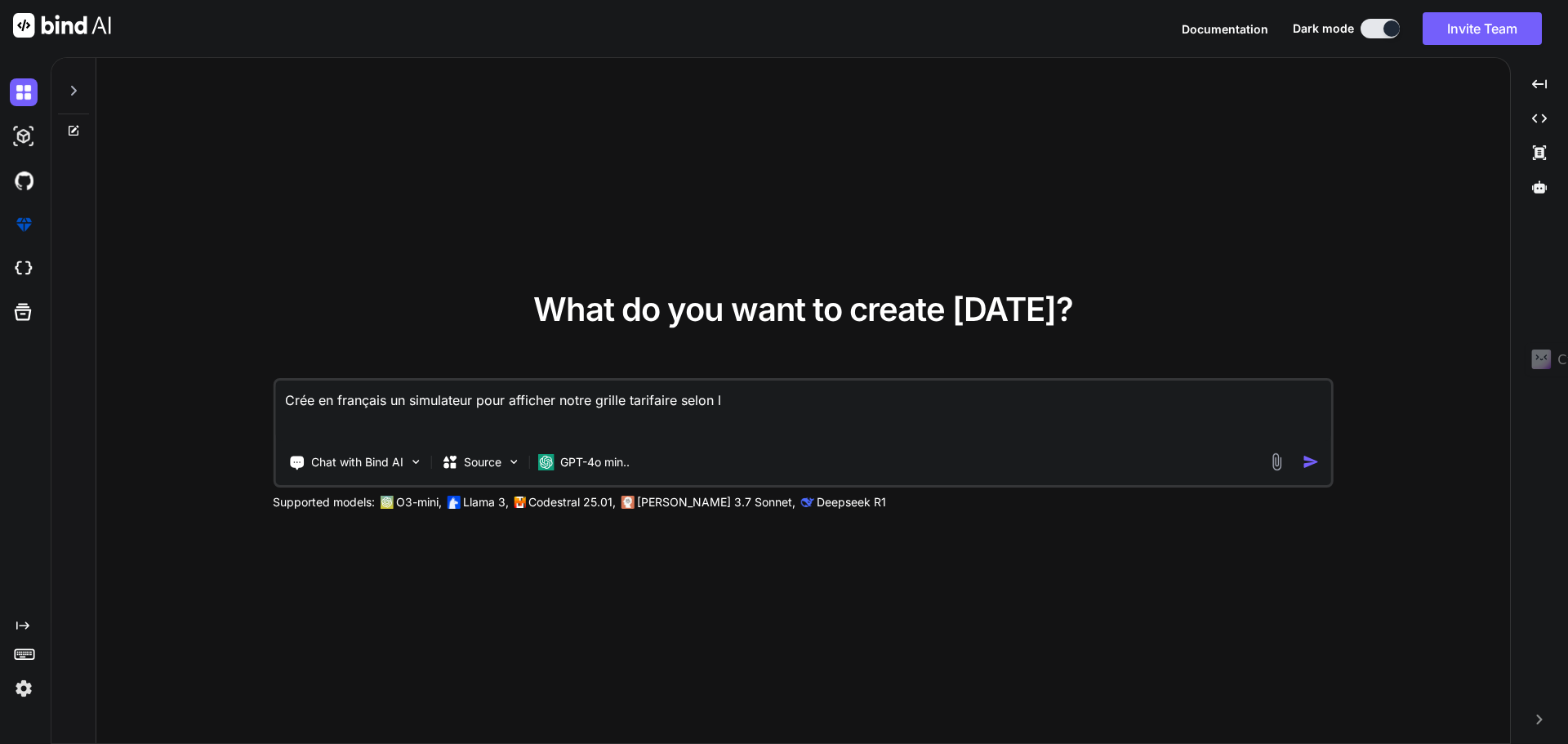
type textarea "Crée en français un simulateur pour afficher notre grille tarifaire selon le"
type textarea "x"
type textarea "Crée en français un simulateur pour afficher notre grille tarifaire selon le"
type textarea "x"
type textarea "Crée en français un simulateur pour afficher notre grille tarifaire selon le c"
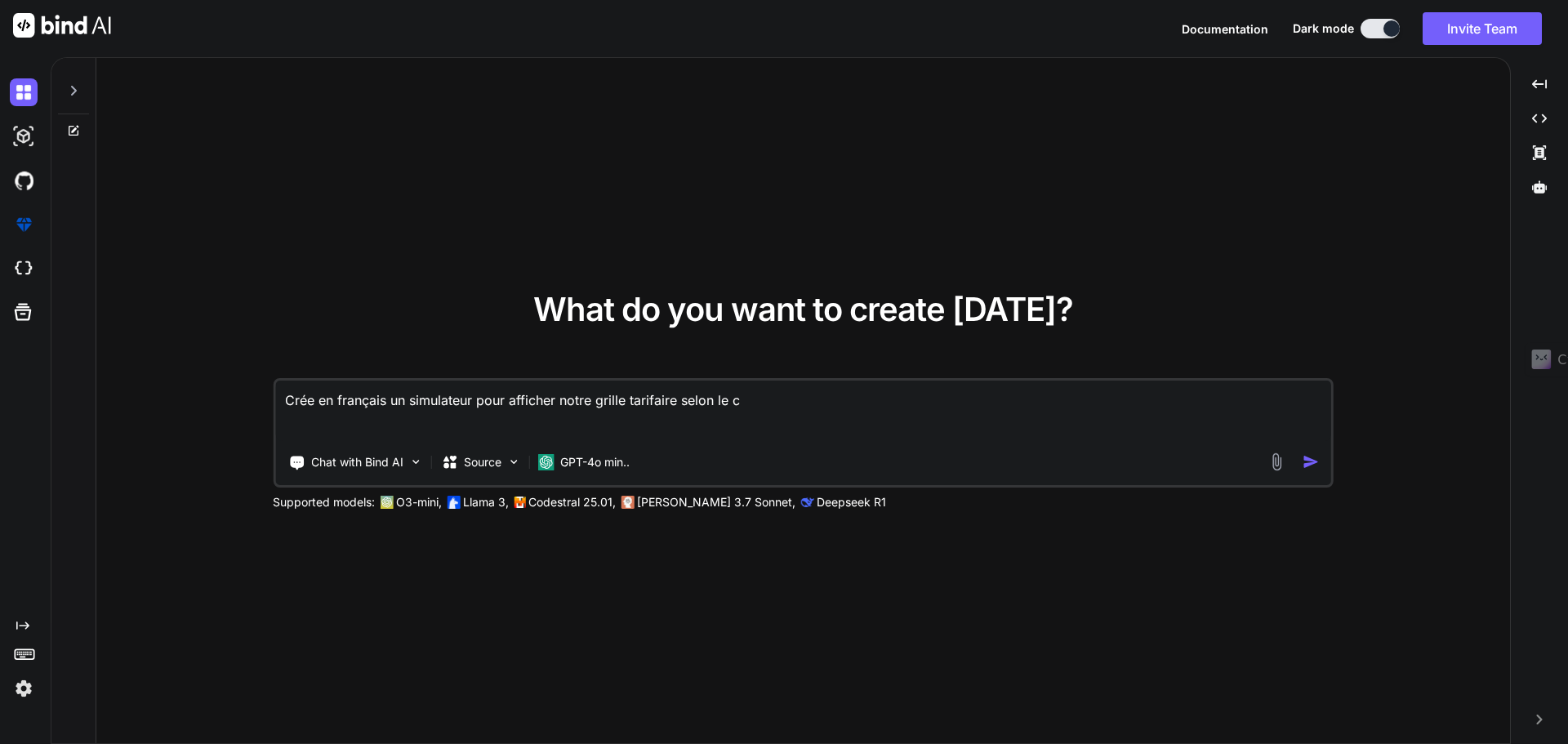
type textarea "x"
type textarea "Crée en français un simulateur pour afficher notre grille tarifaire selon le co"
type textarea "x"
type textarea "Crée en français un simulateur pour afficher notre grille tarifaire selon le con"
type textarea "x"
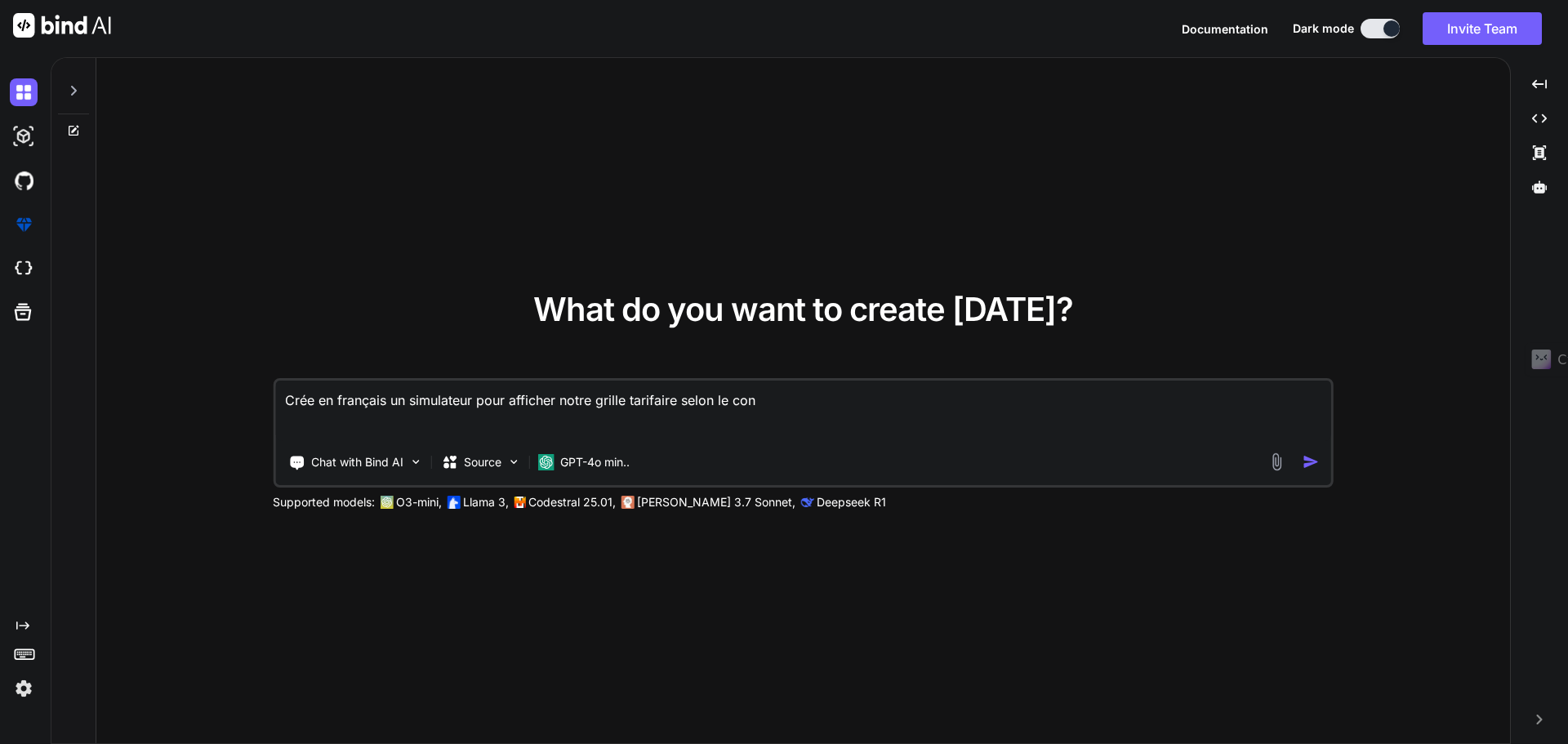
type textarea "Crée en français un simulateur pour afficher notre grille tarifaire selon le co…"
type textarea "x"
type textarea "Crée en français un simulateur pour afficher notre grille tarifaire selon le co…"
type textarea "x"
type textarea "Crée en français un simulateur pour afficher notre grille tarifaire selon le co…"
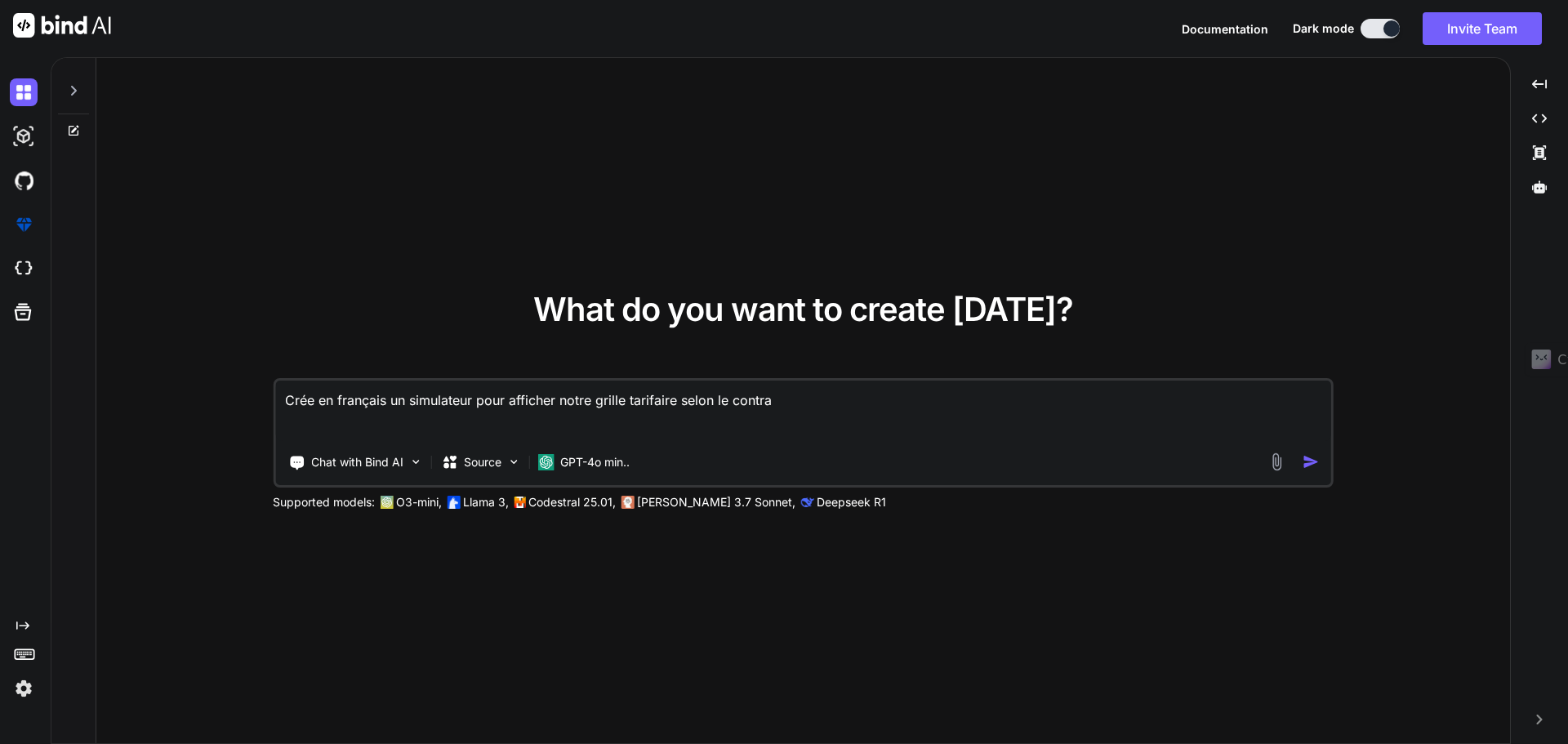
type textarea "x"
type textarea "Crée en français un simulateur pour afficher notre grille tarifaire selon le co…"
type textarea "x"
type textarea "Crée en français un simulateur pour afficher notre grille tarifaire selon le co…"
type textarea "x"
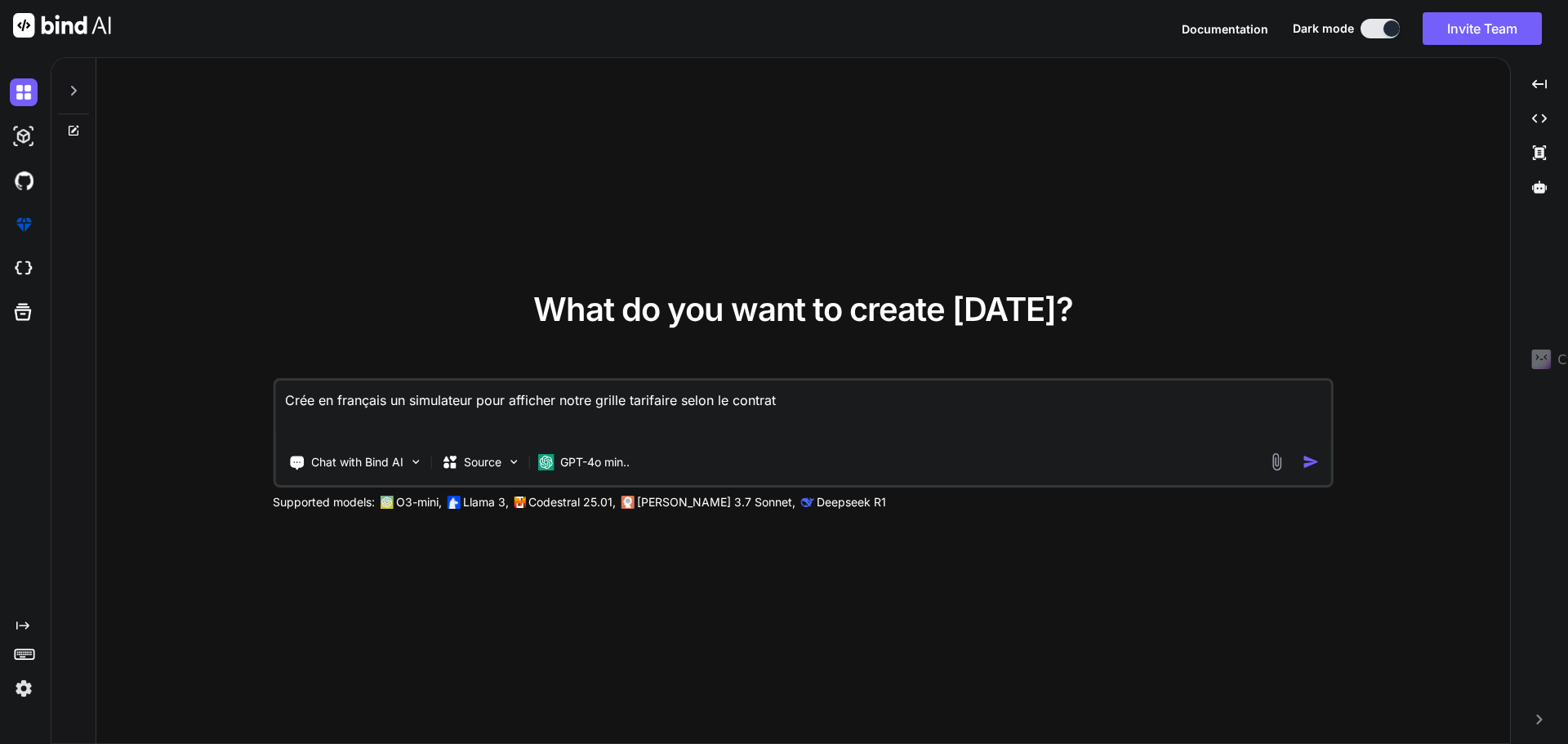
type textarea "Crée en français un simulateur pour afficher notre grille tarifaire selon le co…"
type textarea "x"
type textarea "Crée en français un simulateur pour afficher notre grille tarifaire selon le co…"
type textarea "x"
type textarea "Crée en français un simulateur pour afficher notre grille tarifaire selon le co…"
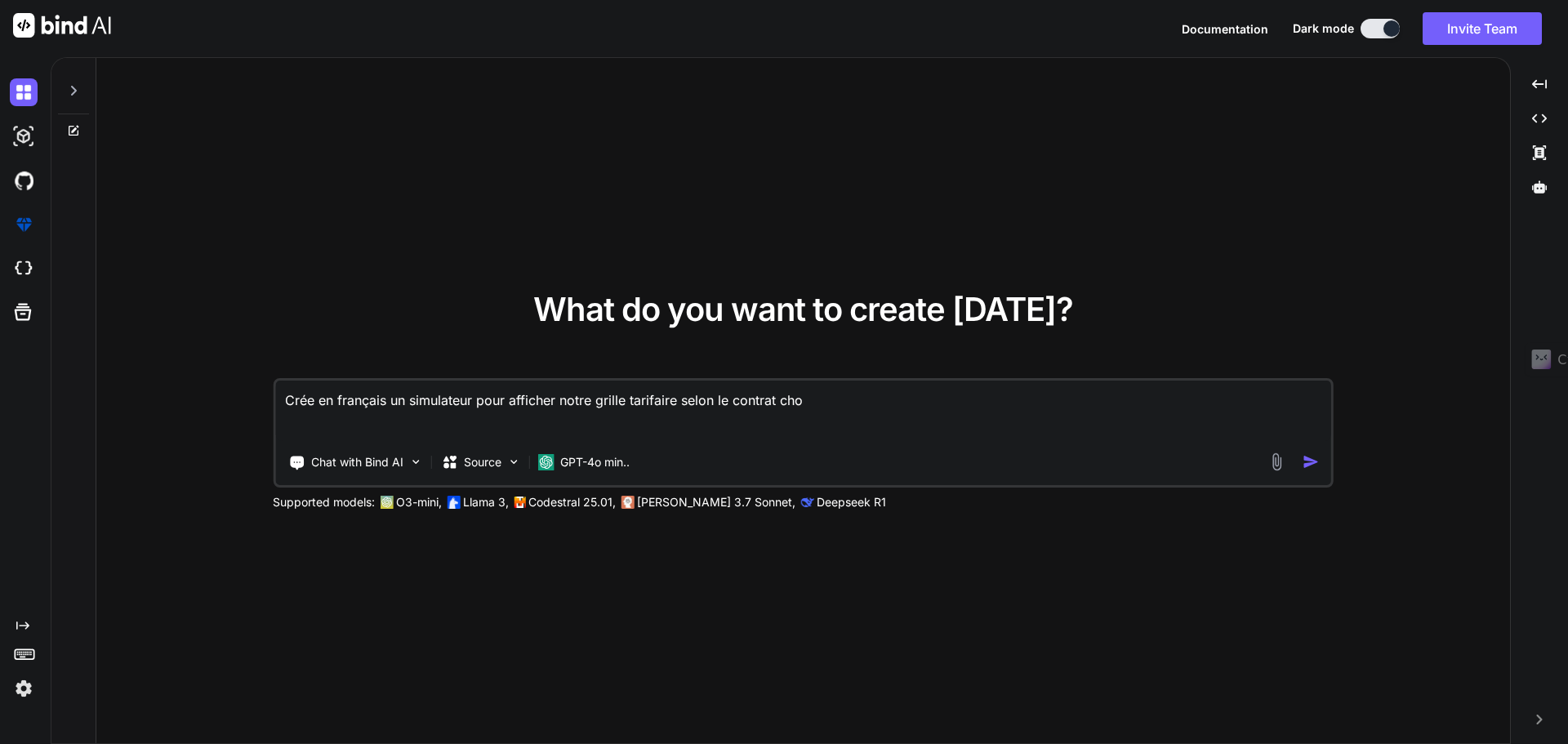
type textarea "x"
type textarea "Crée en français un simulateur pour afficher notre grille tarifaire selon le co…"
type textarea "x"
type textarea "Crée en français un simulateur pour afficher notre grille tarifaire selon le co…"
type textarea "x"
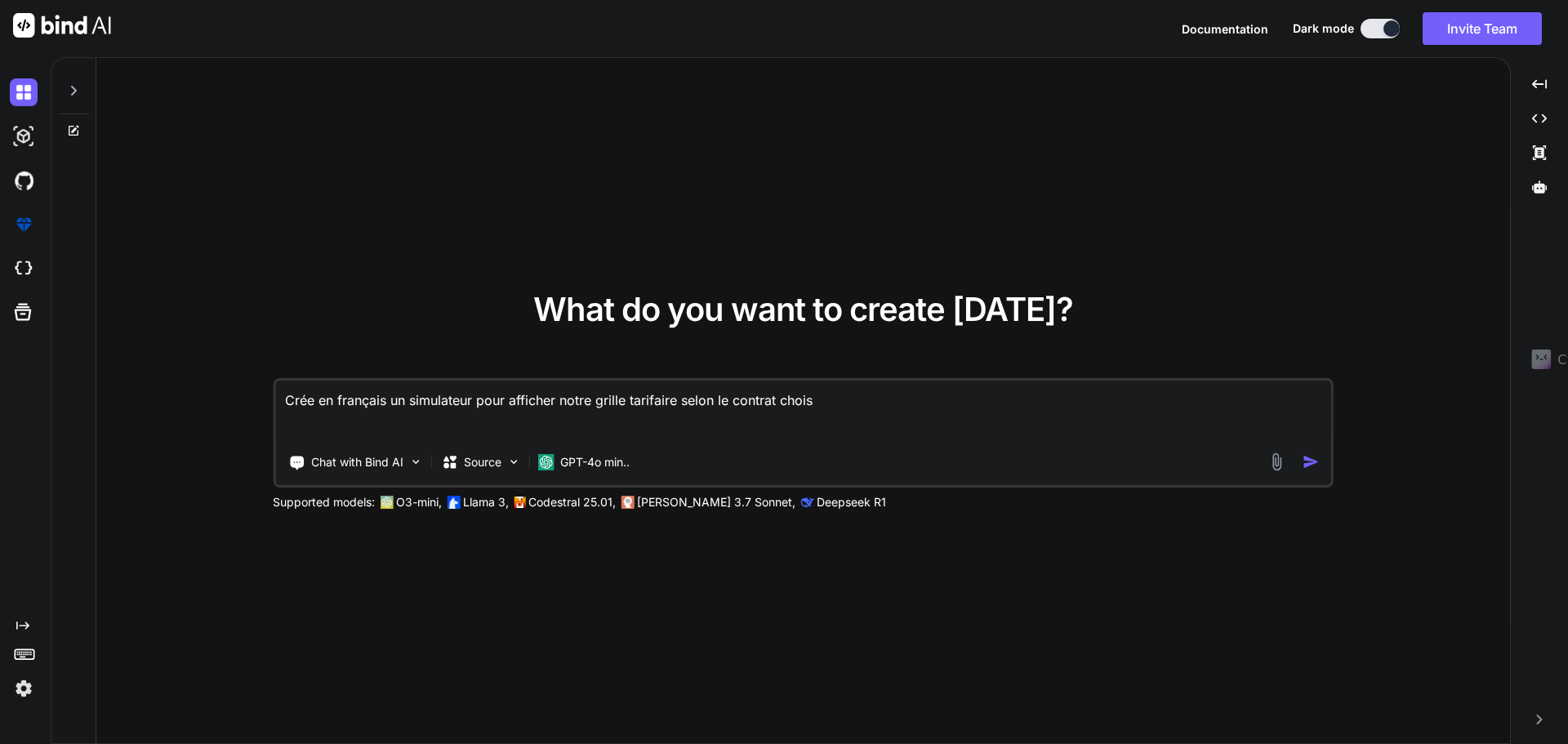
type textarea "Crée en français un simulateur pour afficher notre grille tarifaire selon le co…"
type textarea "x"
type textarea "Crée en français un simulateur pour afficher notre grille tarifaire selon le co…"
type textarea "x"
type textarea "Crée en français un simulateur pour afficher notre grille tarifaire selon le co…"
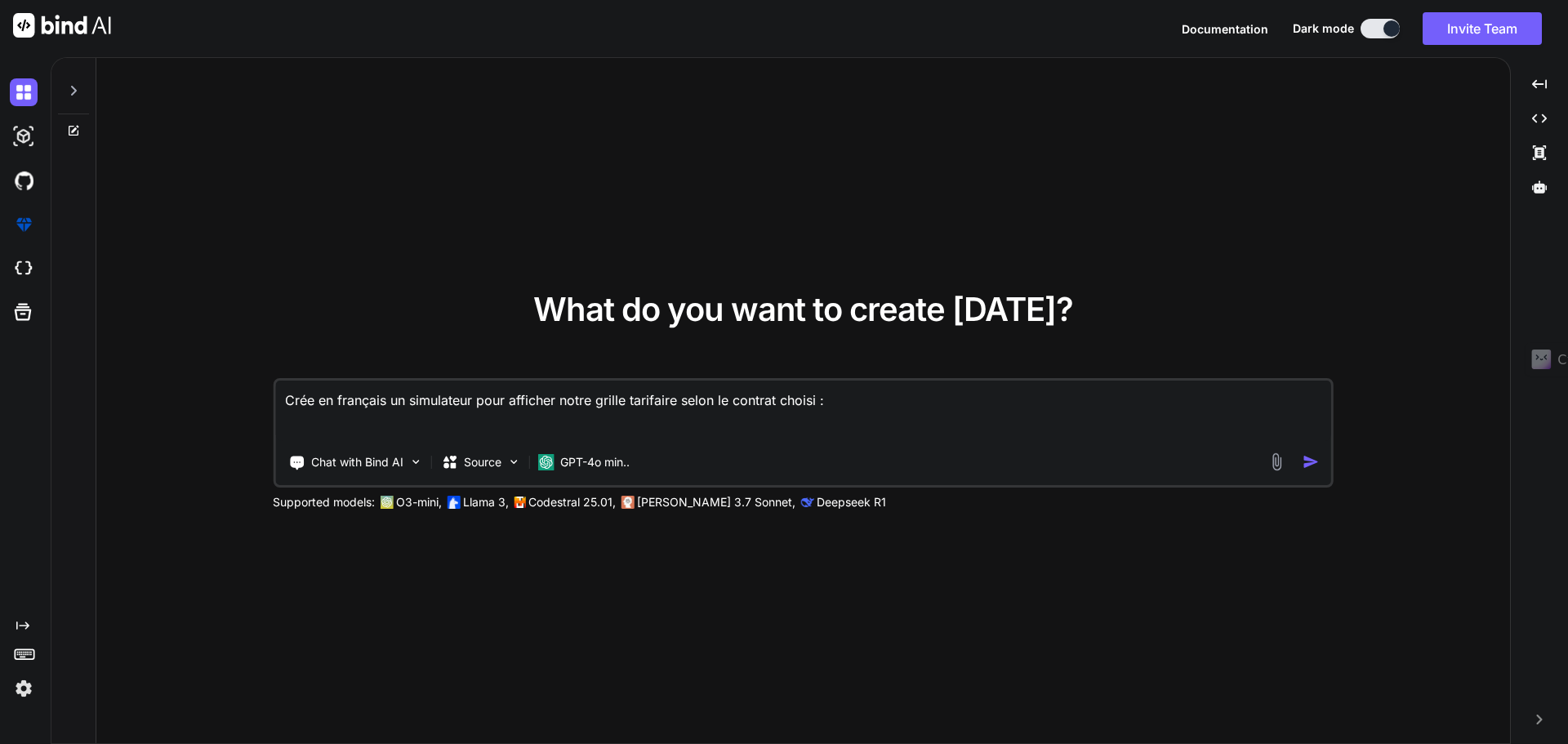
type textarea "x"
type textarea "Crée en français un simulateur pour afficher notre grille tarifaire selon le co…"
type textarea "x"
paste textarea "Loremi dolorsita consectet Adipisc 92 e/sedd Eiusmod tem inc utlab et dolo : 52…"
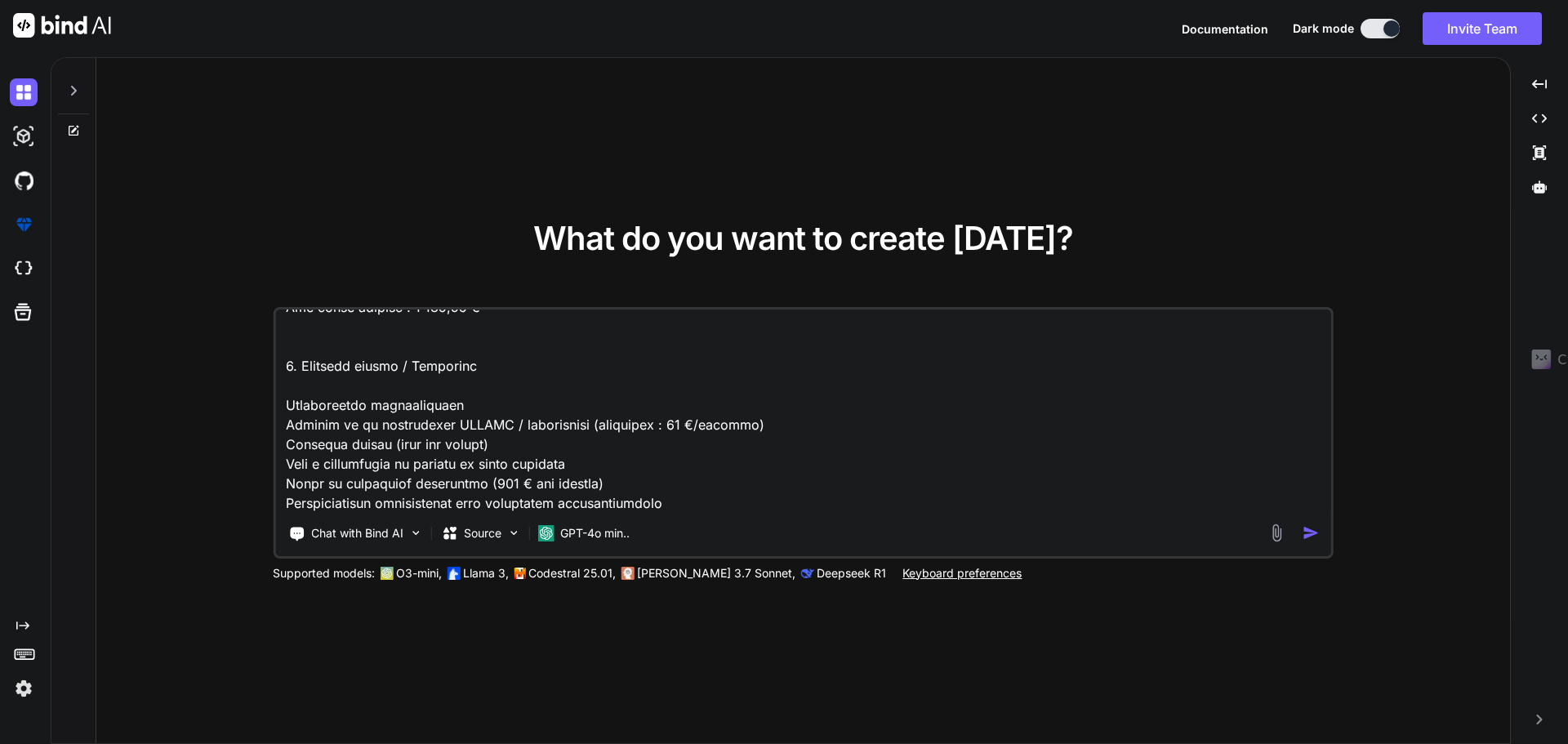
type textarea "Lore ip dolorsit am consectetu adip elitsedd eiusm tempor incididun utlab et do…"
click at [1311, 535] on img "button" at bounding box center [1311, 533] width 17 height 17
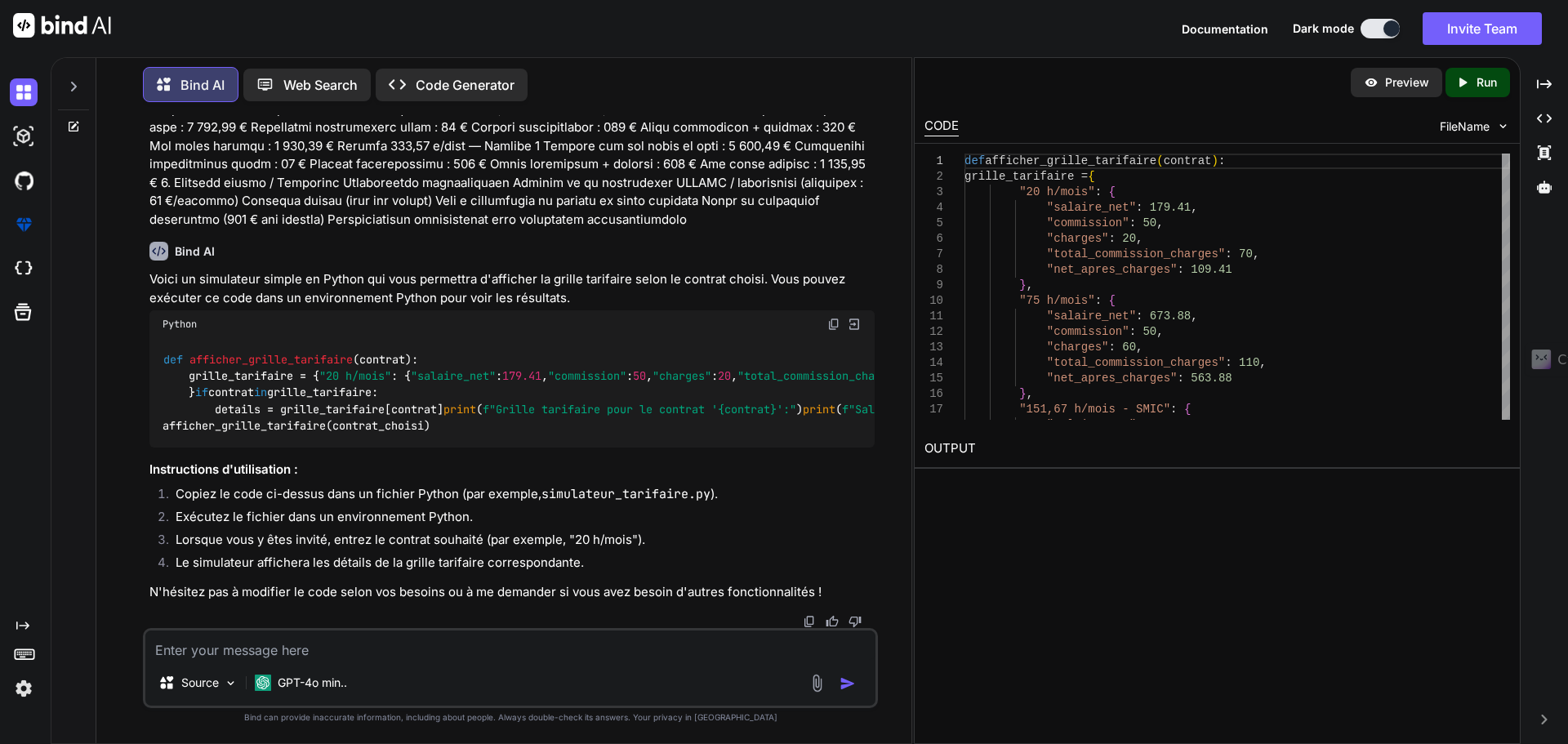
scroll to position [1110, 0]
click at [269, 655] on textarea at bounding box center [510, 645] width 730 height 29
click at [1485, 83] on p "Run" at bounding box center [1486, 82] width 20 height 16
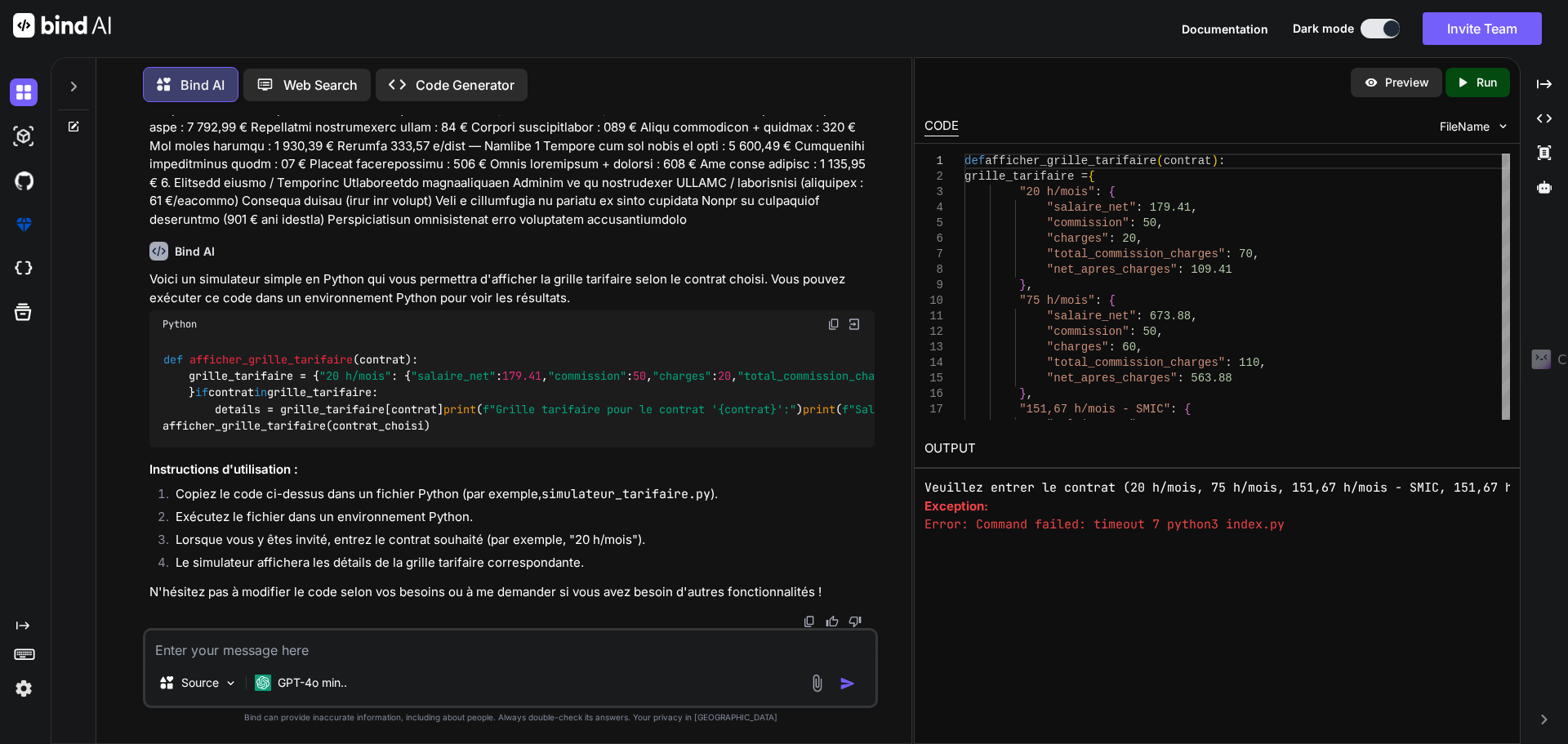
click at [1404, 88] on p "Preview" at bounding box center [1407, 82] width 44 height 16
click at [336, 646] on textarea at bounding box center [510, 645] width 730 height 29
type textarea "non je veux une page en html, css et javascript"
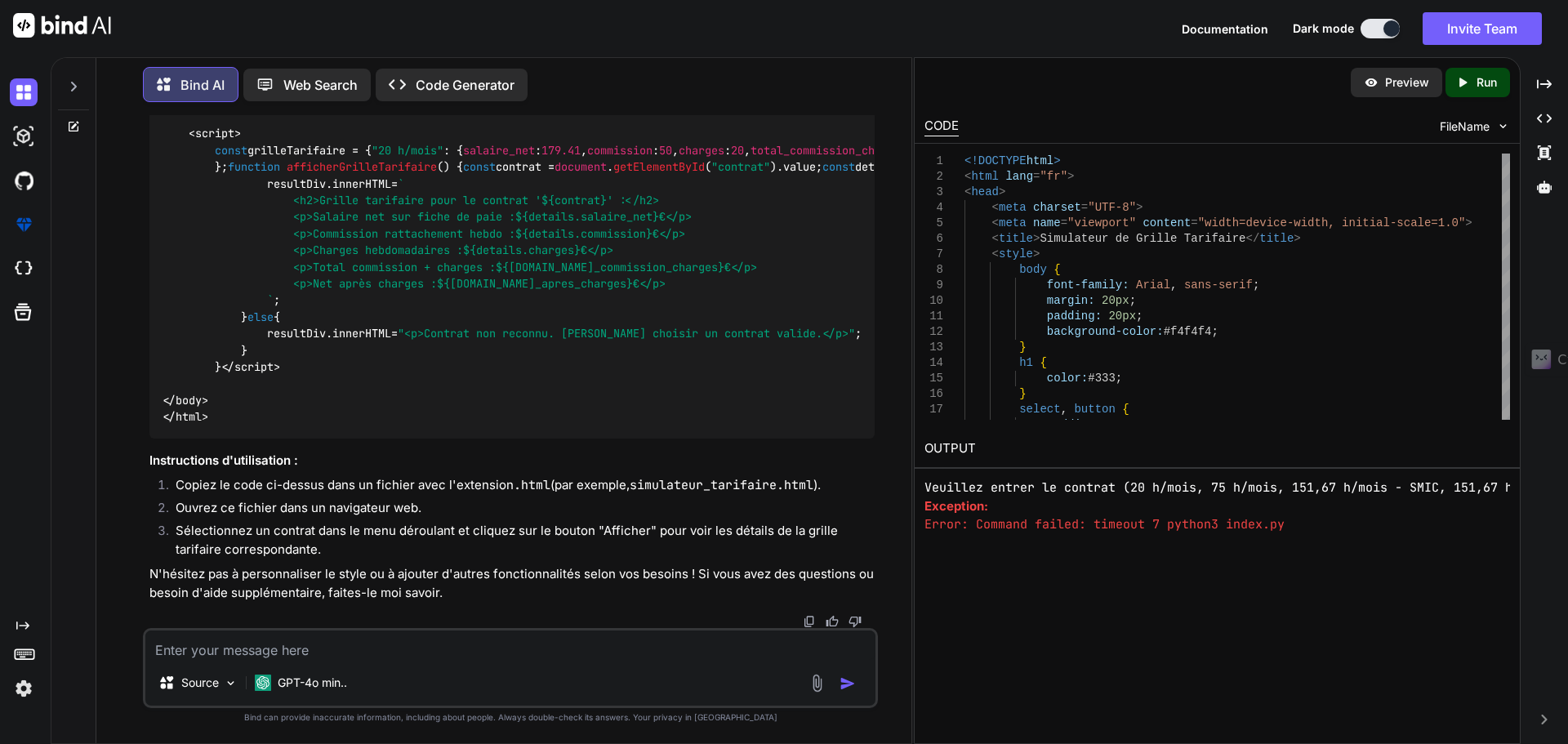
scroll to position [3359, 0]
click at [568, 276] on span "${[DOMAIN_NAME]_apres_charges}" at bounding box center [535, 283] width 196 height 14
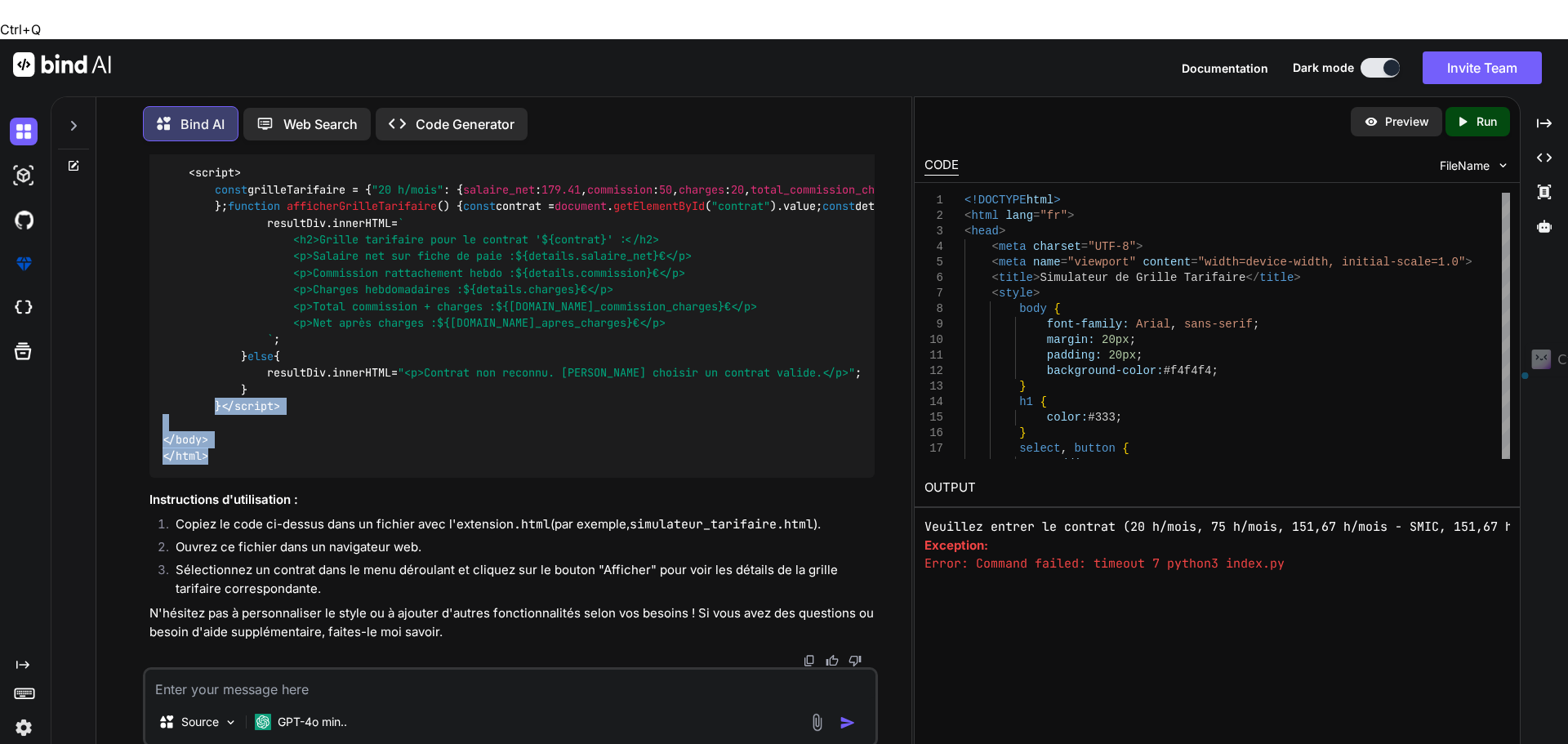
drag, startPoint x: 224, startPoint y: 411, endPoint x: 215, endPoint y: 350, distance: 61.7
click at [215, 350] on div "<!DOCTYPE html > < html lang = "fr" > < head > < meta charset = "UTF-8" > < met…" at bounding box center [511, 72] width 725 height 809
click at [807, 654] on img at bounding box center [809, 660] width 13 height 13
click at [515, 667] on div "Source GPT-4o min.." at bounding box center [510, 707] width 735 height 80
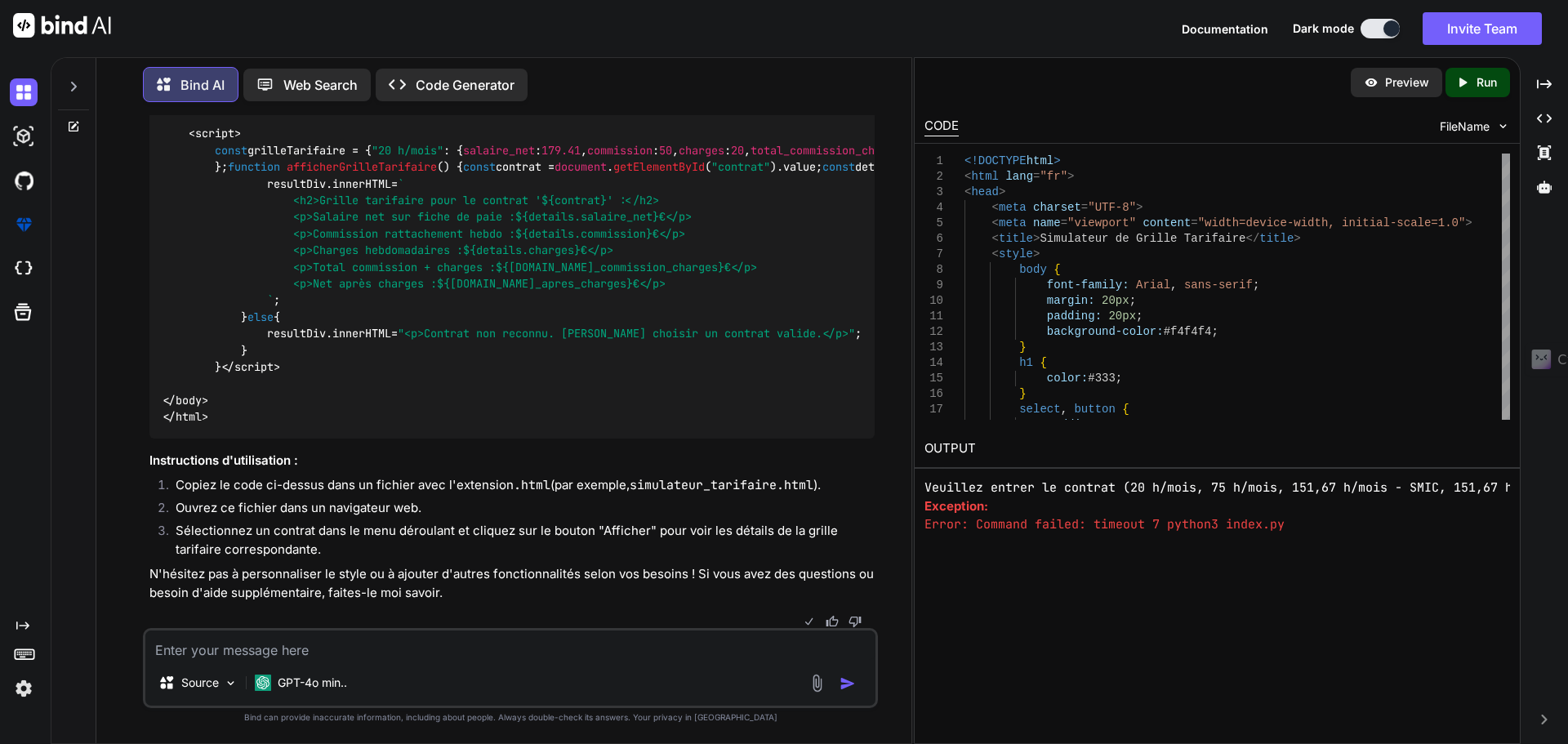
click at [273, 653] on textarea at bounding box center [510, 645] width 730 height 29
paste textarea "Lore ips ! Dolor si ametcon adipis e'sed doei TEMP inci ut LAB et do MagnAaliqu…"
type textarea "Lore ips ! Dolor si ametcon adipis e'sed doei TEMP inci ut LAB et do MagnAaliqu…"
type textarea "Ce n'est pas beau. Je veux un affichage moderne coloré et responsive"
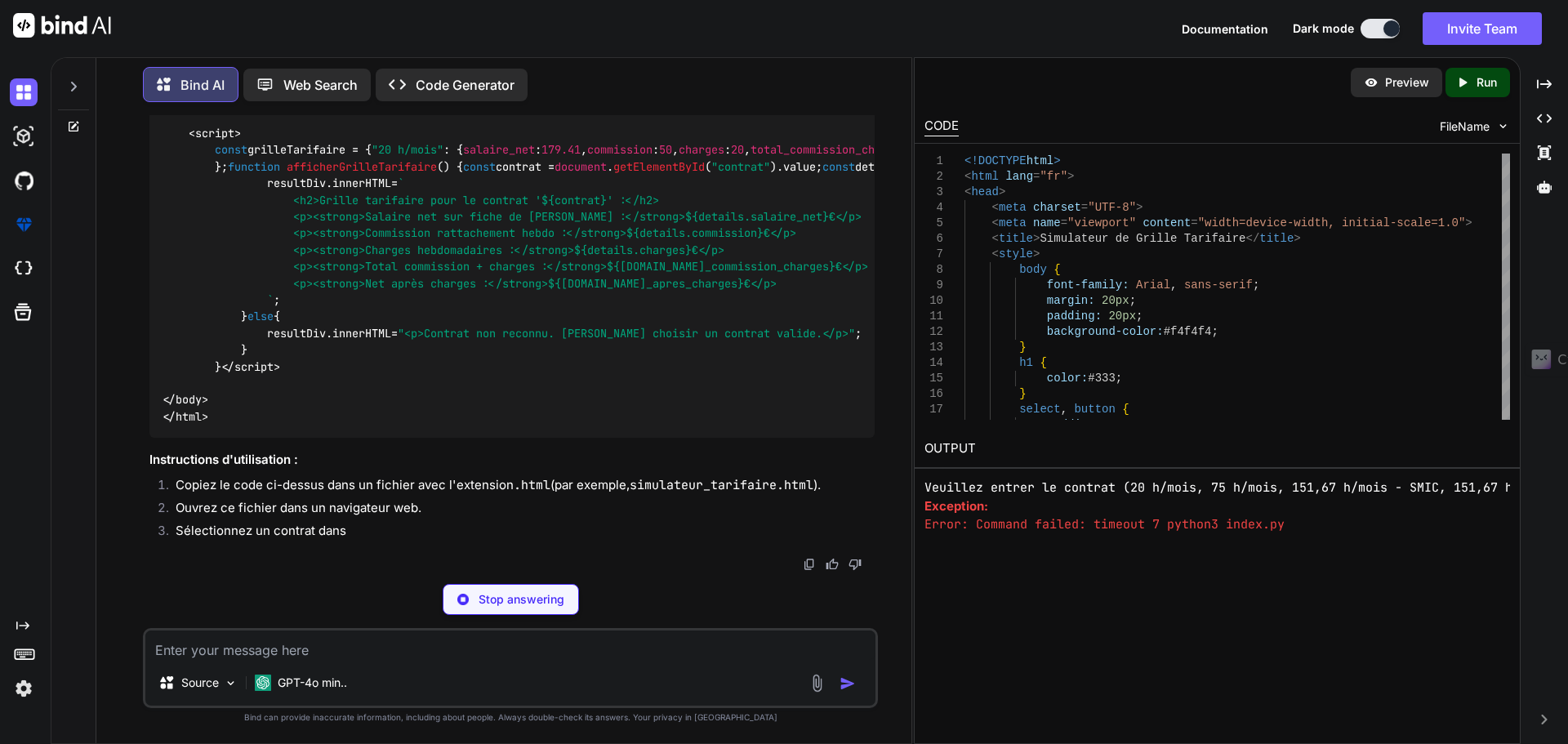
scroll to position [6262, 0]
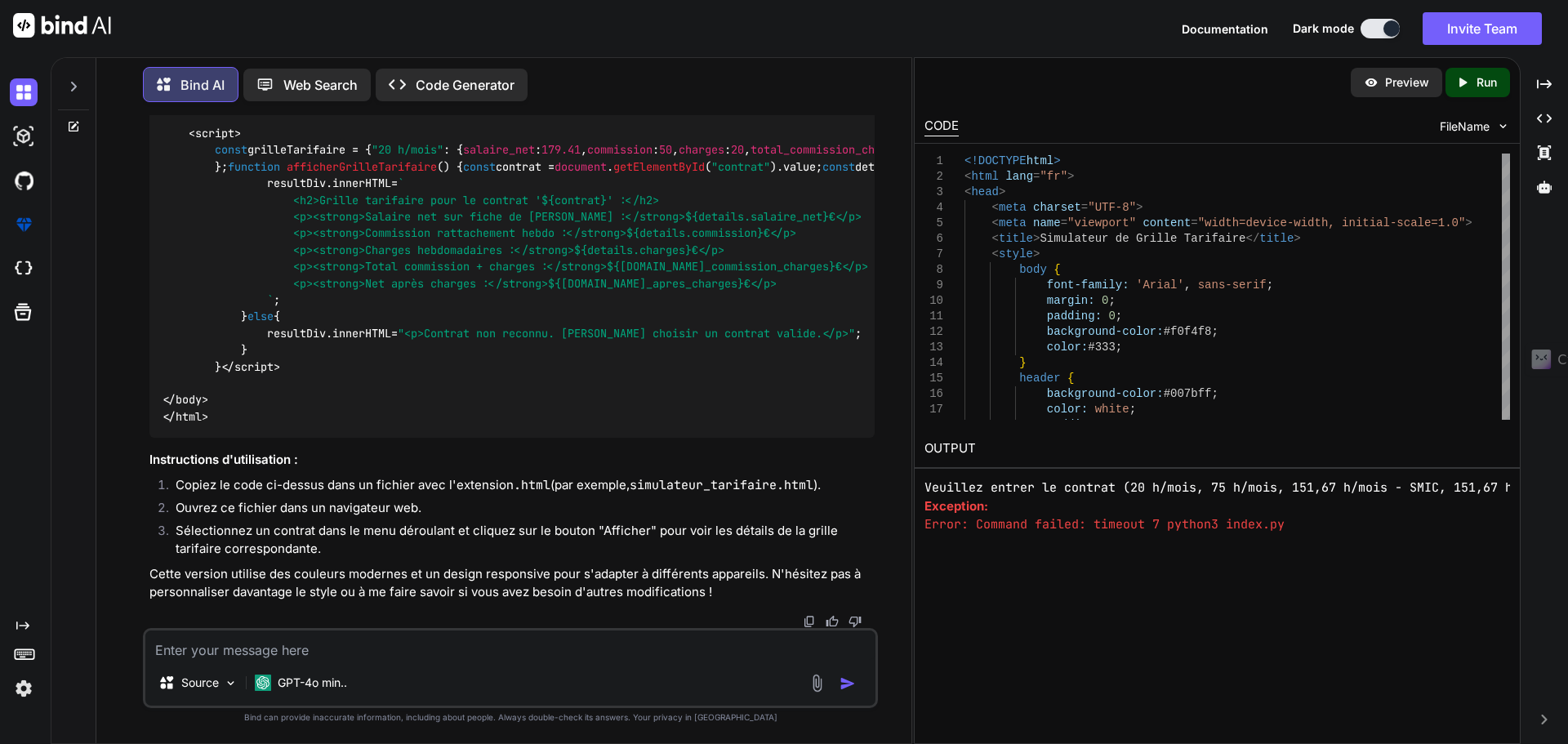
click at [1466, 84] on icon "Created with Pixso." at bounding box center [1461, 82] width 14 height 14
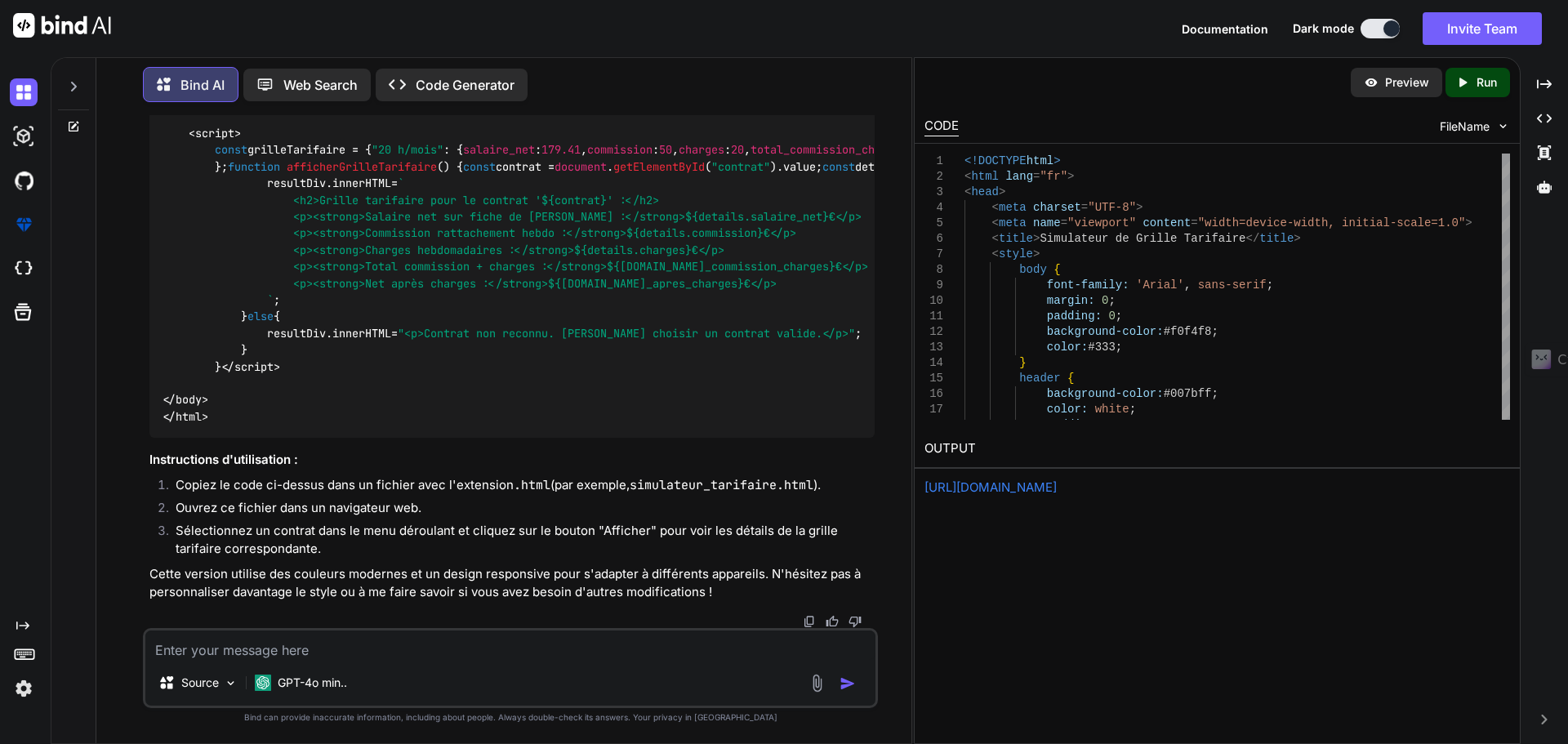
click at [1401, 85] on p "Preview" at bounding box center [1407, 82] width 44 height 16
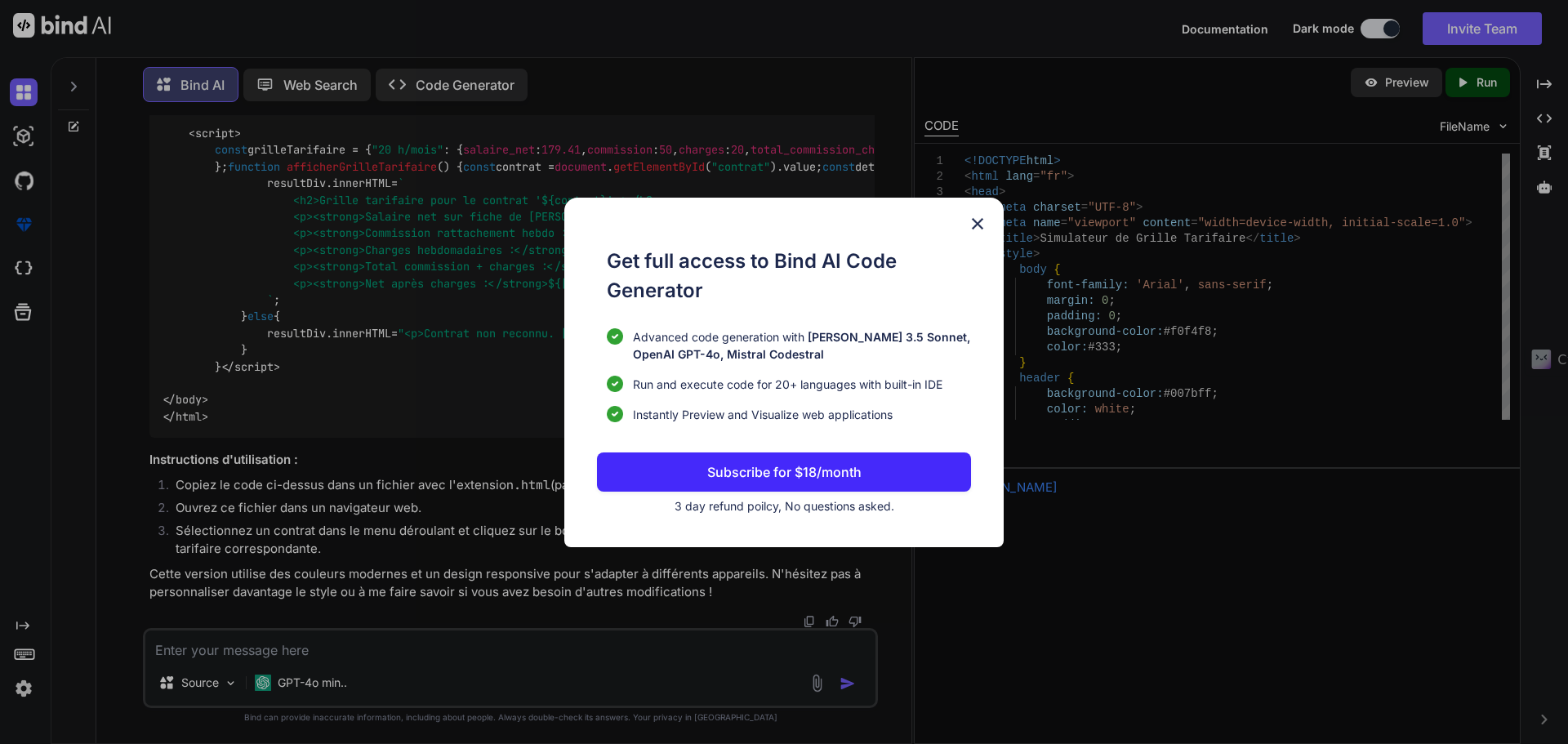
click at [981, 222] on img at bounding box center [977, 223] width 20 height 20
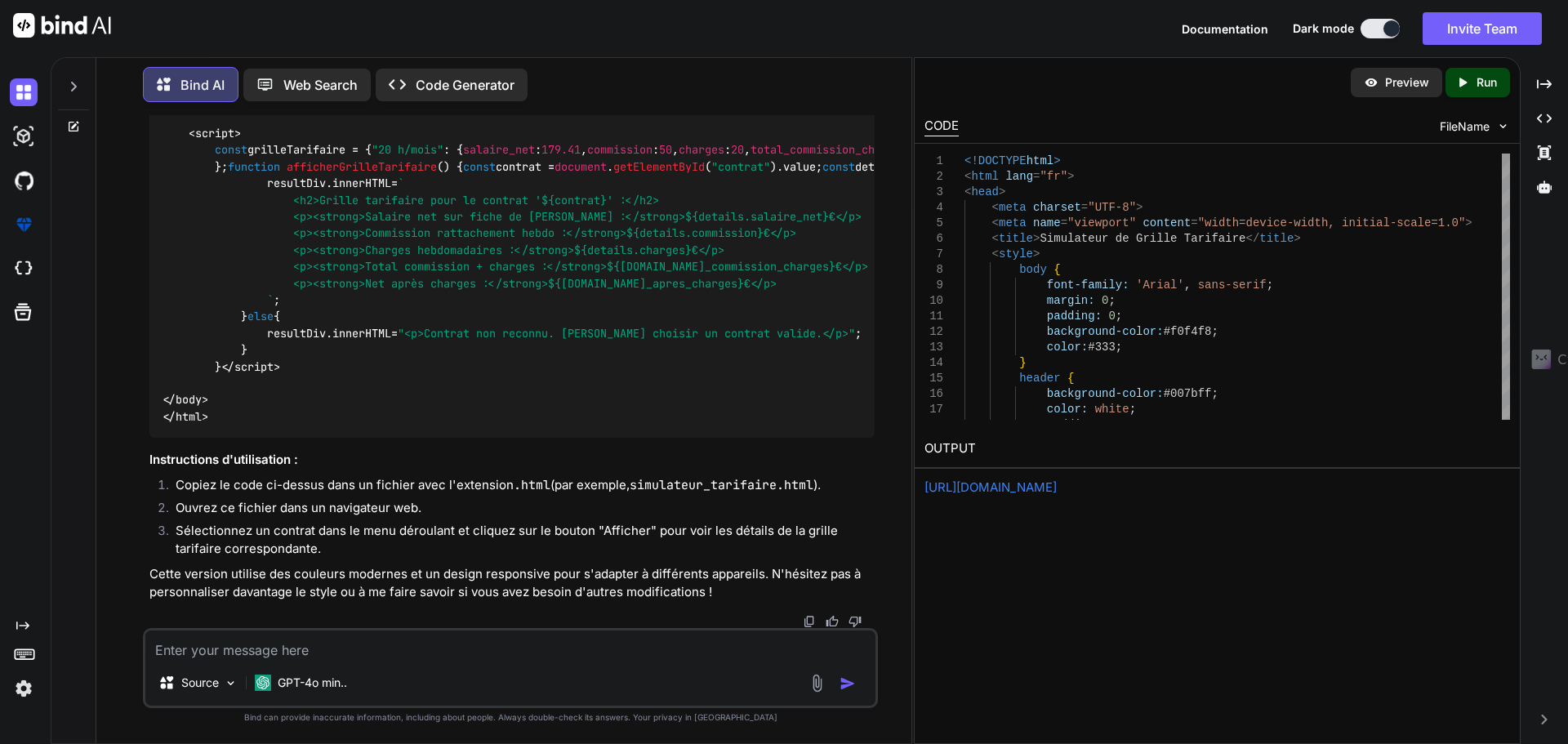
click at [1032, 486] on link "[URL][DOMAIN_NAME]" at bounding box center [990, 487] width 132 height 15
